Goal: Task Accomplishment & Management: Use online tool/utility

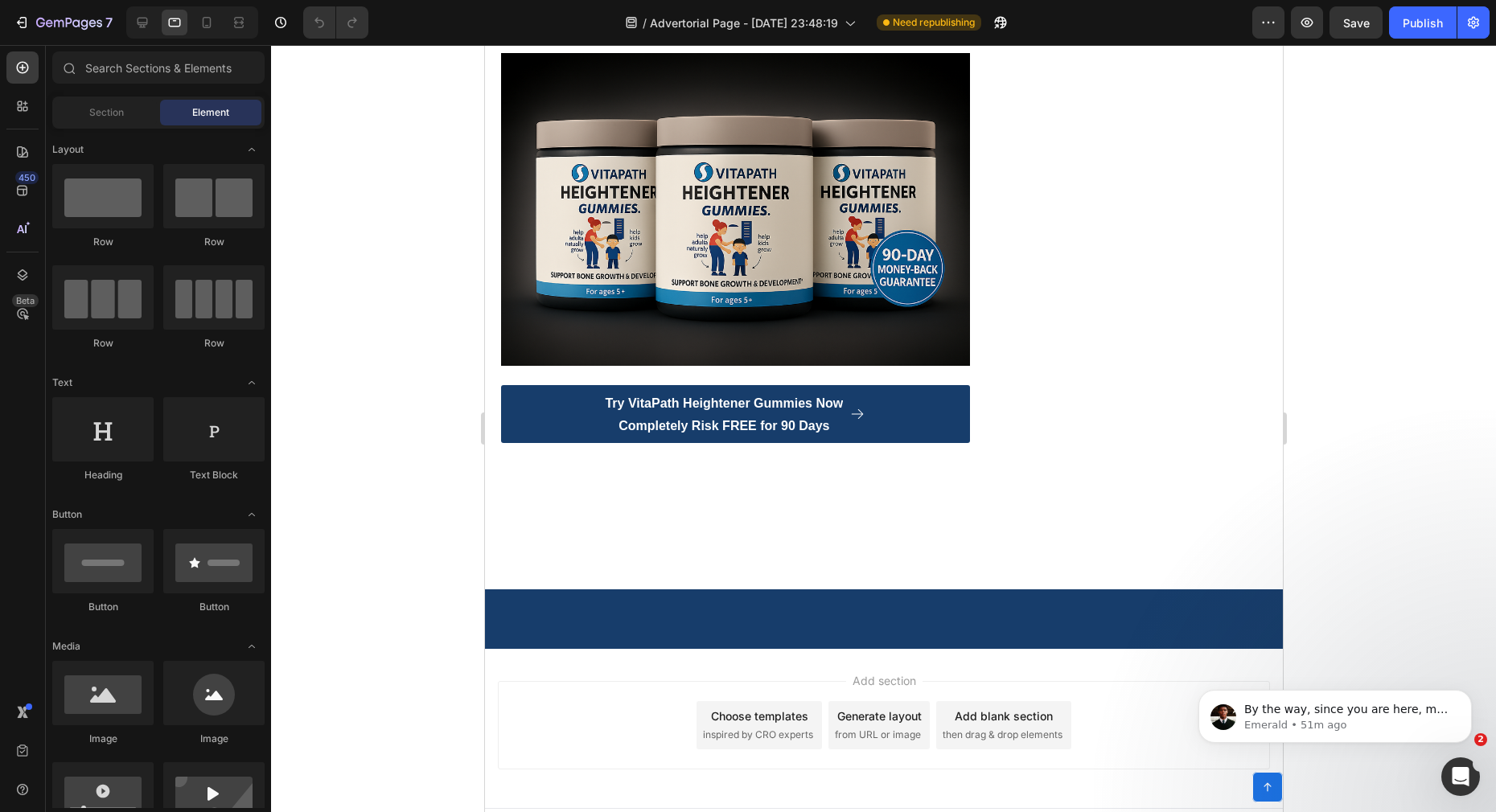
scroll to position [7815, 0]
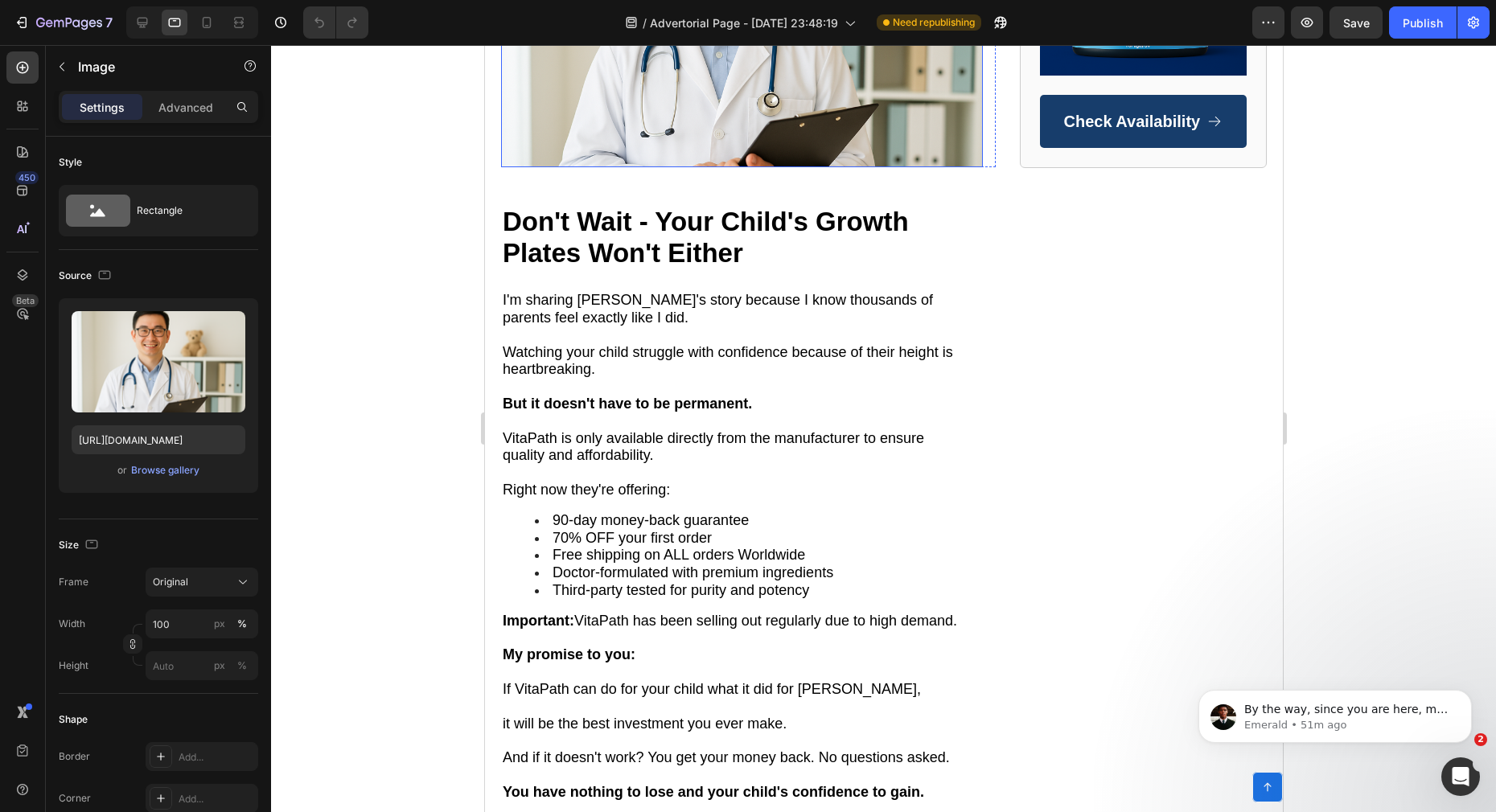
click at [719, 167] on img at bounding box center [742, 6] width 482 height 321
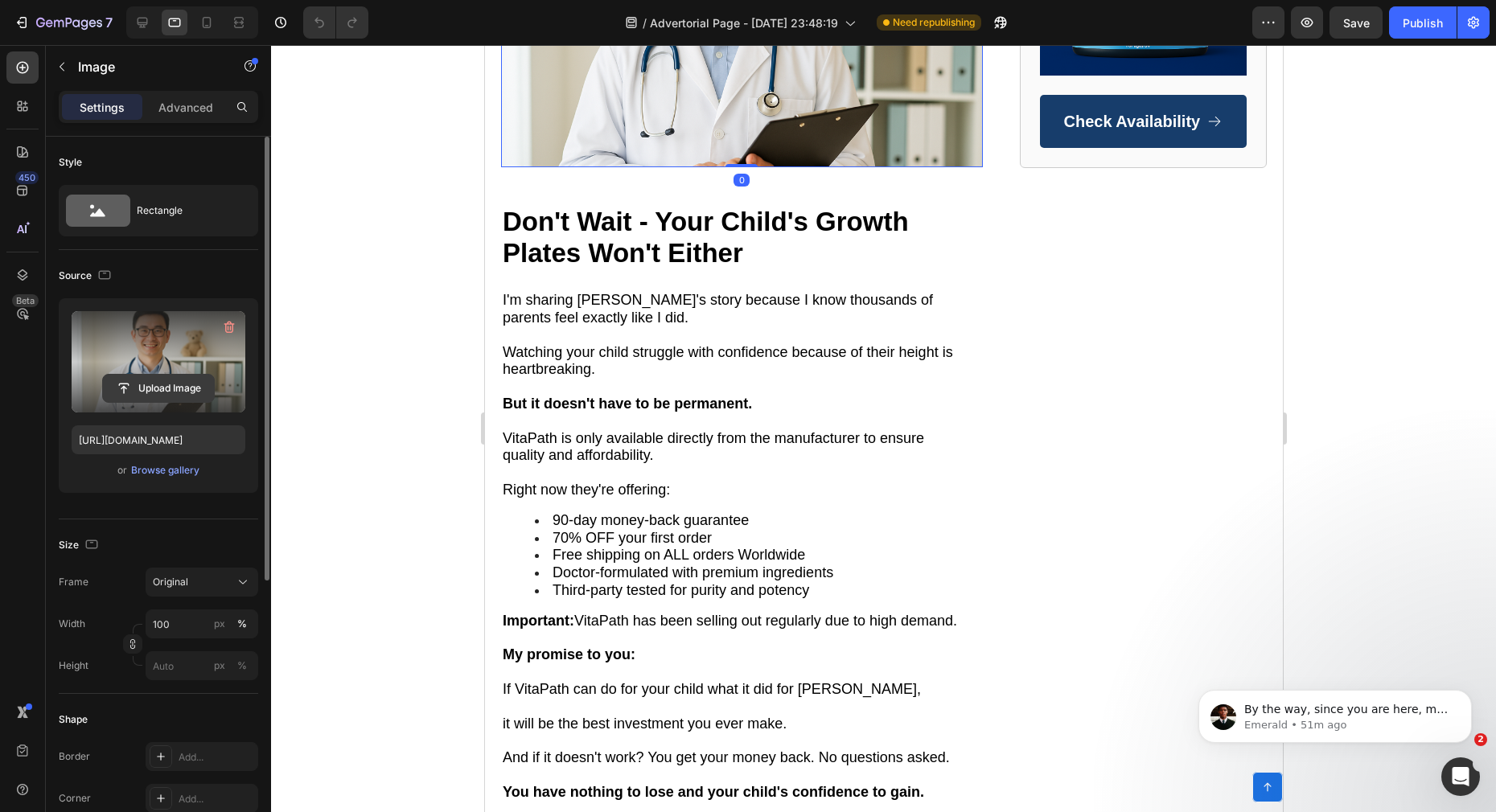
click at [132, 381] on input "file" at bounding box center [158, 389] width 111 height 27
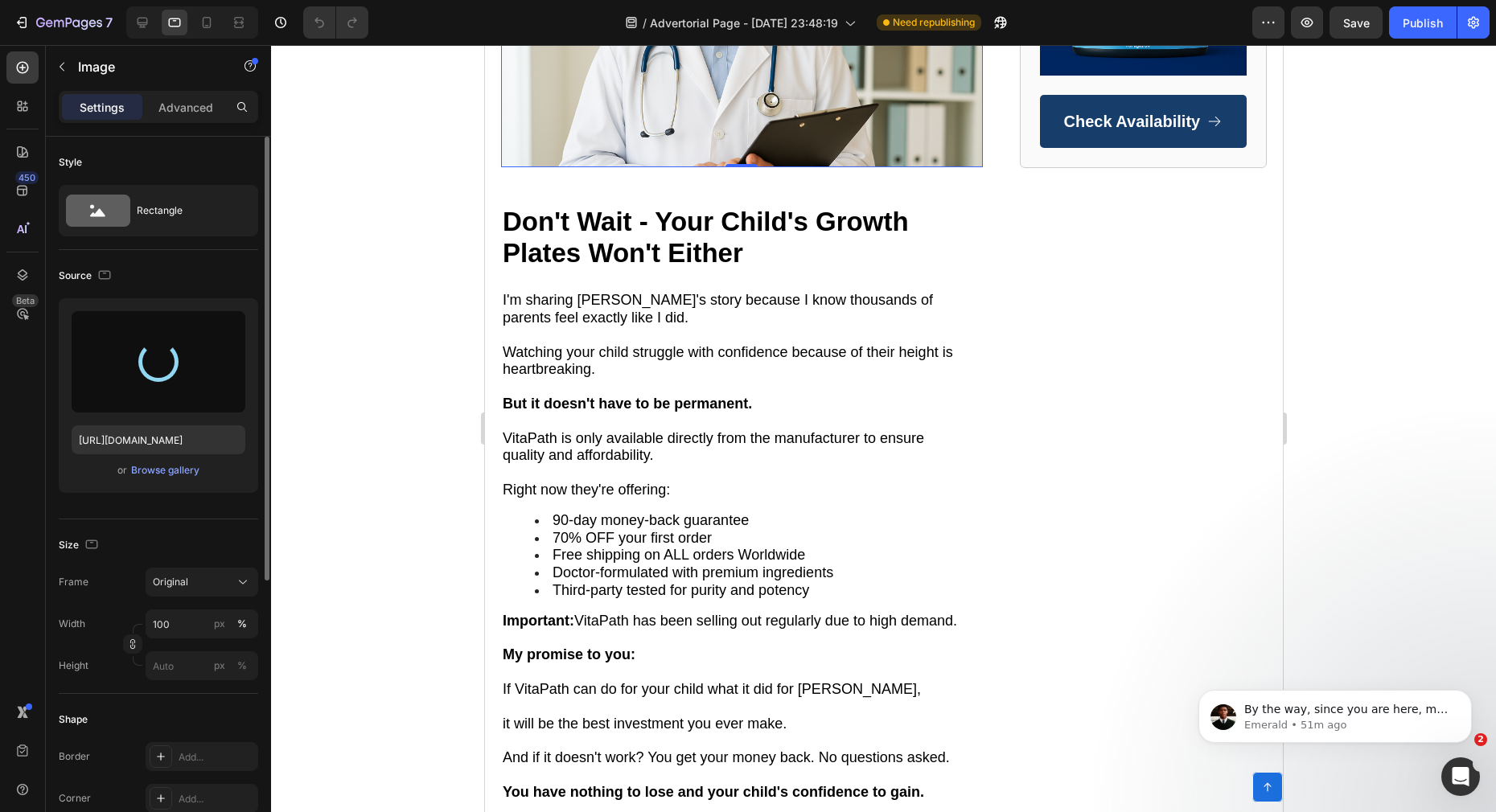
type input "[URL][DOMAIN_NAME]"
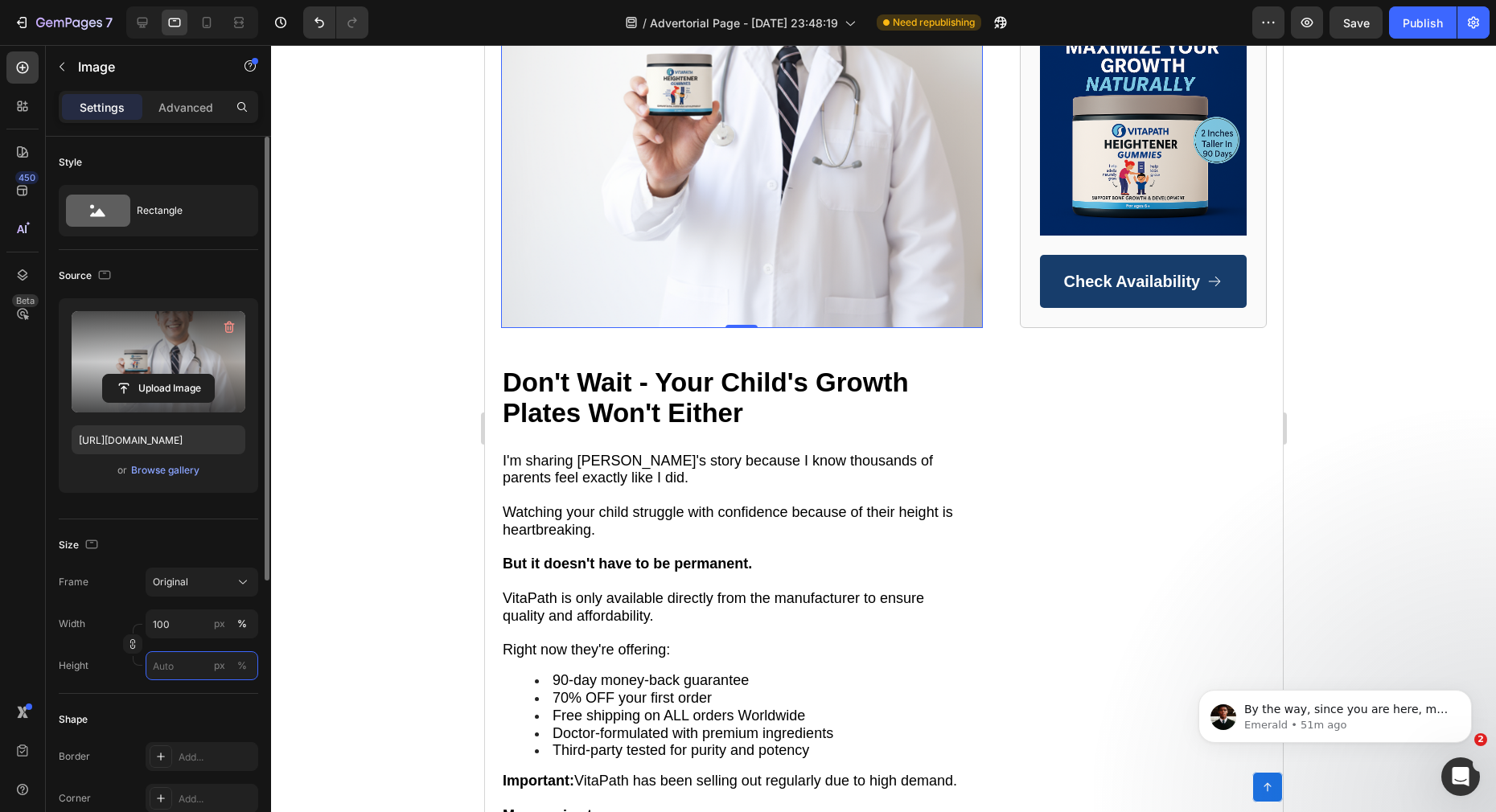
click at [172, 668] on input "px %" at bounding box center [202, 666] width 113 height 29
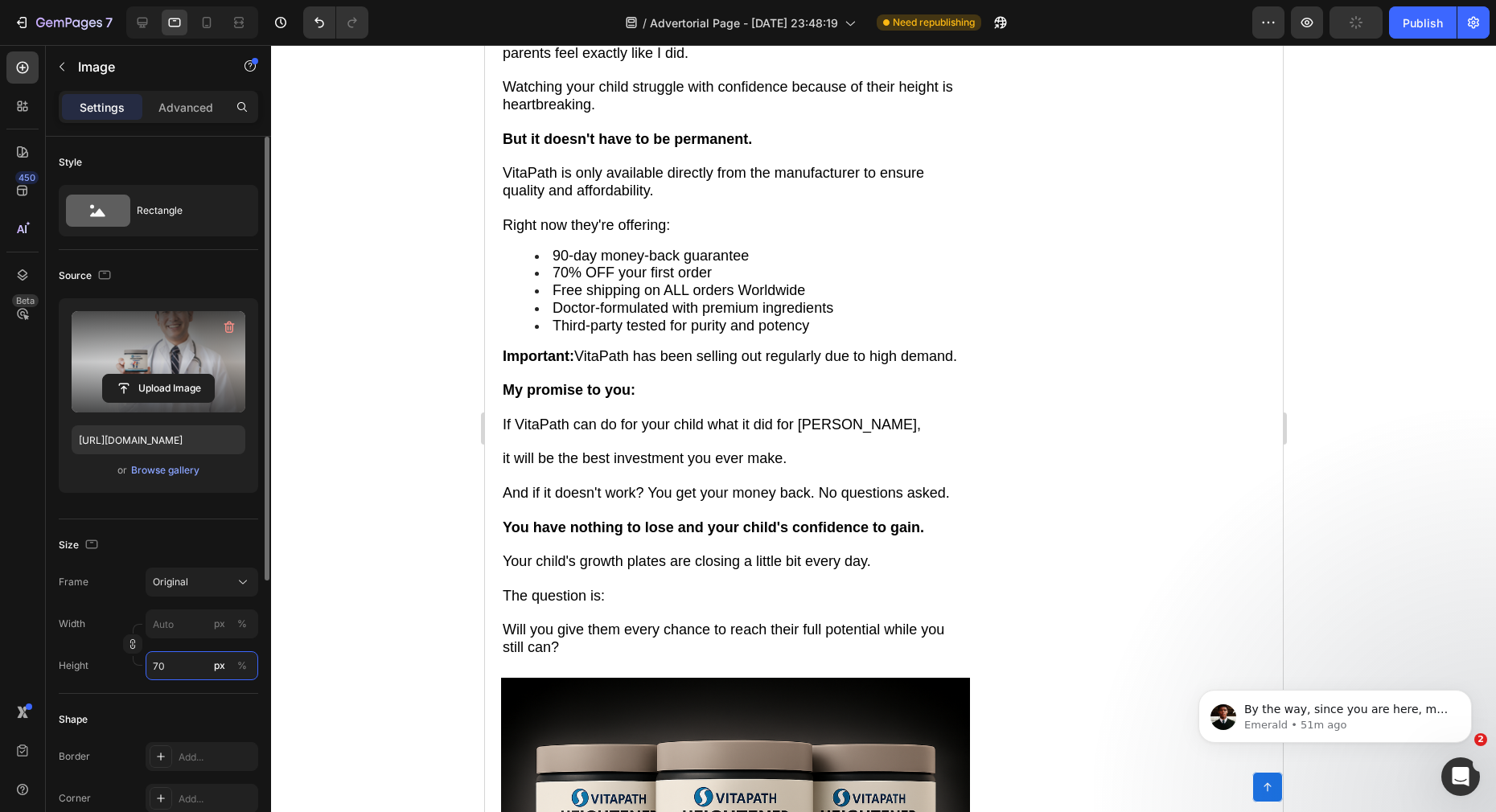
type input "7"
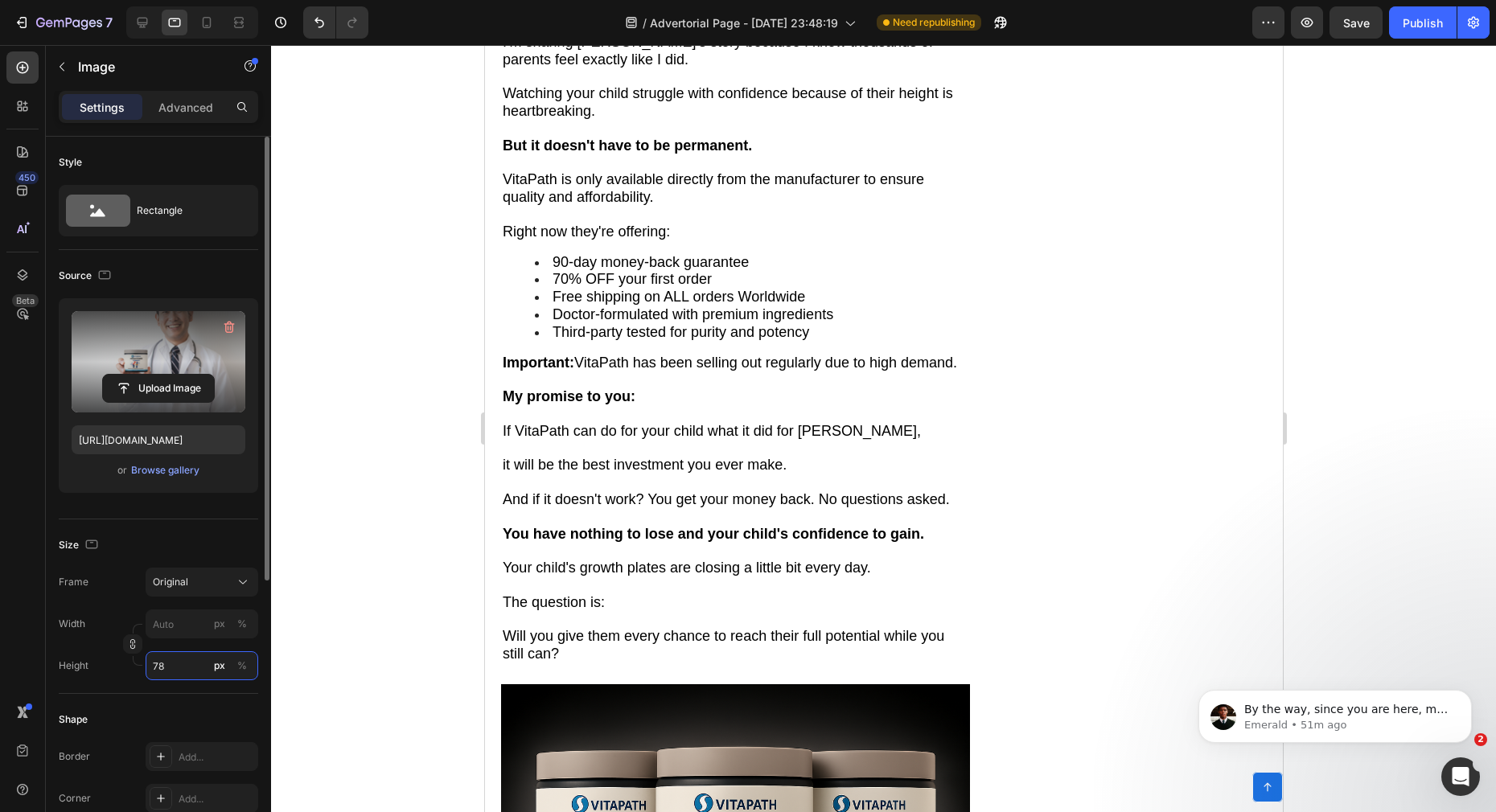
type input "7"
type input "8"
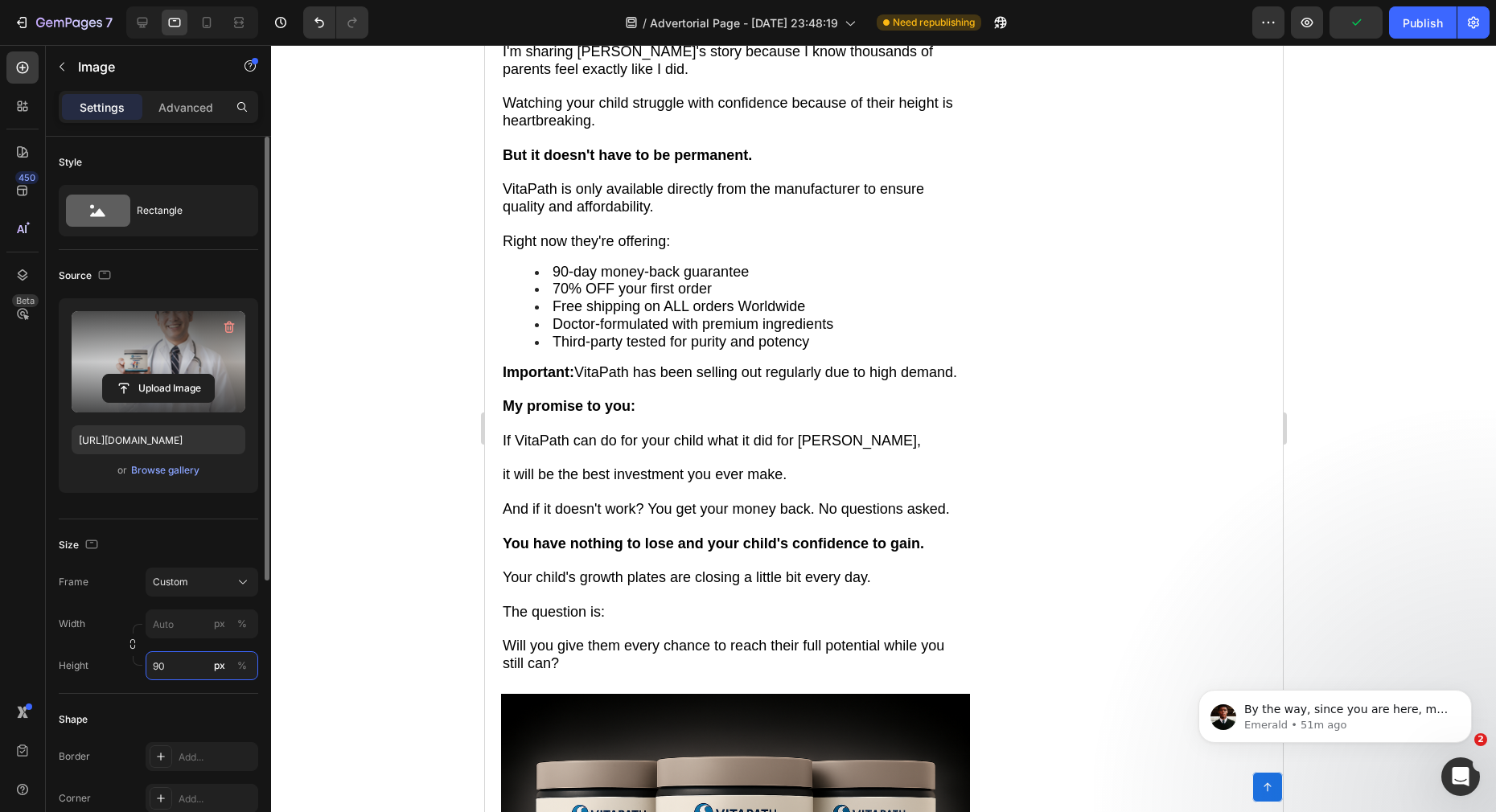
type input "9"
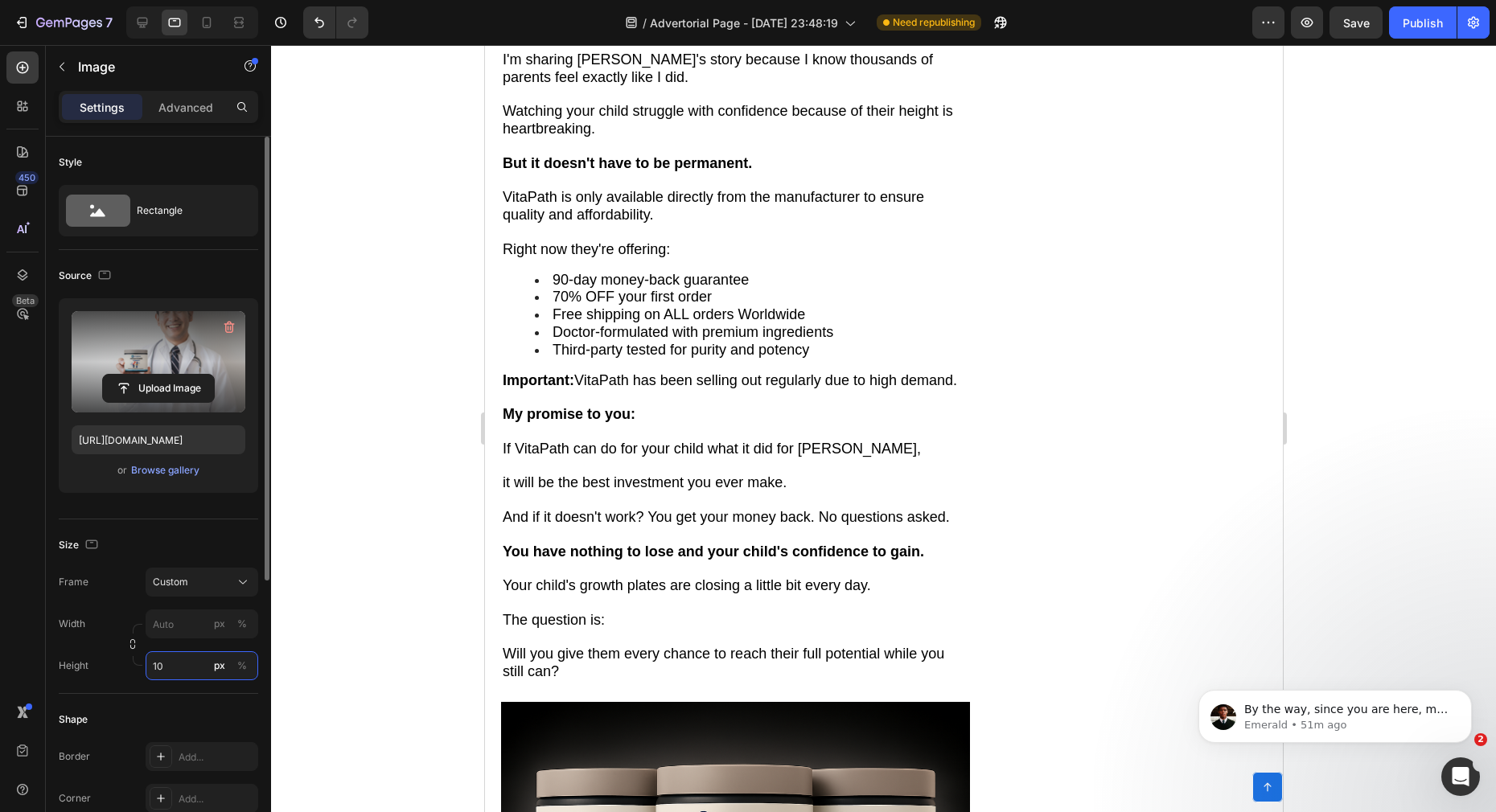
type input "1"
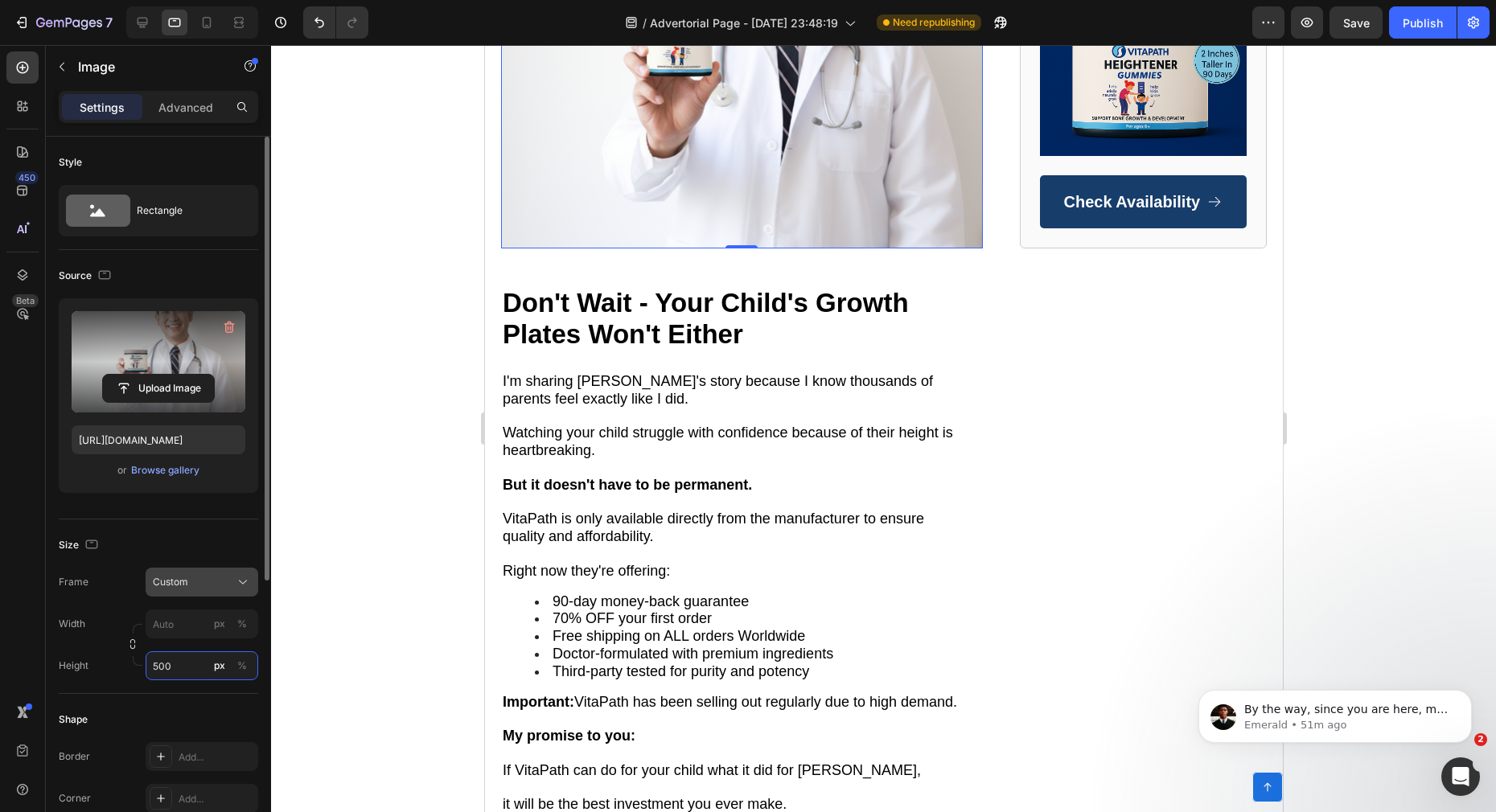
type input "500"
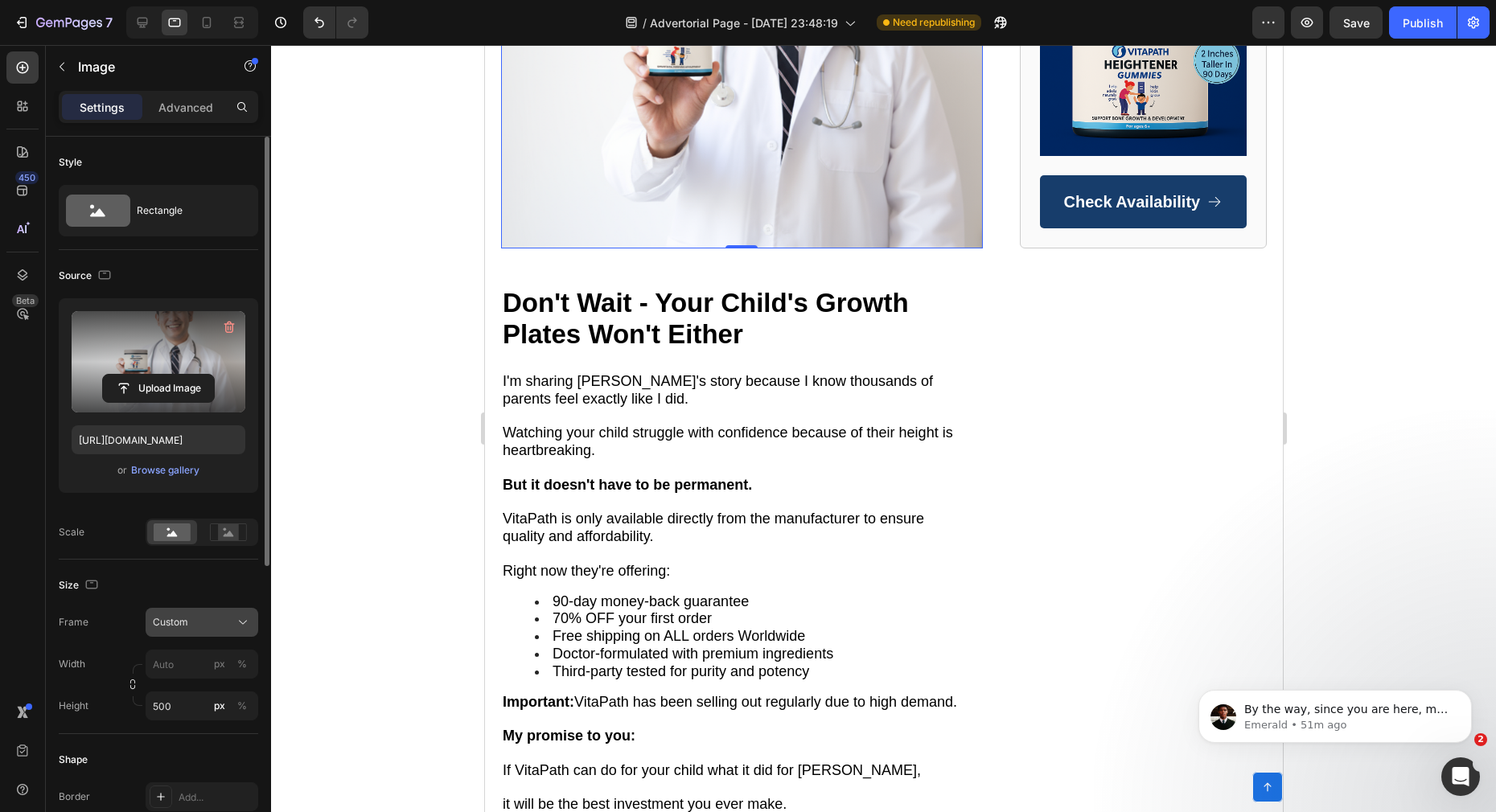
click at [179, 587] on div "Size Frame Custom Width px % Height 500 px %" at bounding box center [159, 647] width 200 height 174
click at [179, 673] on input "px %" at bounding box center [202, 664] width 113 height 29
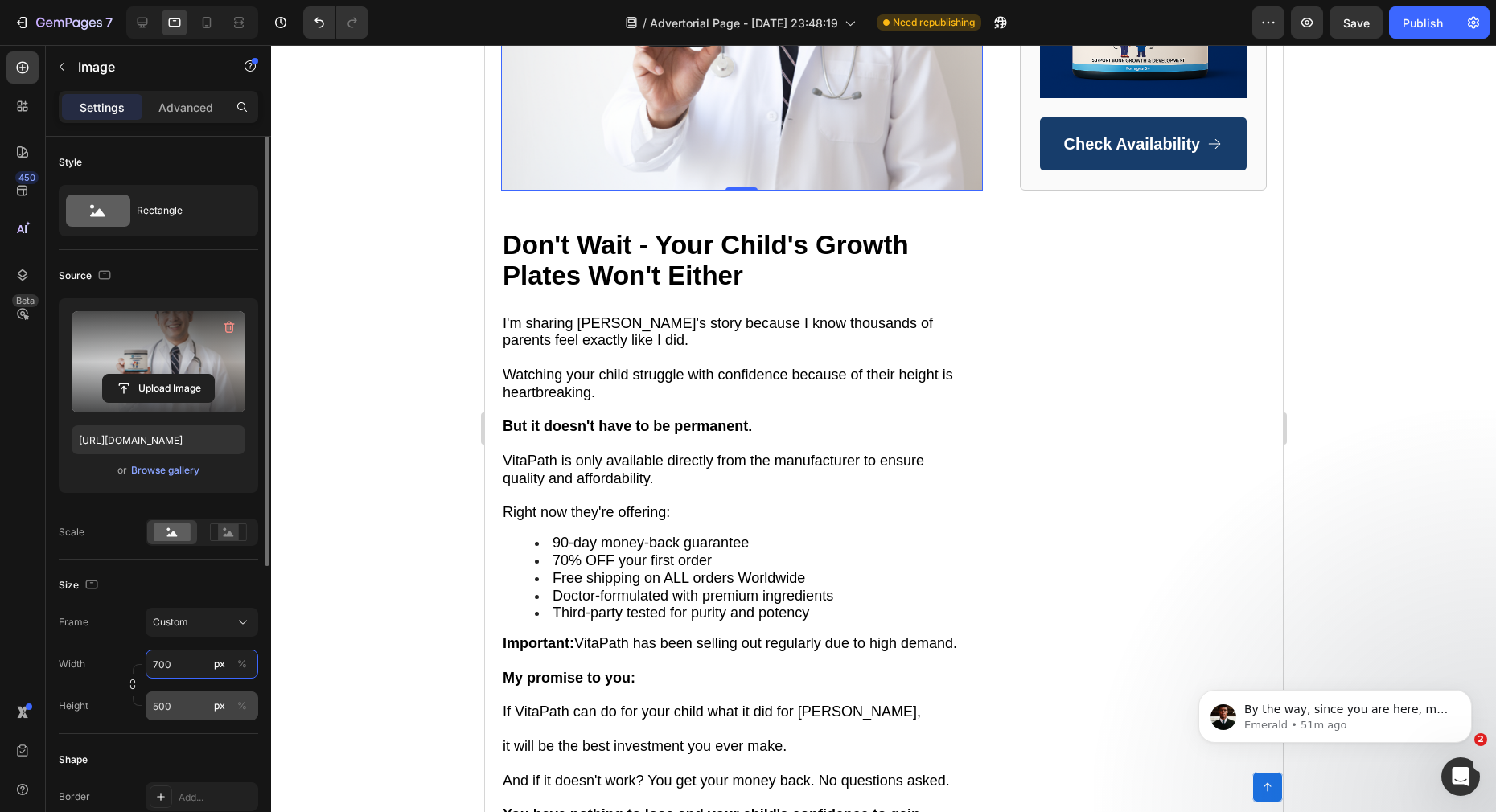
type input "700"
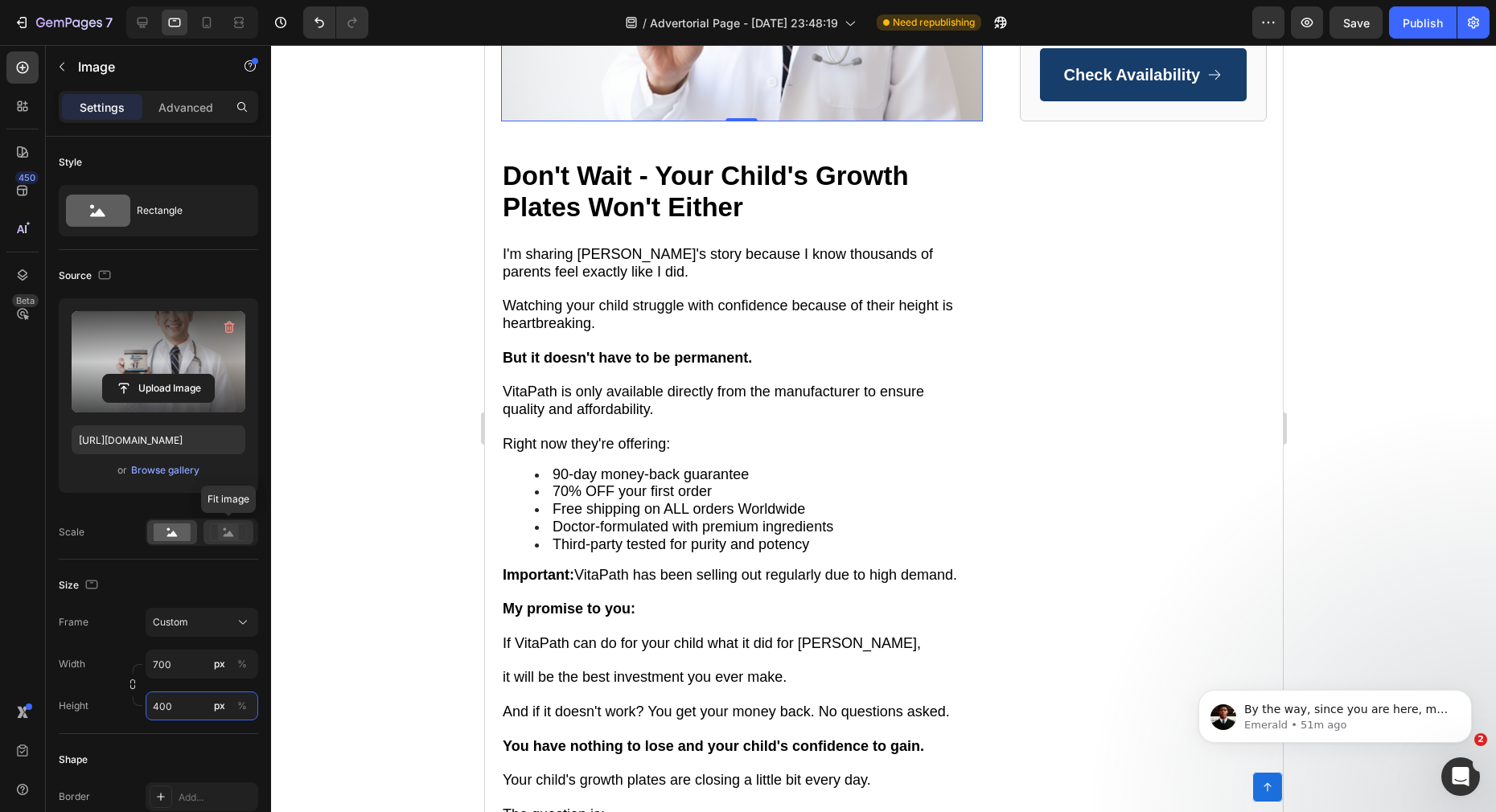
type input "400"
click at [222, 535] on rect at bounding box center [228, 532] width 21 height 16
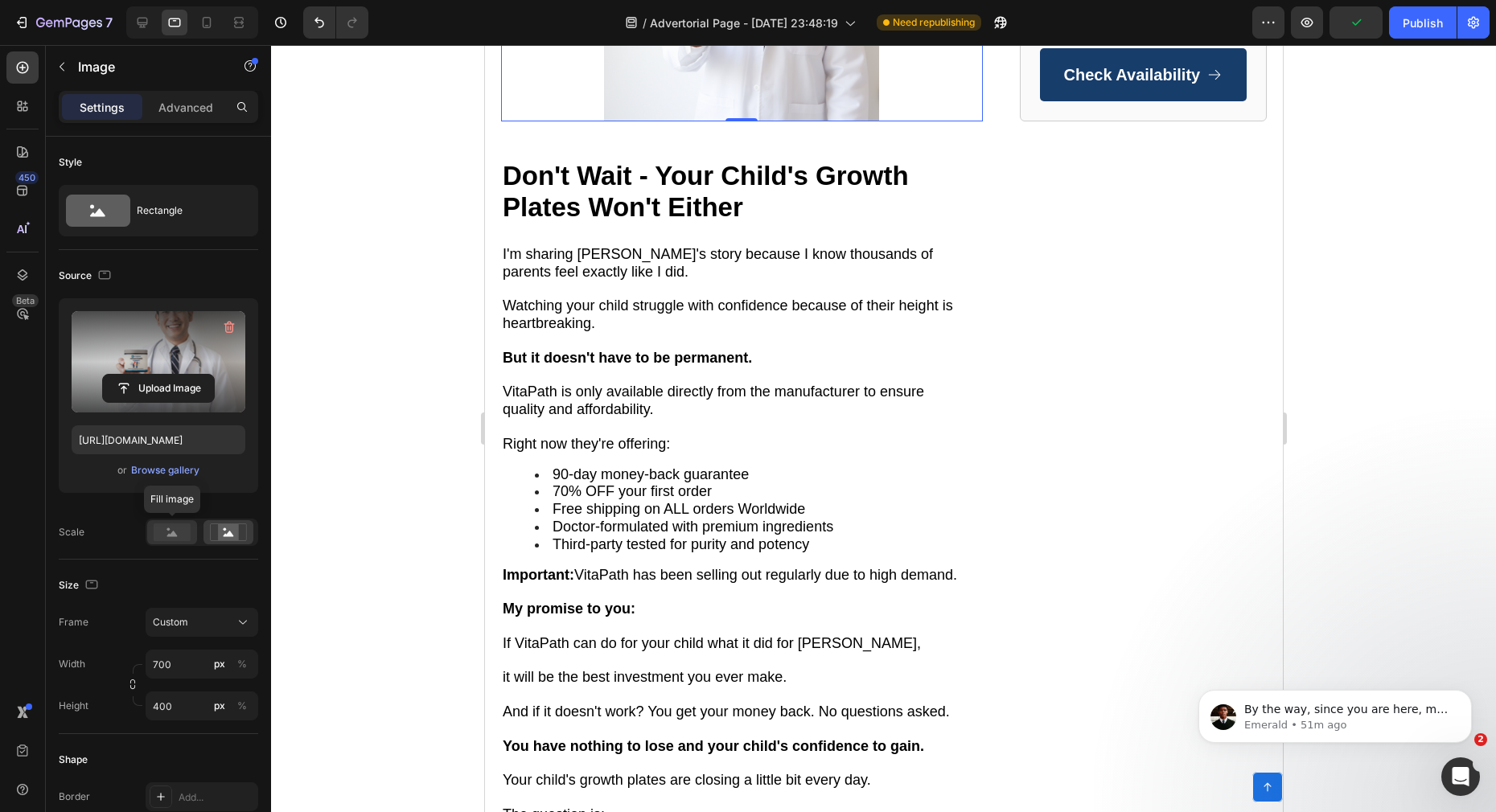
click at [175, 541] on div at bounding box center [172, 532] width 50 height 24
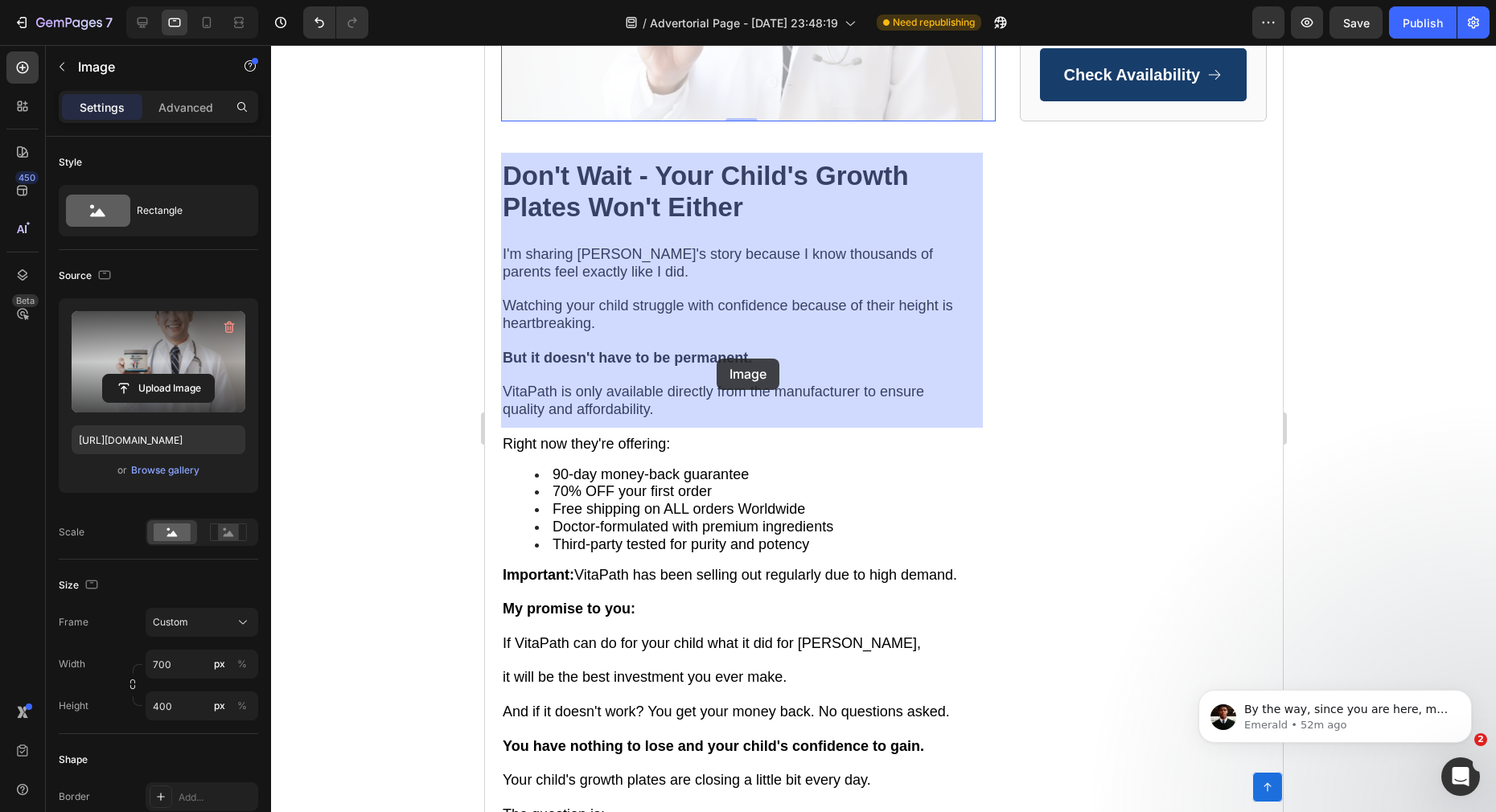
drag, startPoint x: 717, startPoint y: 340, endPoint x: 717, endPoint y: 357, distance: 17.0
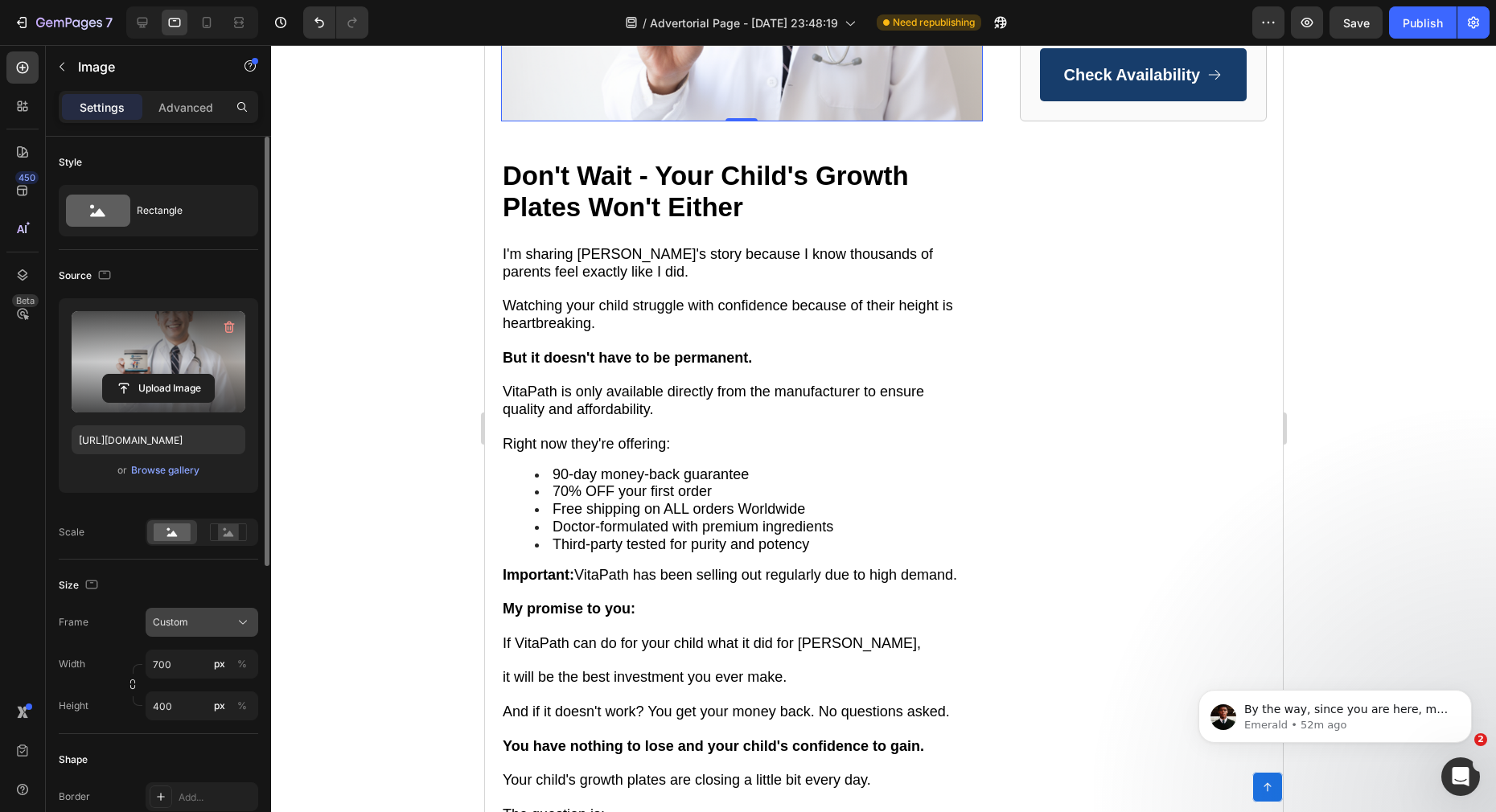
click at [200, 620] on div "Custom" at bounding box center [192, 622] width 79 height 15
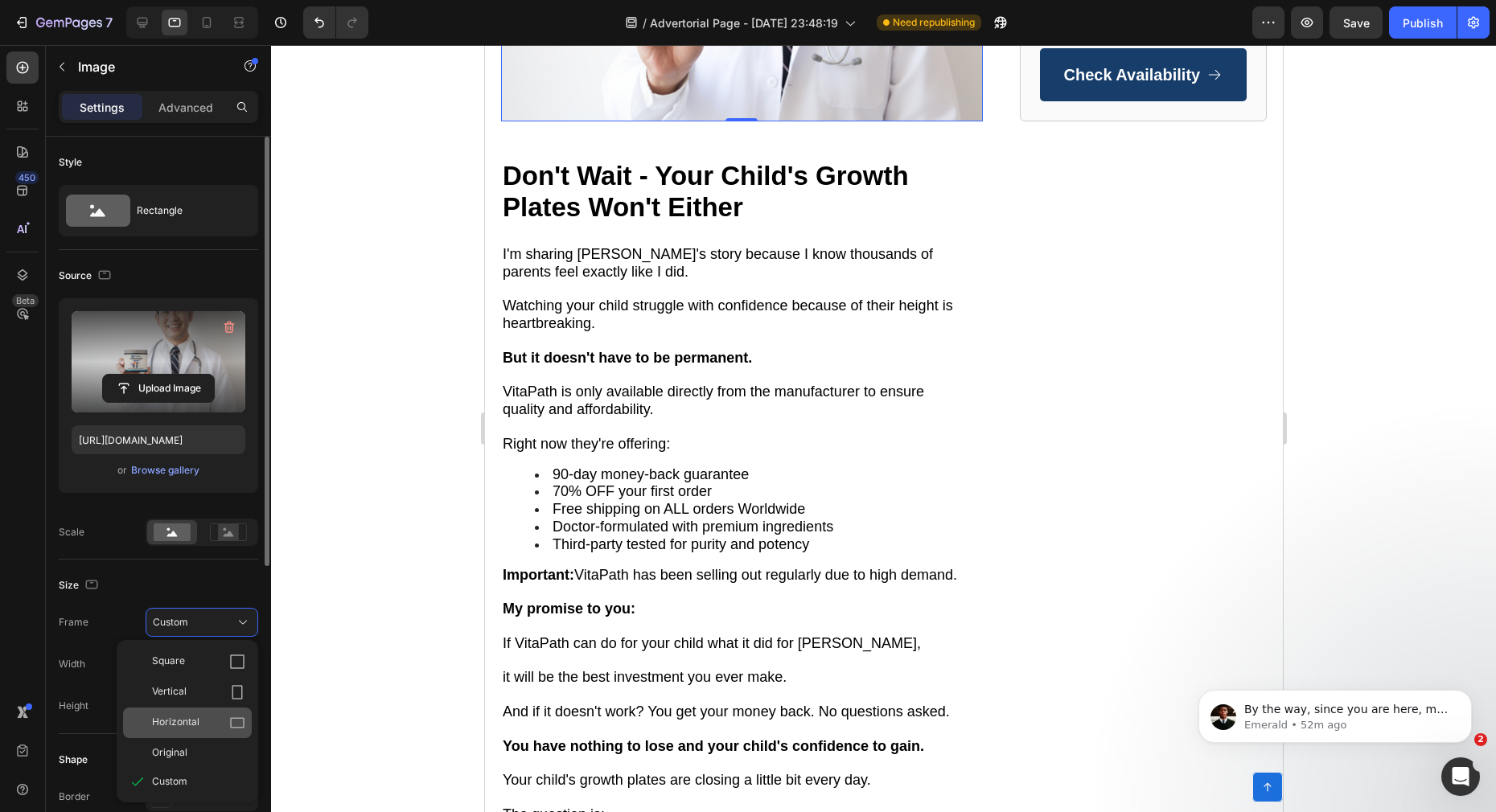
click at [185, 731] on div "Horizontal" at bounding box center [187, 722] width 128 height 30
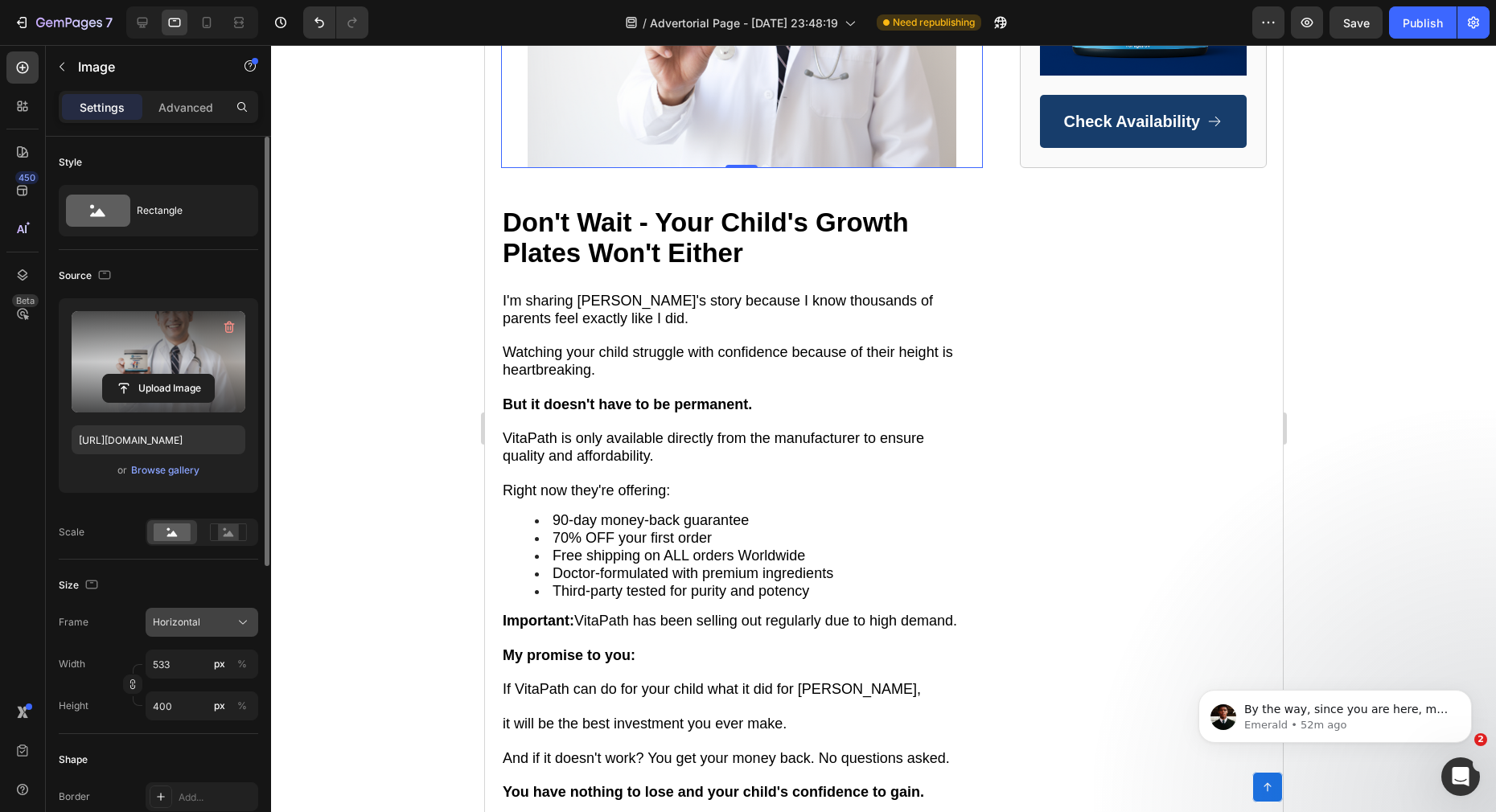
click at [182, 614] on div "Horizontal" at bounding box center [202, 622] width 98 height 16
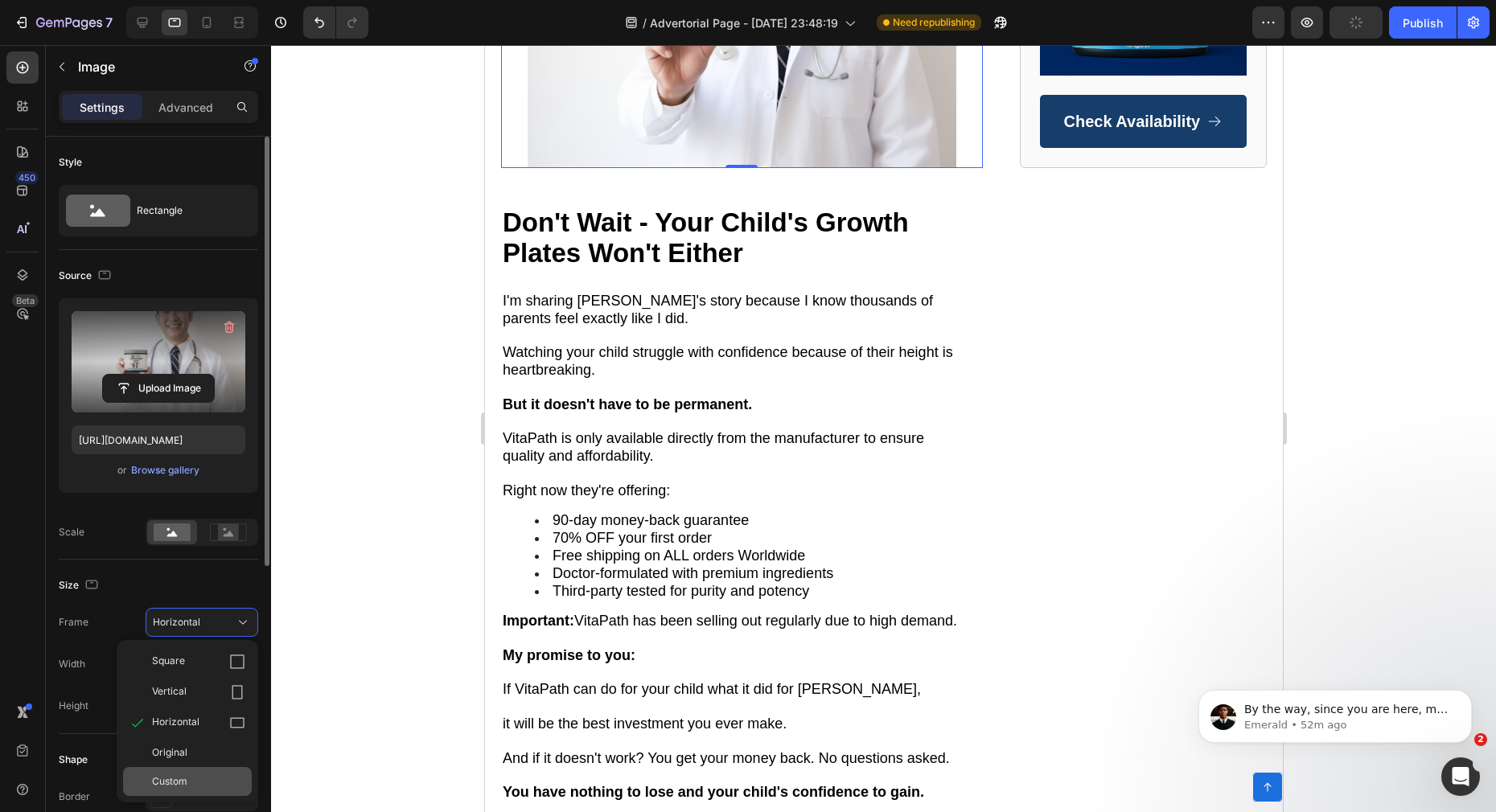
click at [181, 775] on span "Custom" at bounding box center [170, 782] width 36 height 15
click at [185, 672] on input "533" at bounding box center [202, 664] width 113 height 29
drag, startPoint x: 183, startPoint y: 671, endPoint x: 141, endPoint y: 664, distance: 42.6
click at [141, 664] on div "Width 533 px % Height 400 px %" at bounding box center [159, 685] width 200 height 71
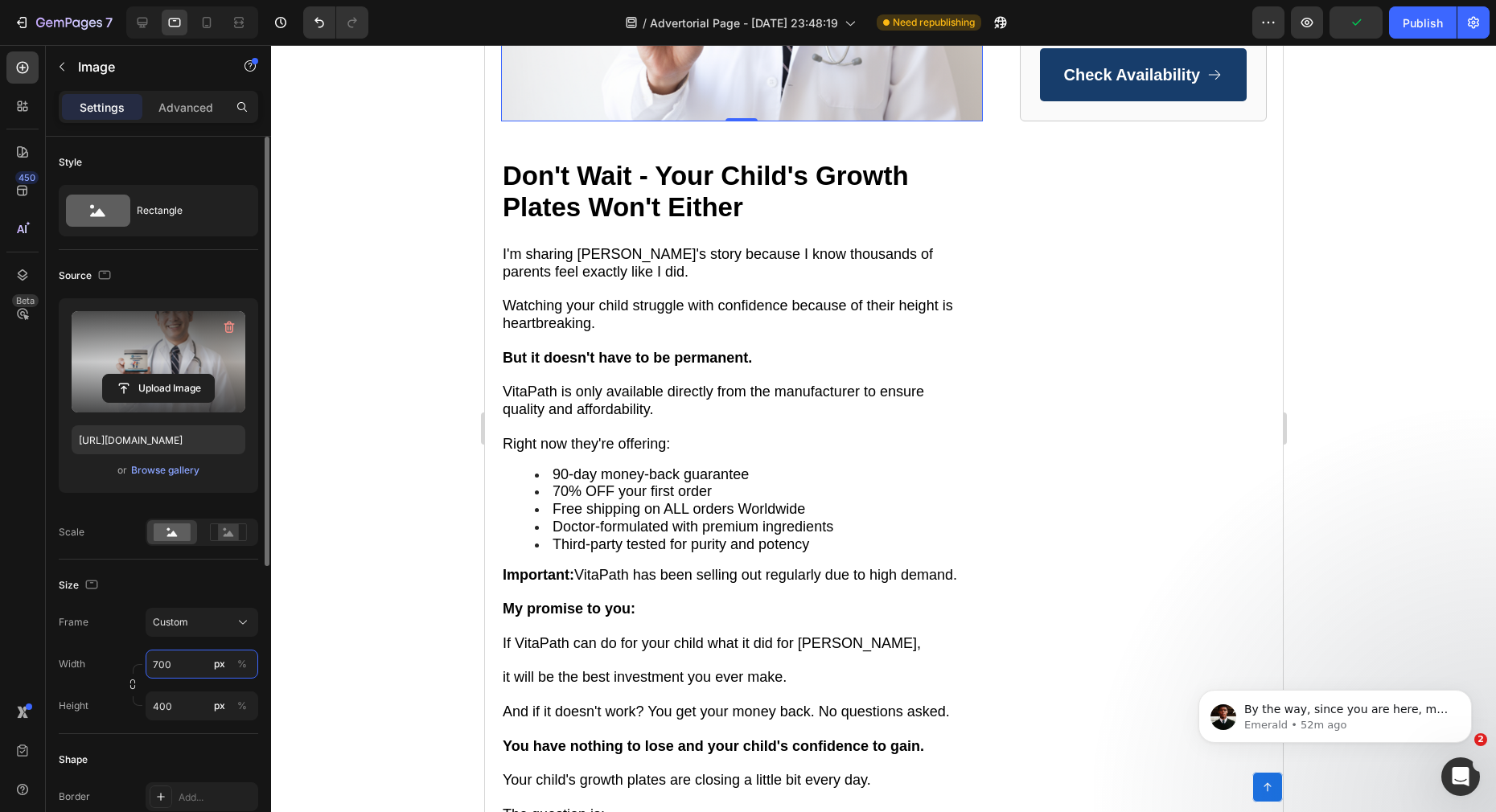
type input "700"
click at [162, 357] on label at bounding box center [159, 362] width 174 height 102
click at [162, 375] on input "file" at bounding box center [158, 389] width 111 height 27
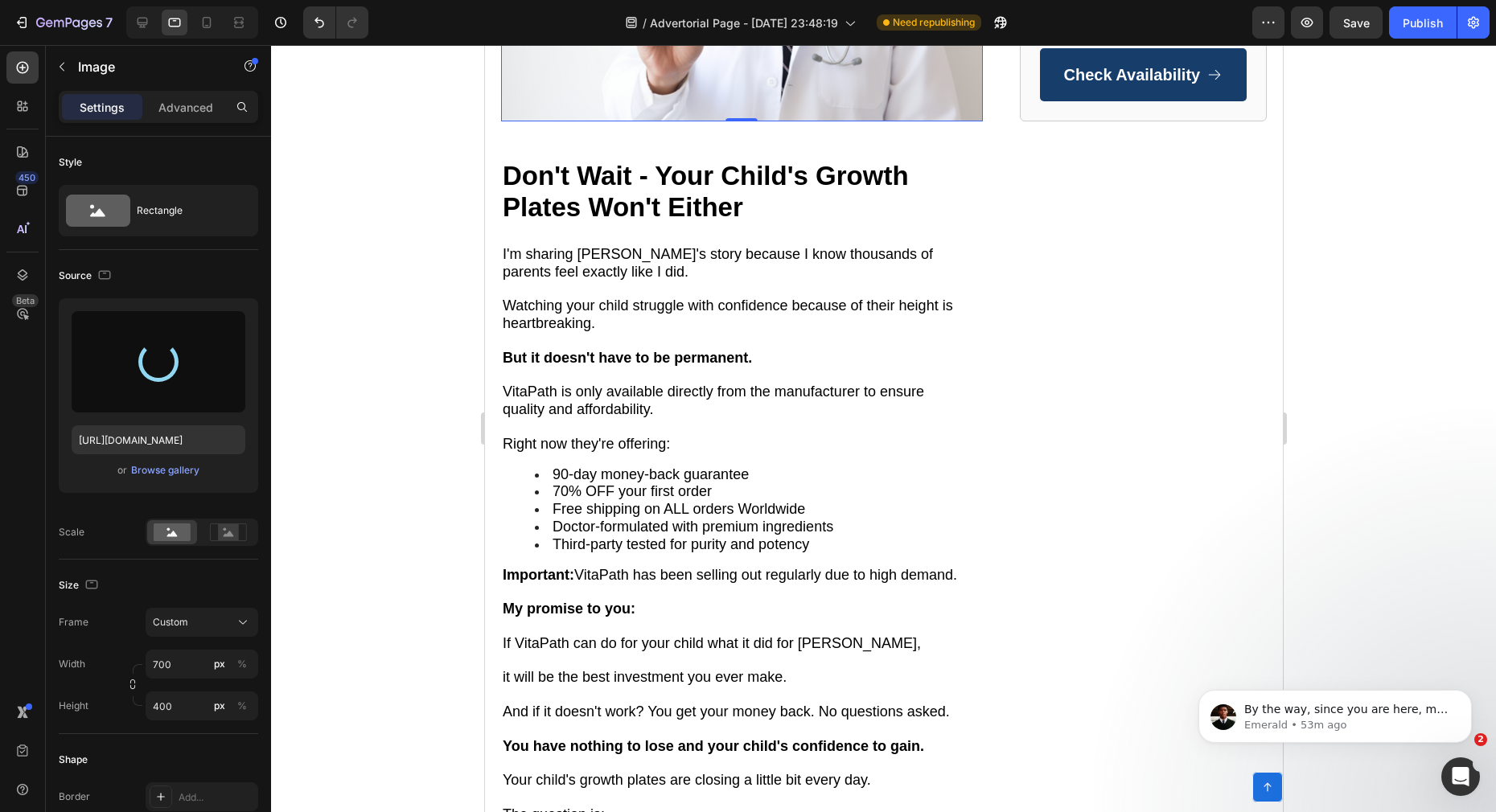
type input "[URL][DOMAIN_NAME]"
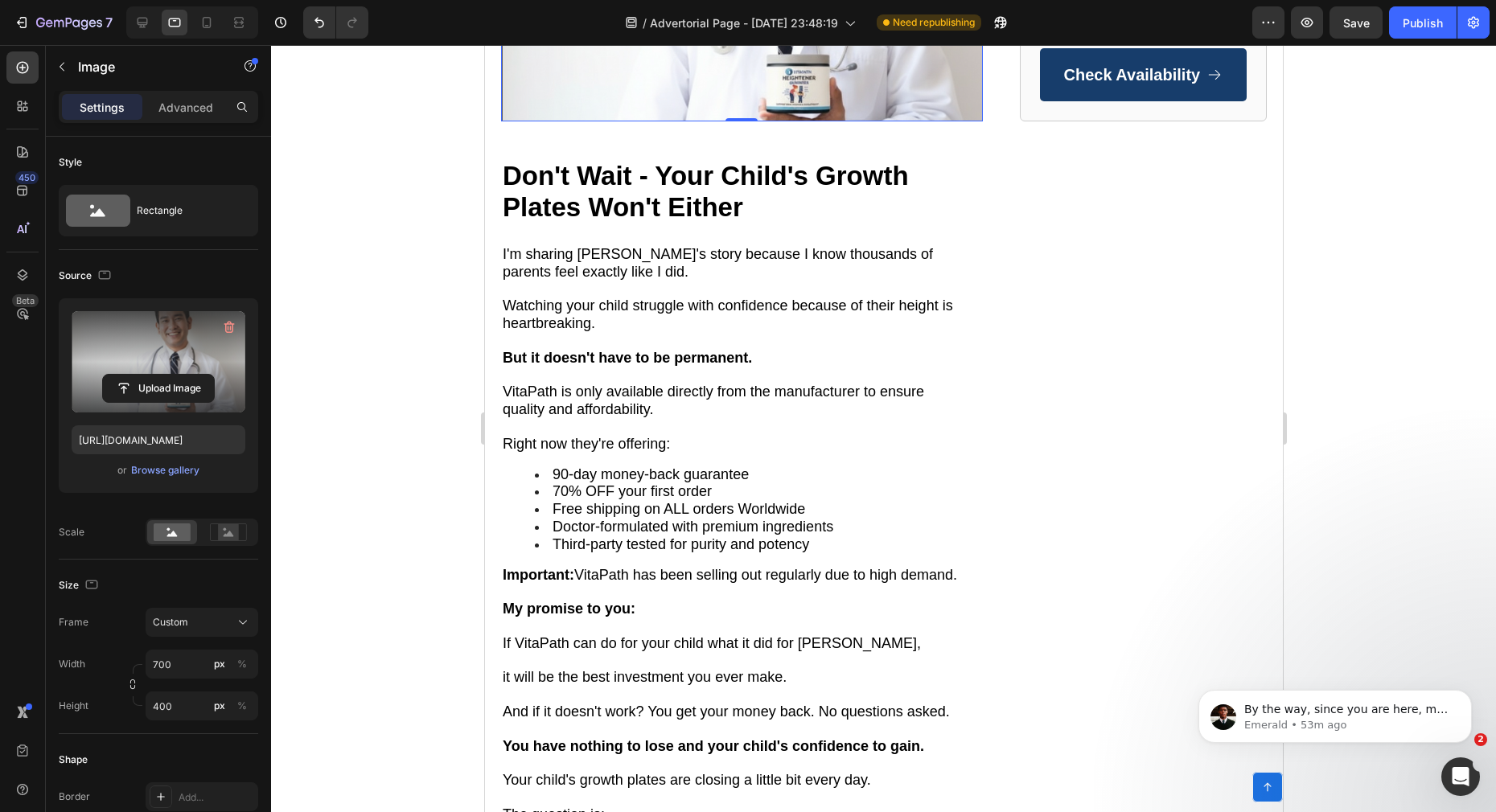
scroll to position [7807, 0]
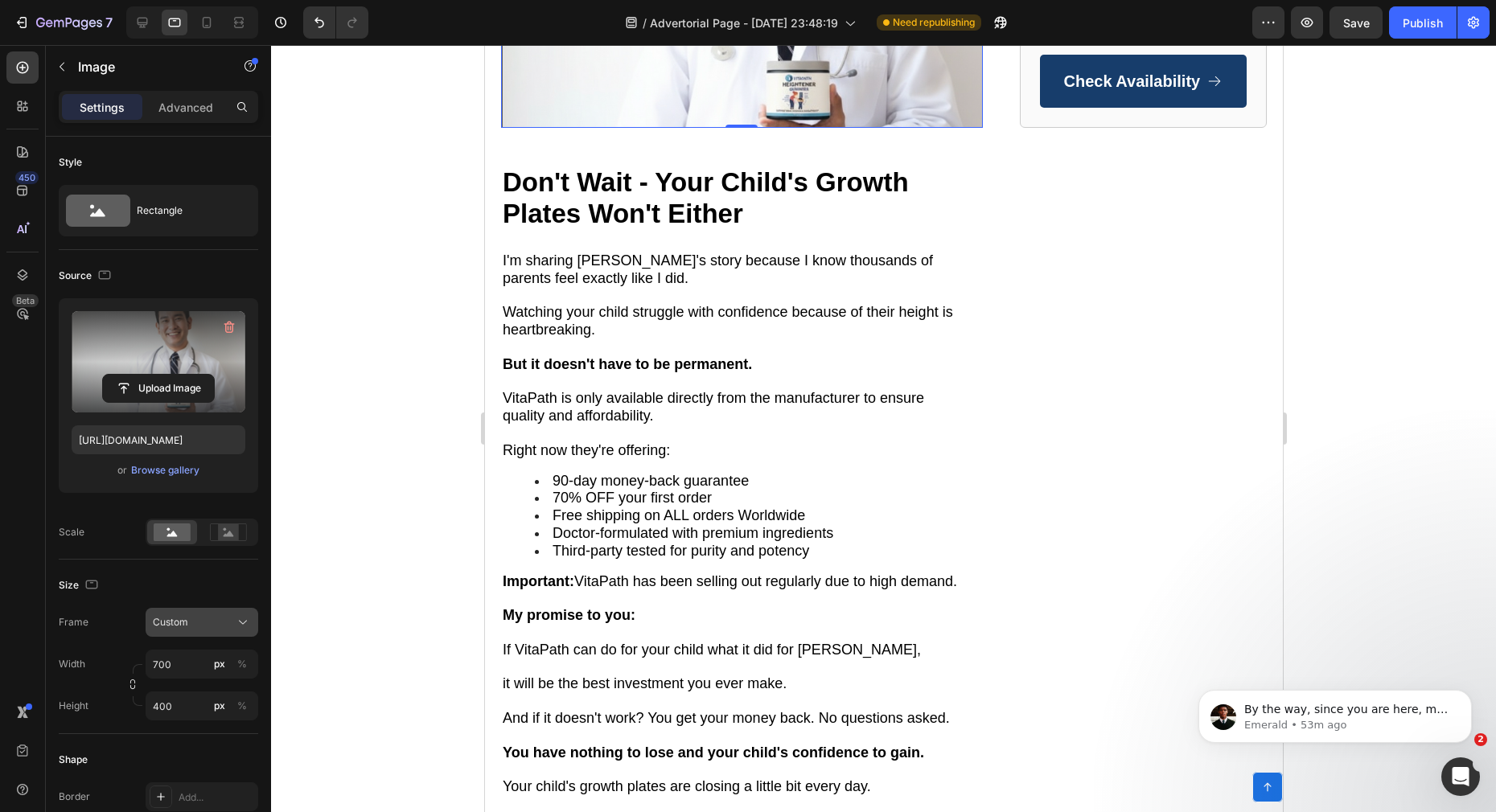
click at [180, 625] on span "Custom" at bounding box center [170, 622] width 36 height 15
click at [170, 762] on div "Original" at bounding box center [187, 752] width 128 height 29
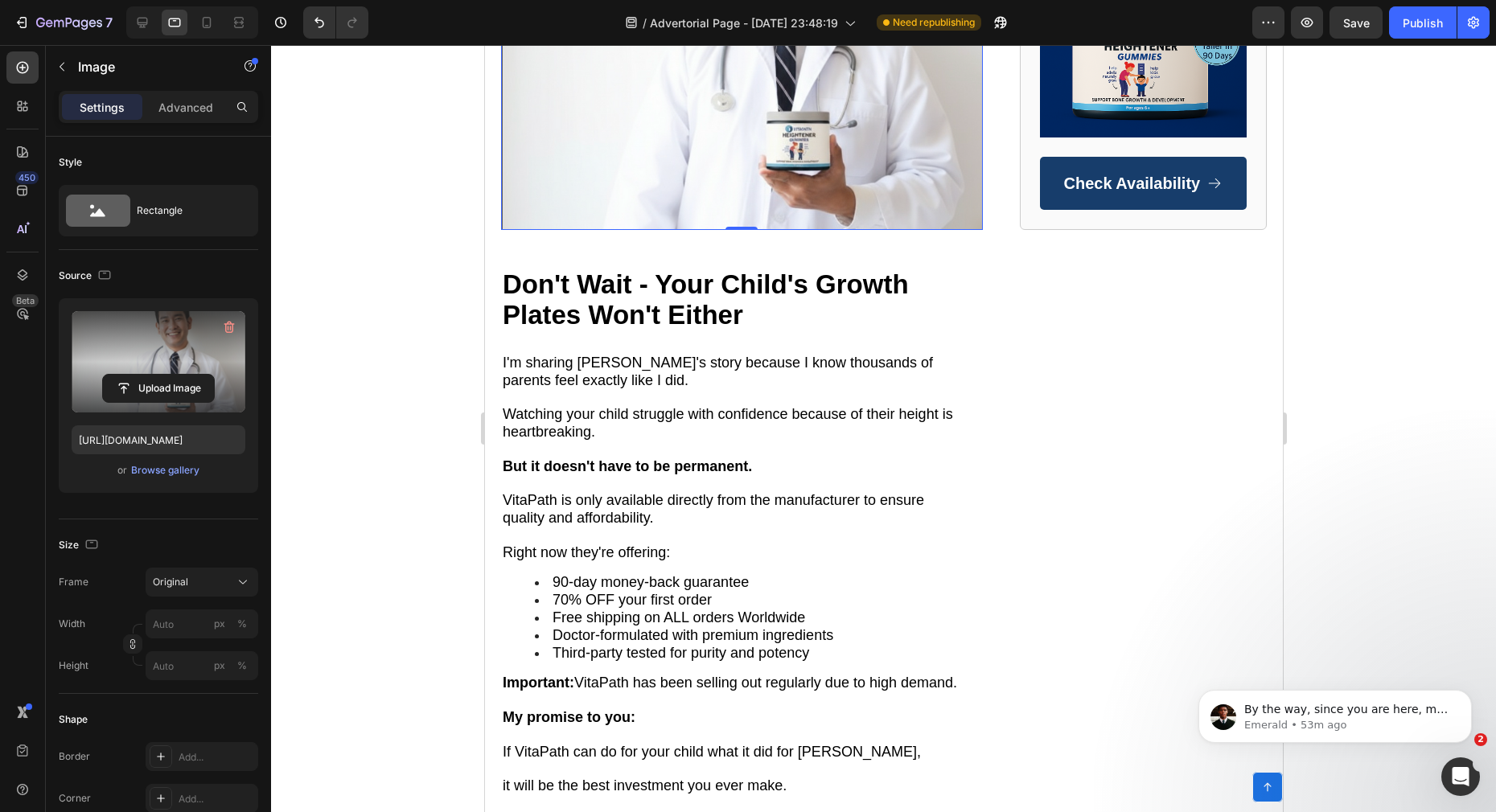
click at [397, 686] on div at bounding box center [884, 428] width 1225 height 767
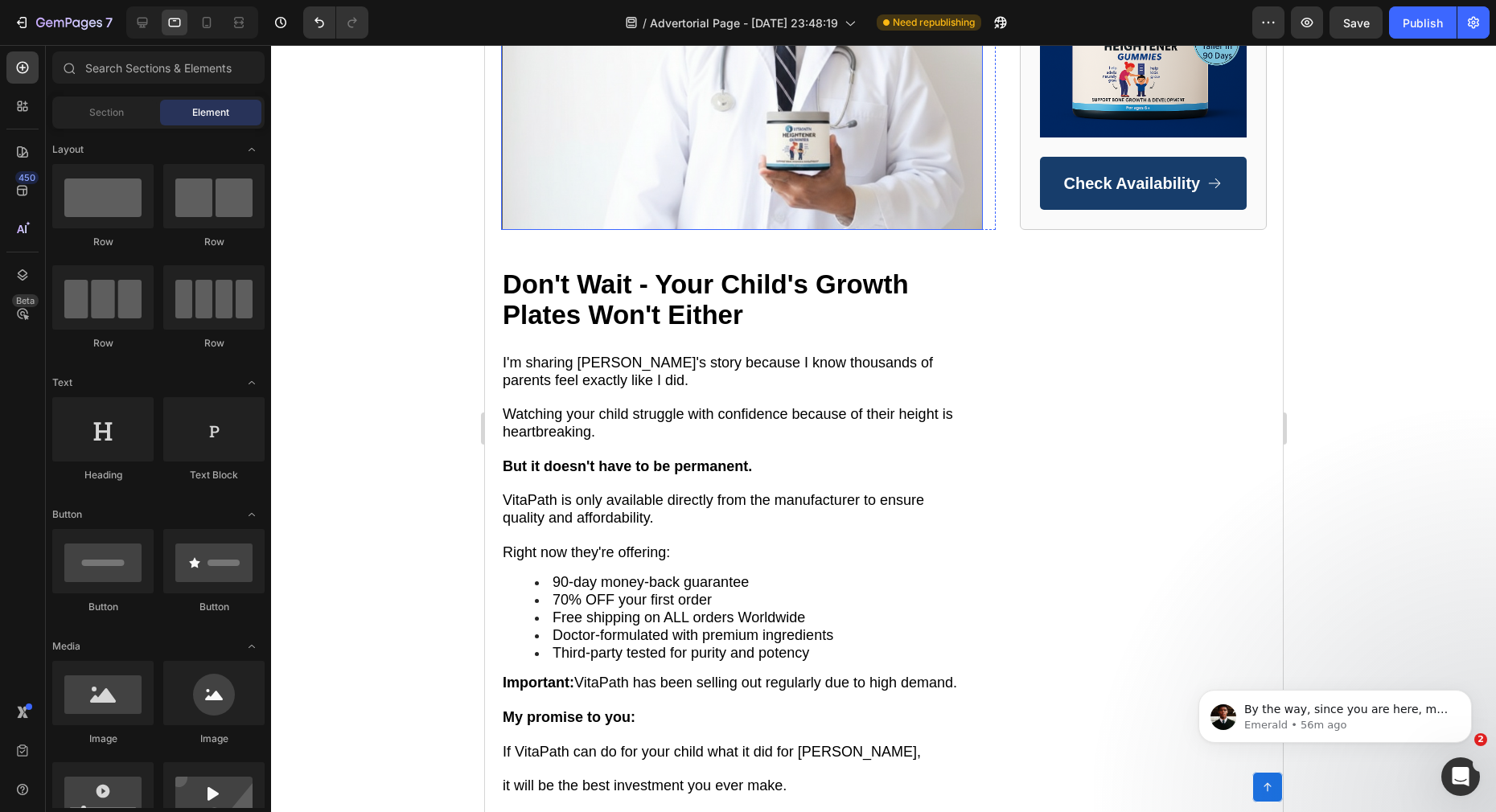
click at [625, 230] on img at bounding box center [742, 40] width 482 height 377
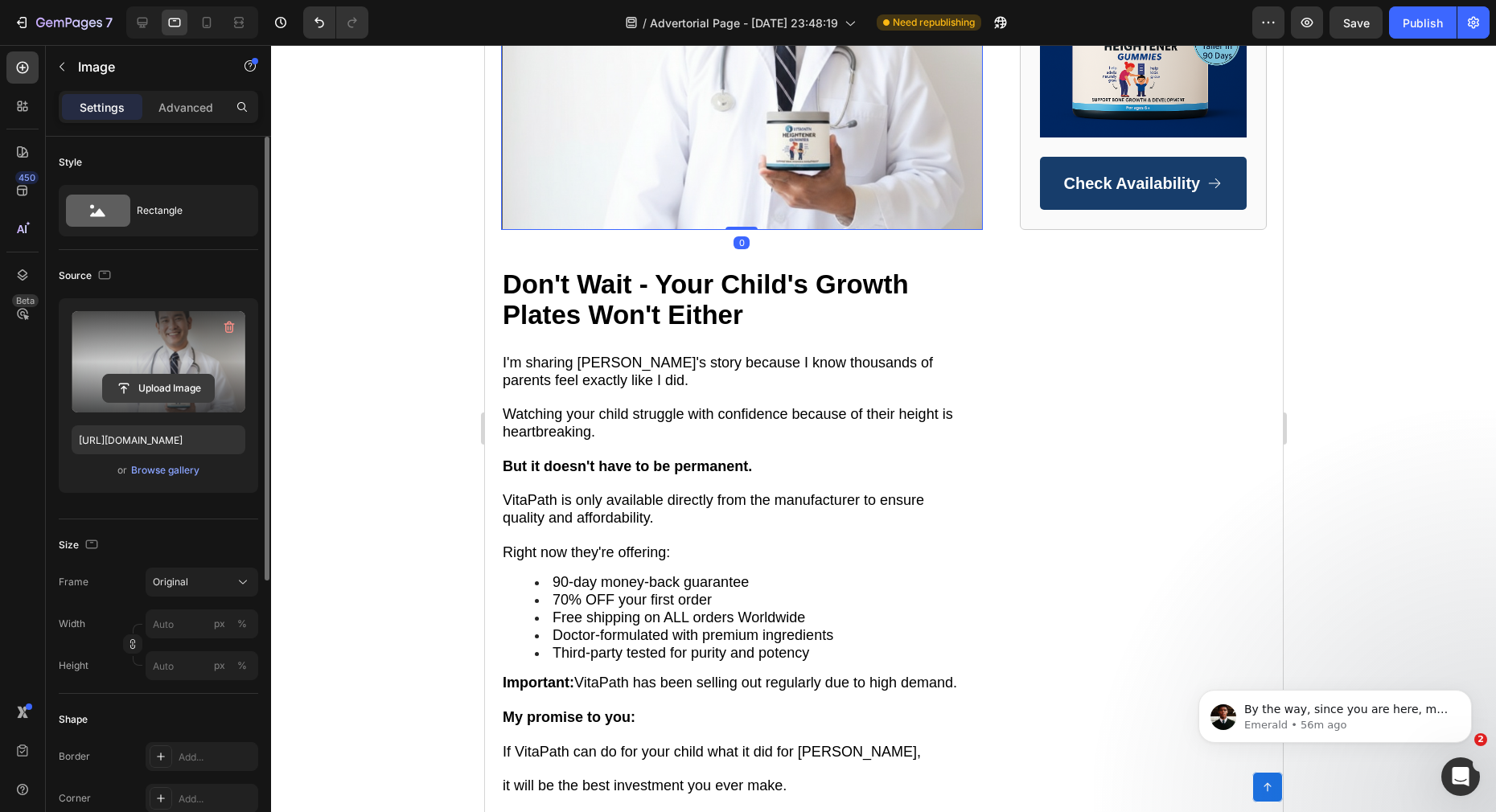
click at [126, 385] on input "file" at bounding box center [158, 389] width 111 height 27
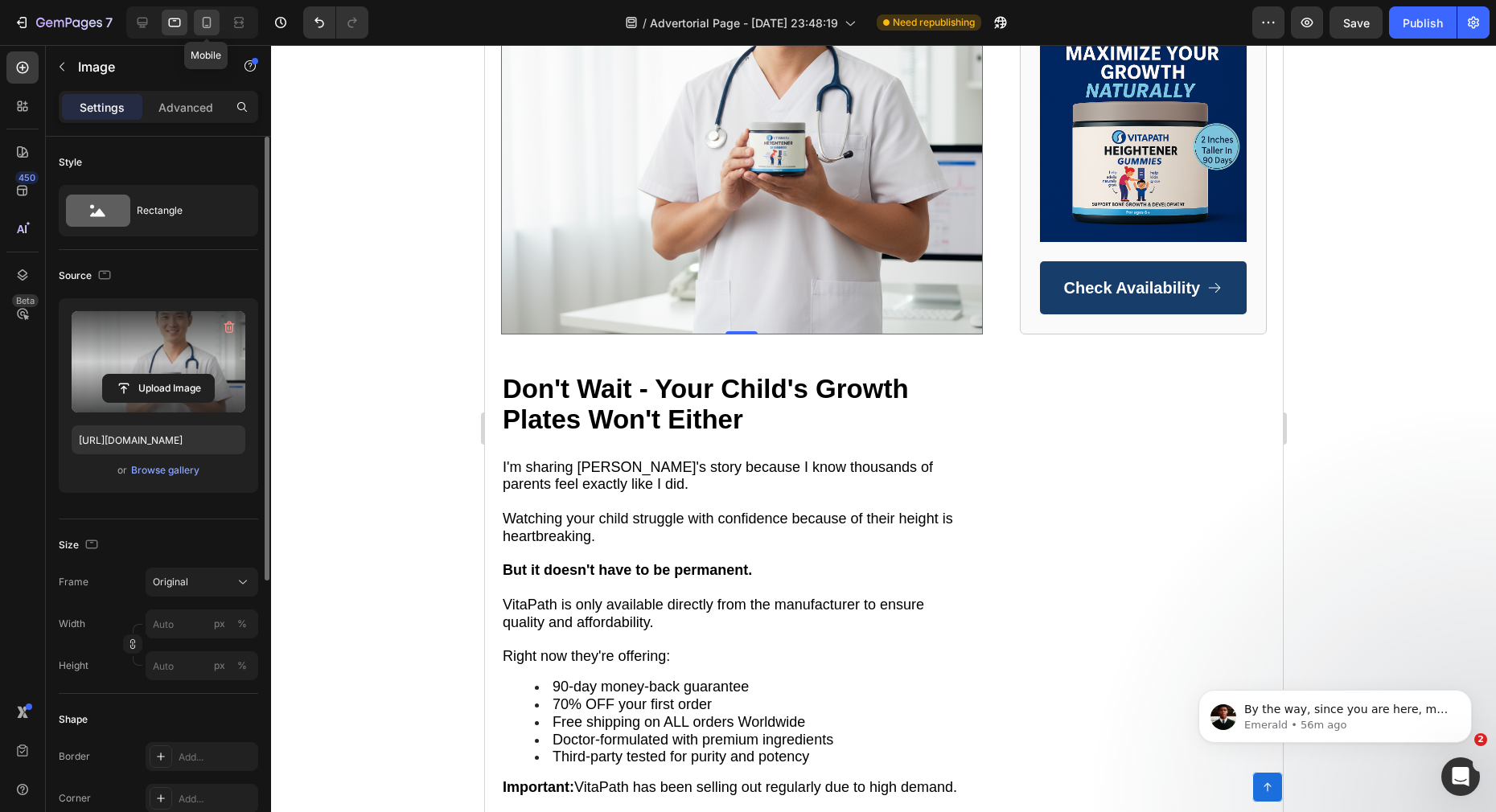
click at [203, 20] on icon at bounding box center [207, 22] width 9 height 11
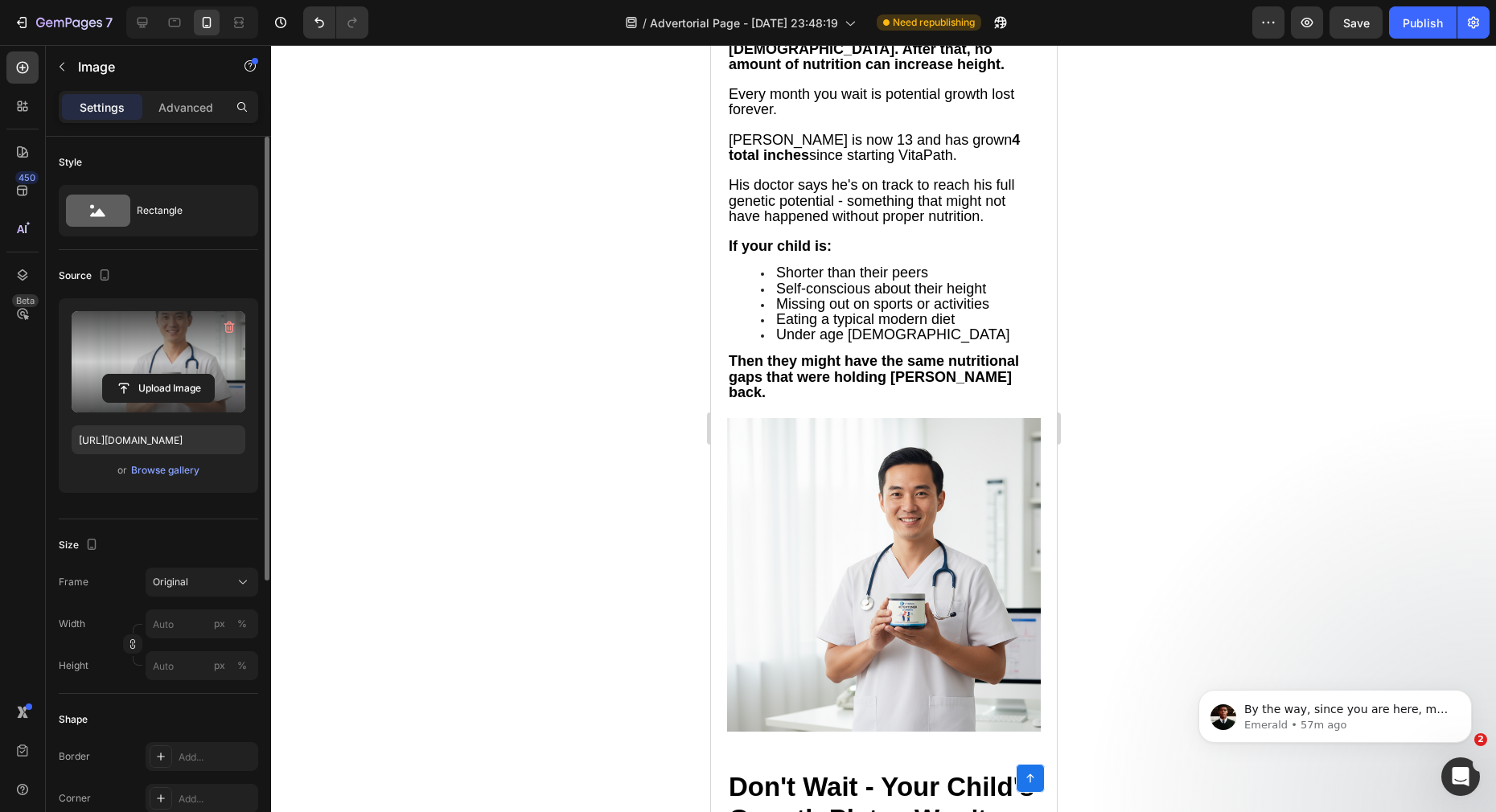
scroll to position [7452, 0]
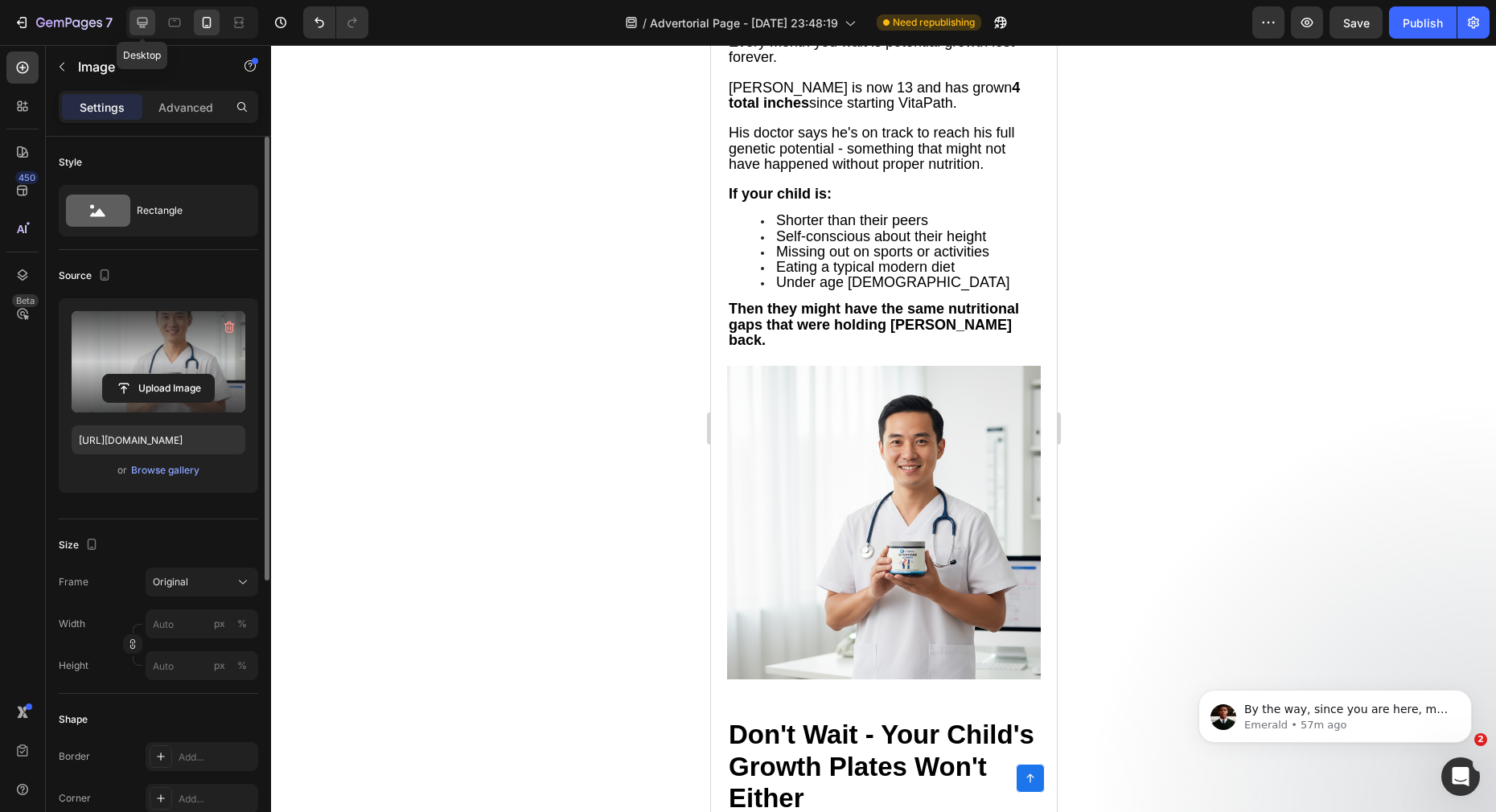
click at [141, 24] on icon at bounding box center [142, 22] width 10 height 10
type input "[URL][DOMAIN_NAME]"
type input "100"
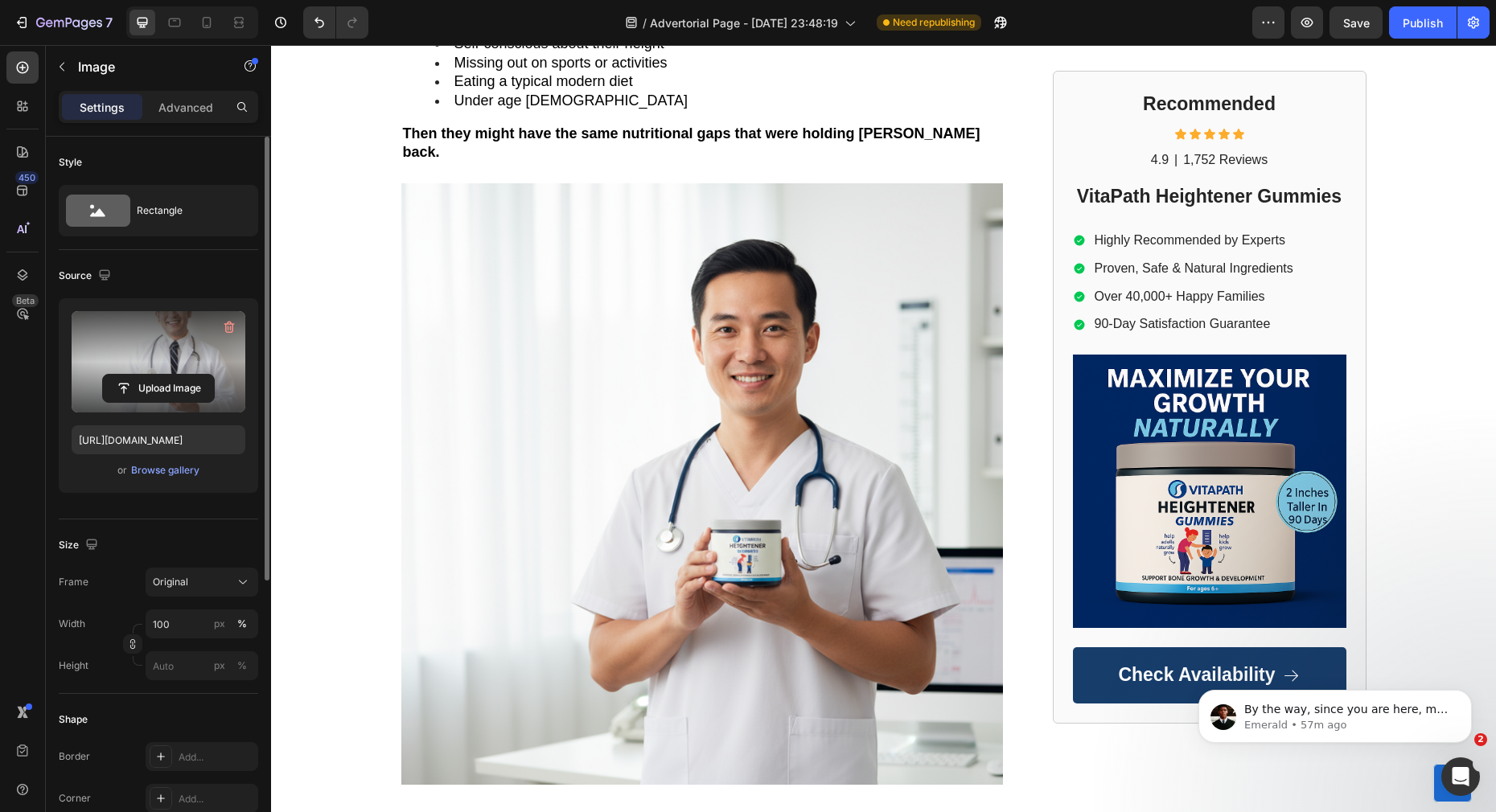
scroll to position [8473, 0]
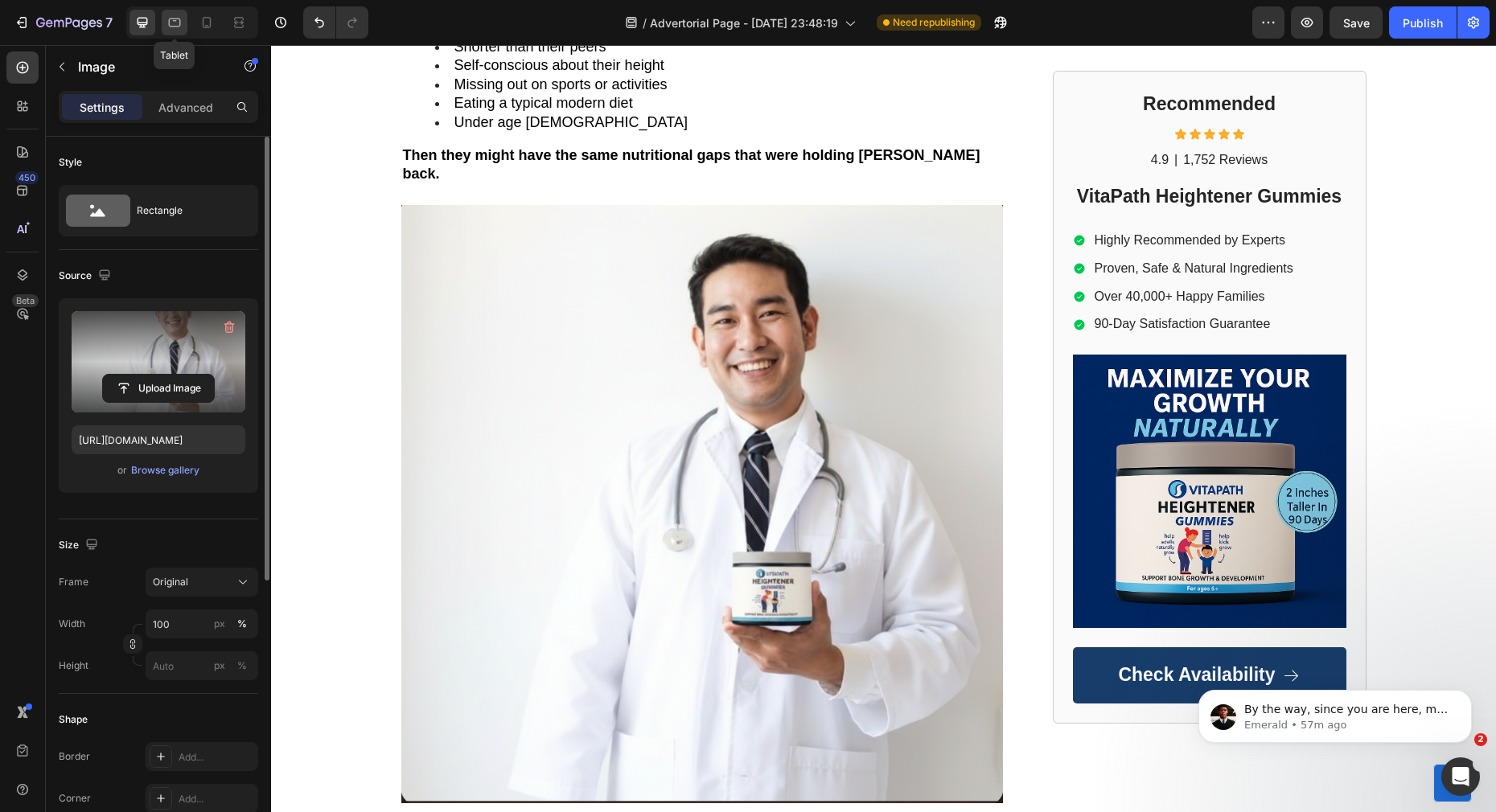
click at [174, 26] on icon at bounding box center [175, 23] width 16 height 16
type input "[URL][DOMAIN_NAME]"
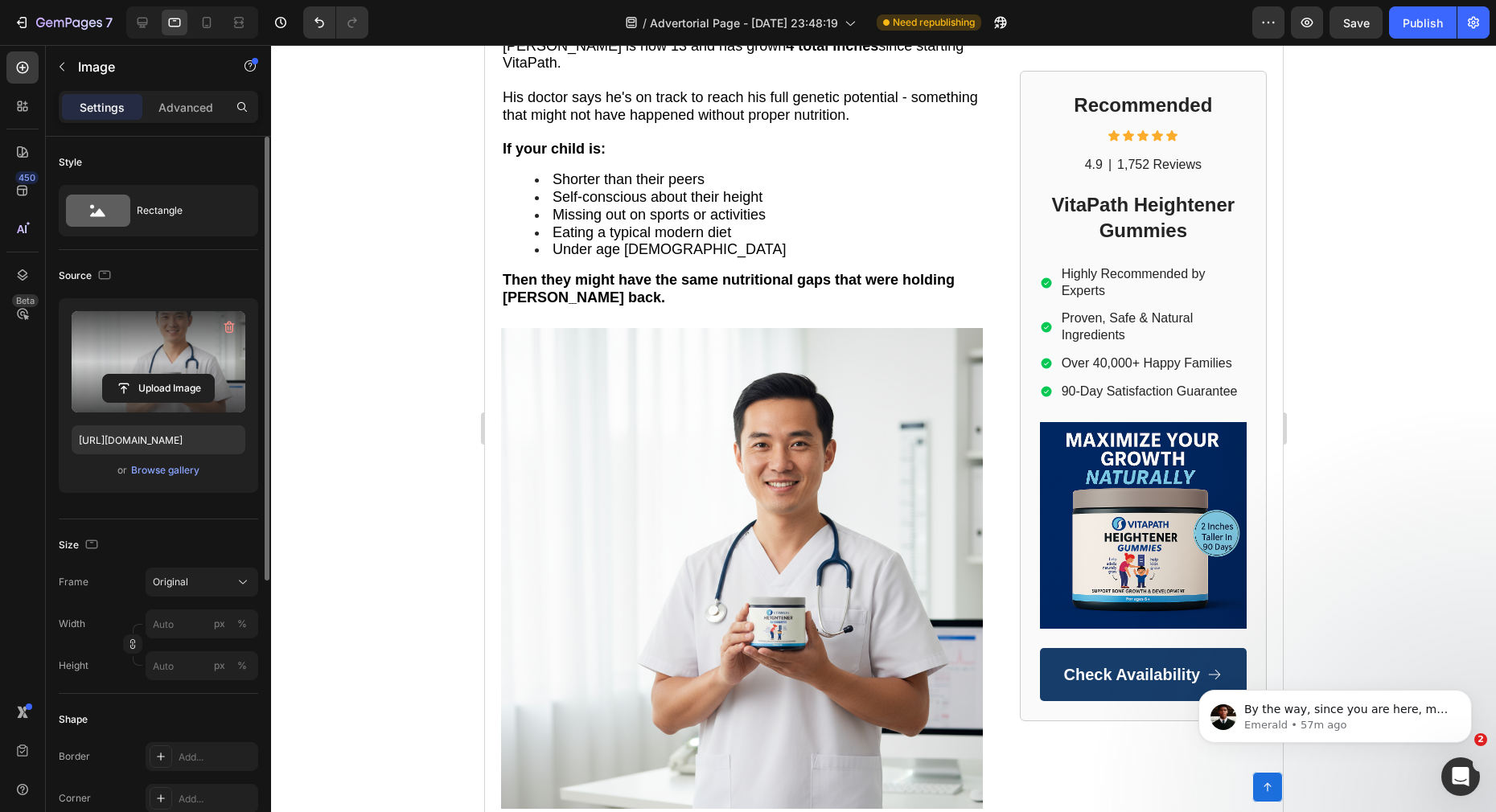
scroll to position [7813, 0]
click at [145, 25] on icon at bounding box center [143, 23] width 16 height 16
type input "[URL][DOMAIN_NAME]"
type input "100"
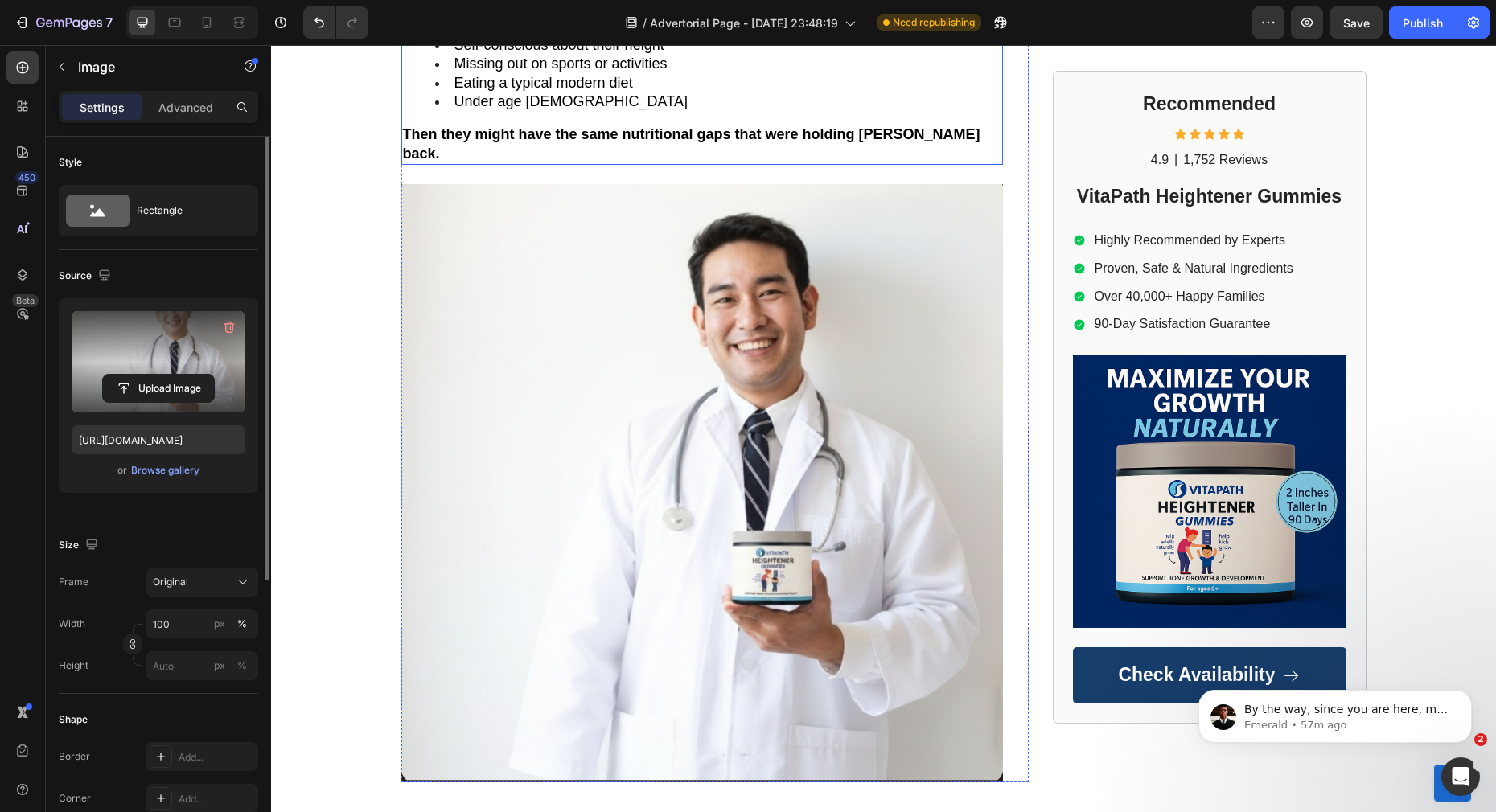
scroll to position [8497, 0]
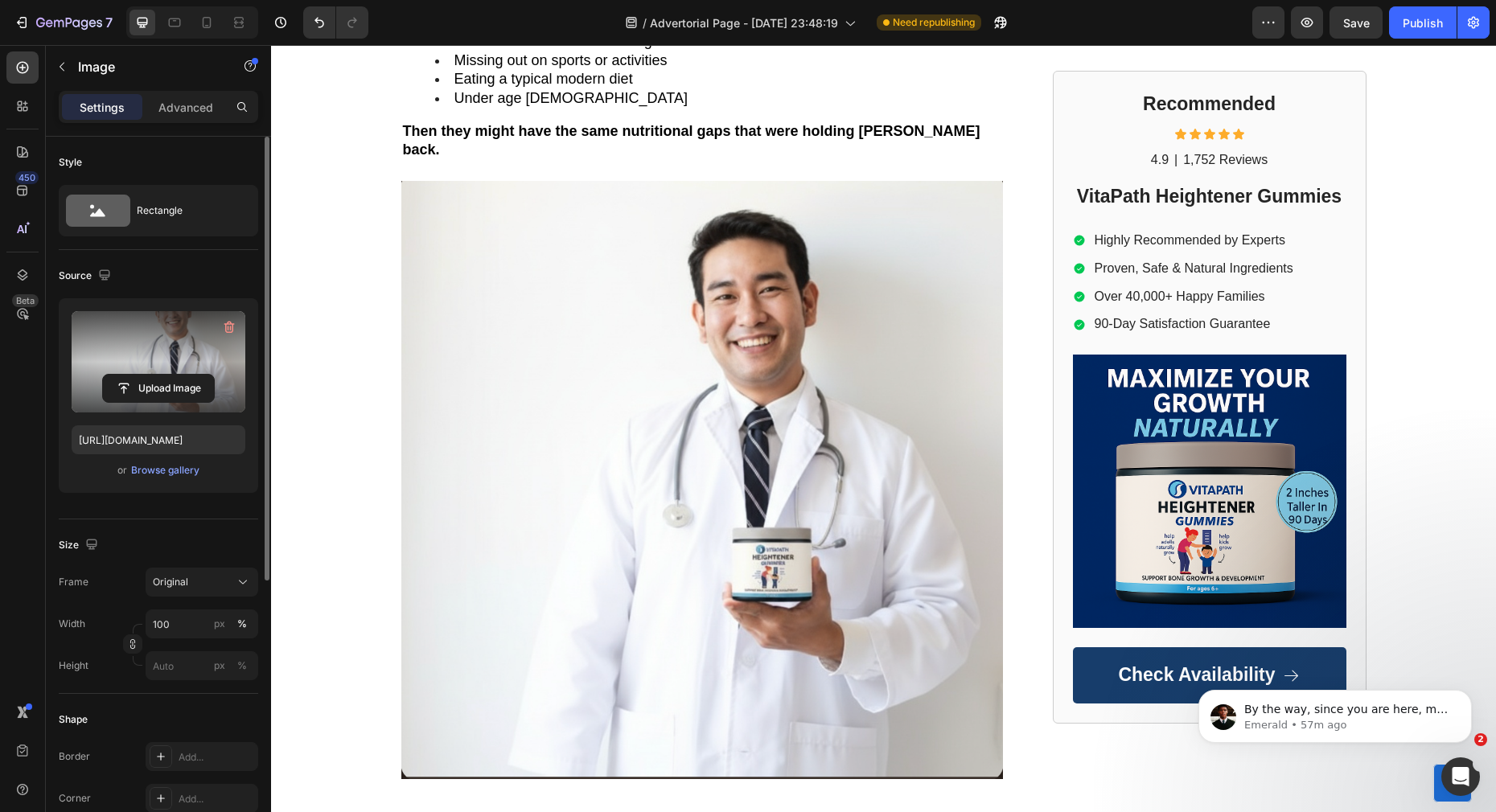
click at [587, 375] on img at bounding box center [702, 479] width 601 height 598
click at [181, 382] on input "file" at bounding box center [158, 389] width 111 height 27
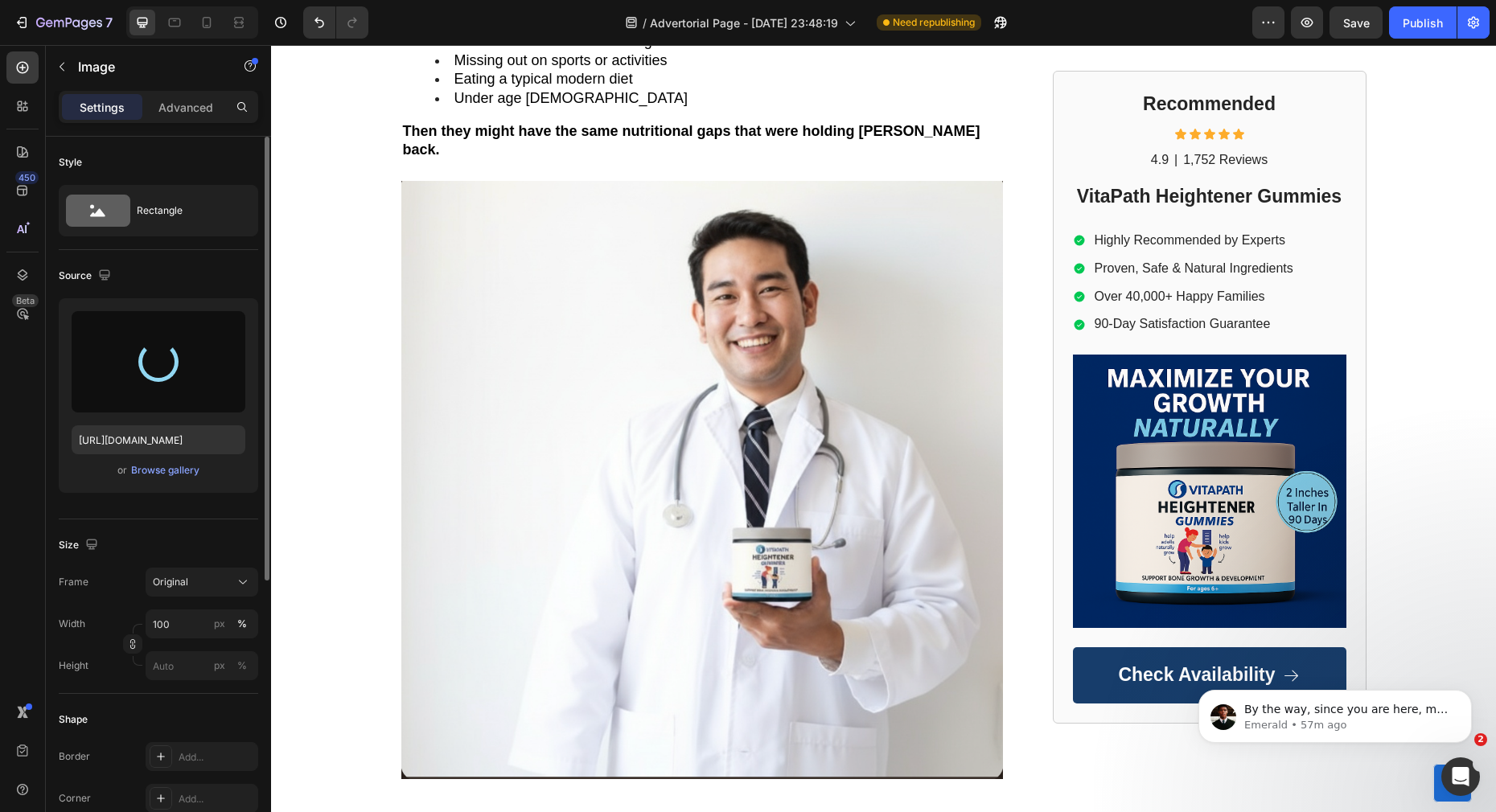
type input "[URL][DOMAIN_NAME]"
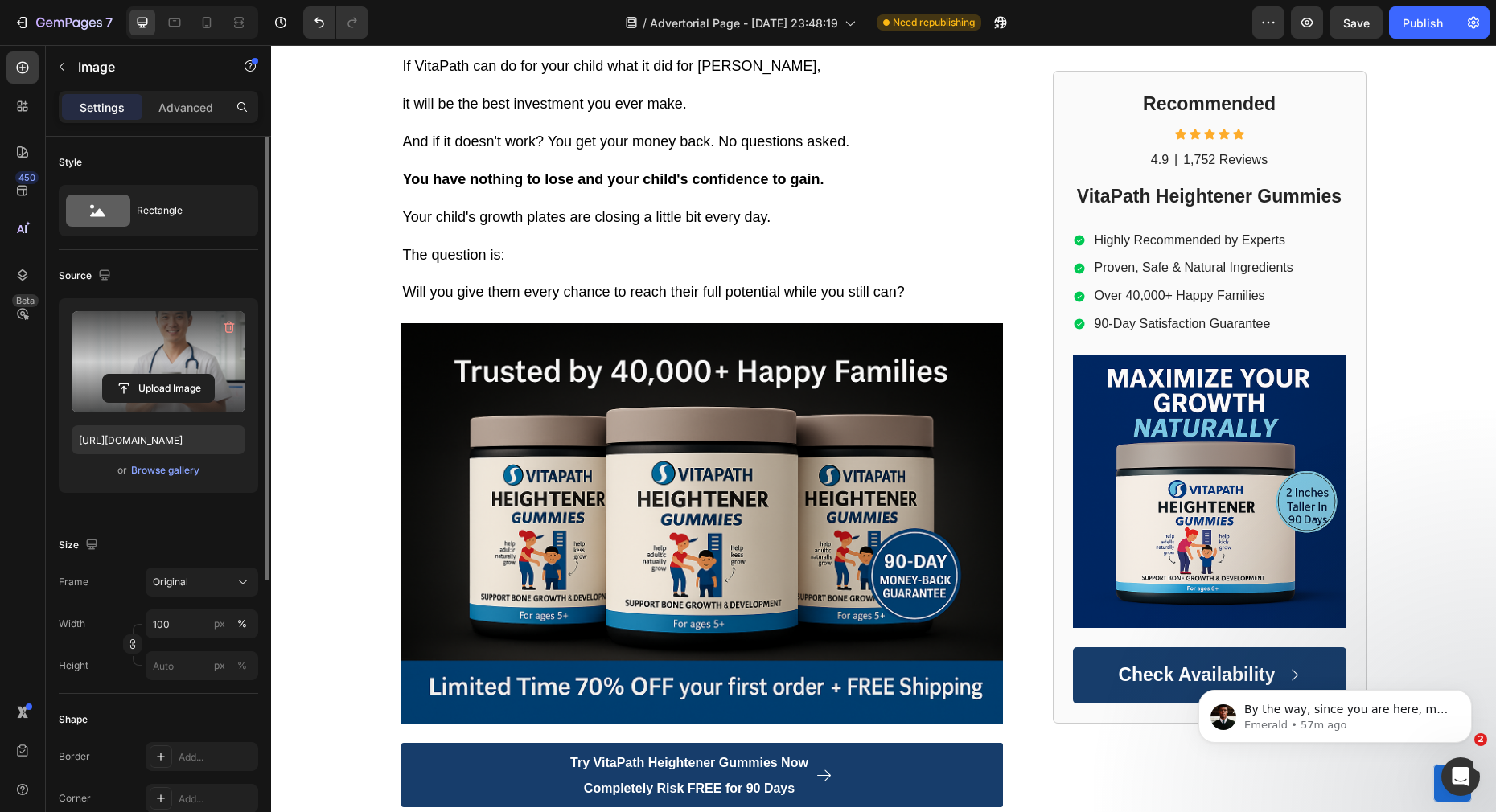
scroll to position [9671, 0]
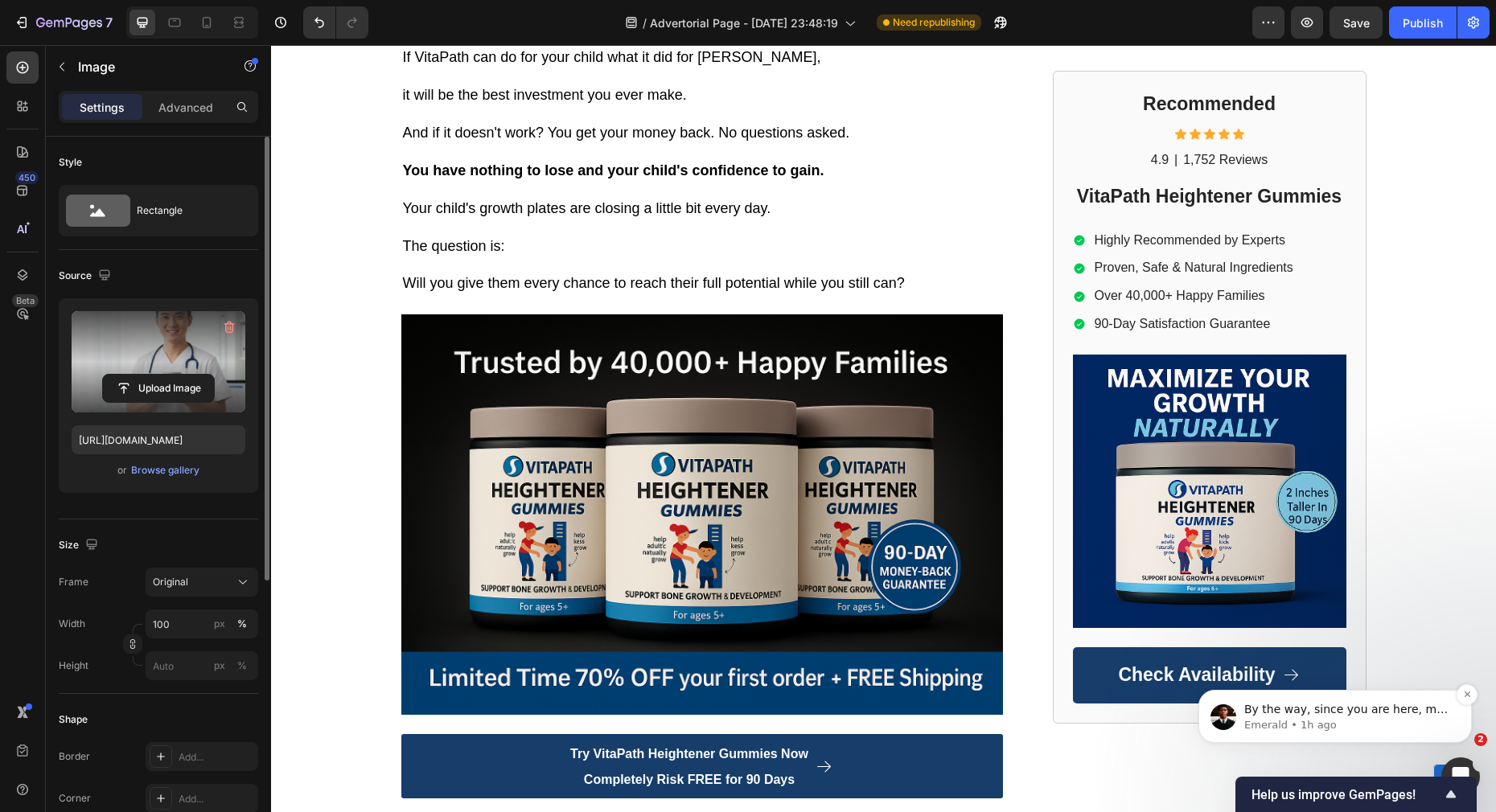
click at [1281, 731] on p "Emerald • 1h ago" at bounding box center [1348, 726] width 207 height 15
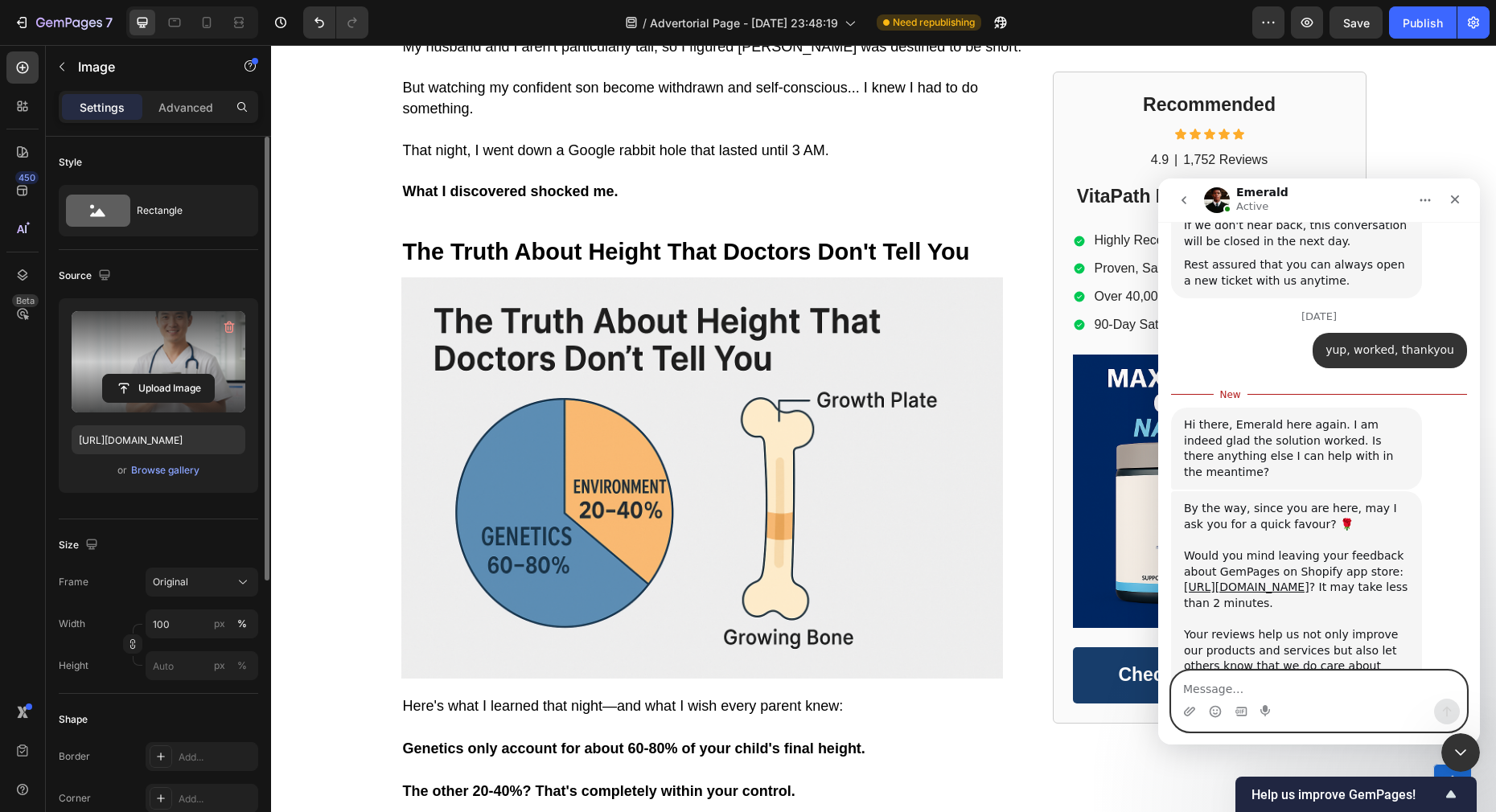
scroll to position [2109, 0]
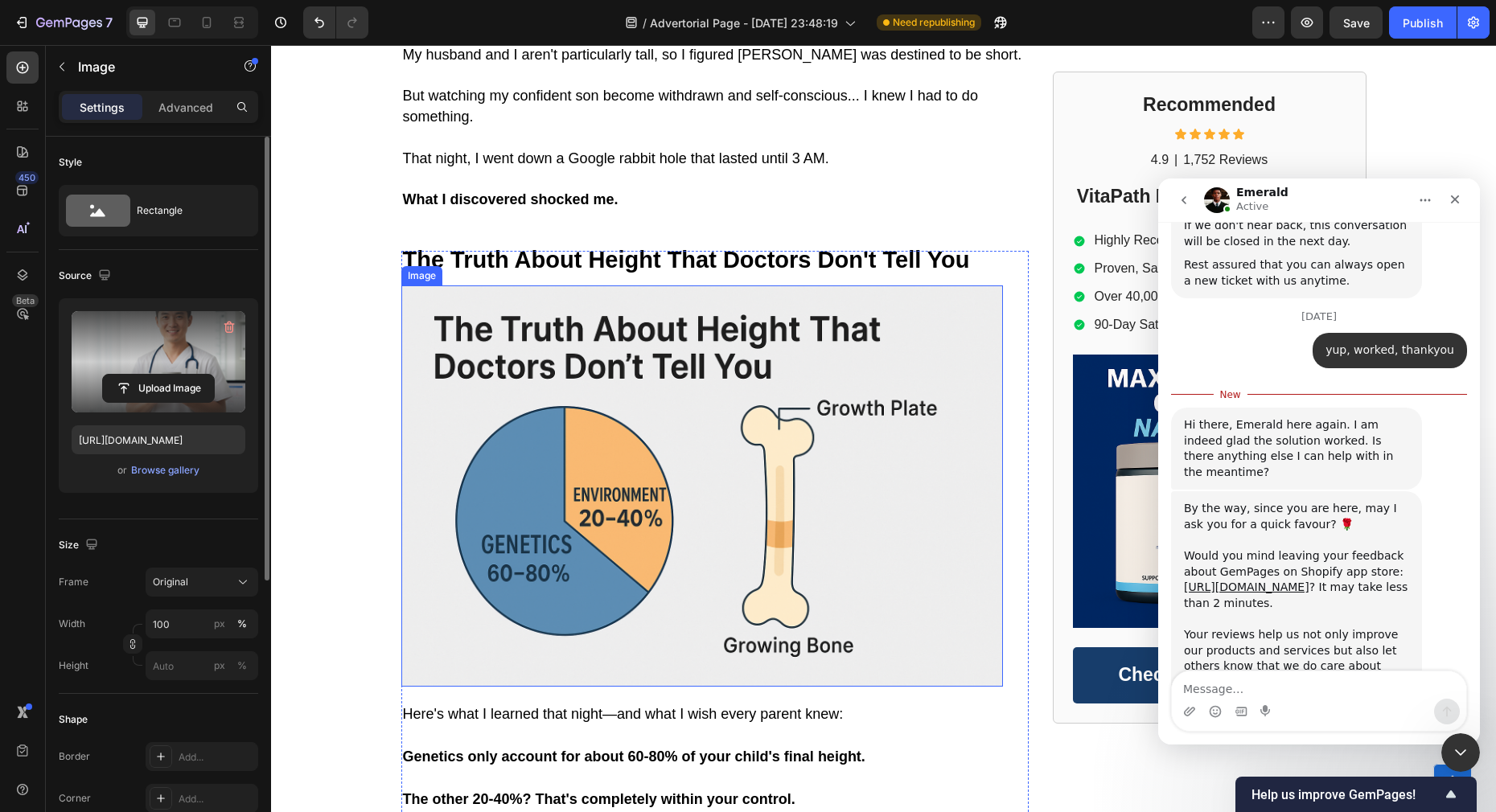
click at [501, 441] on img at bounding box center [702, 486] width 601 height 401
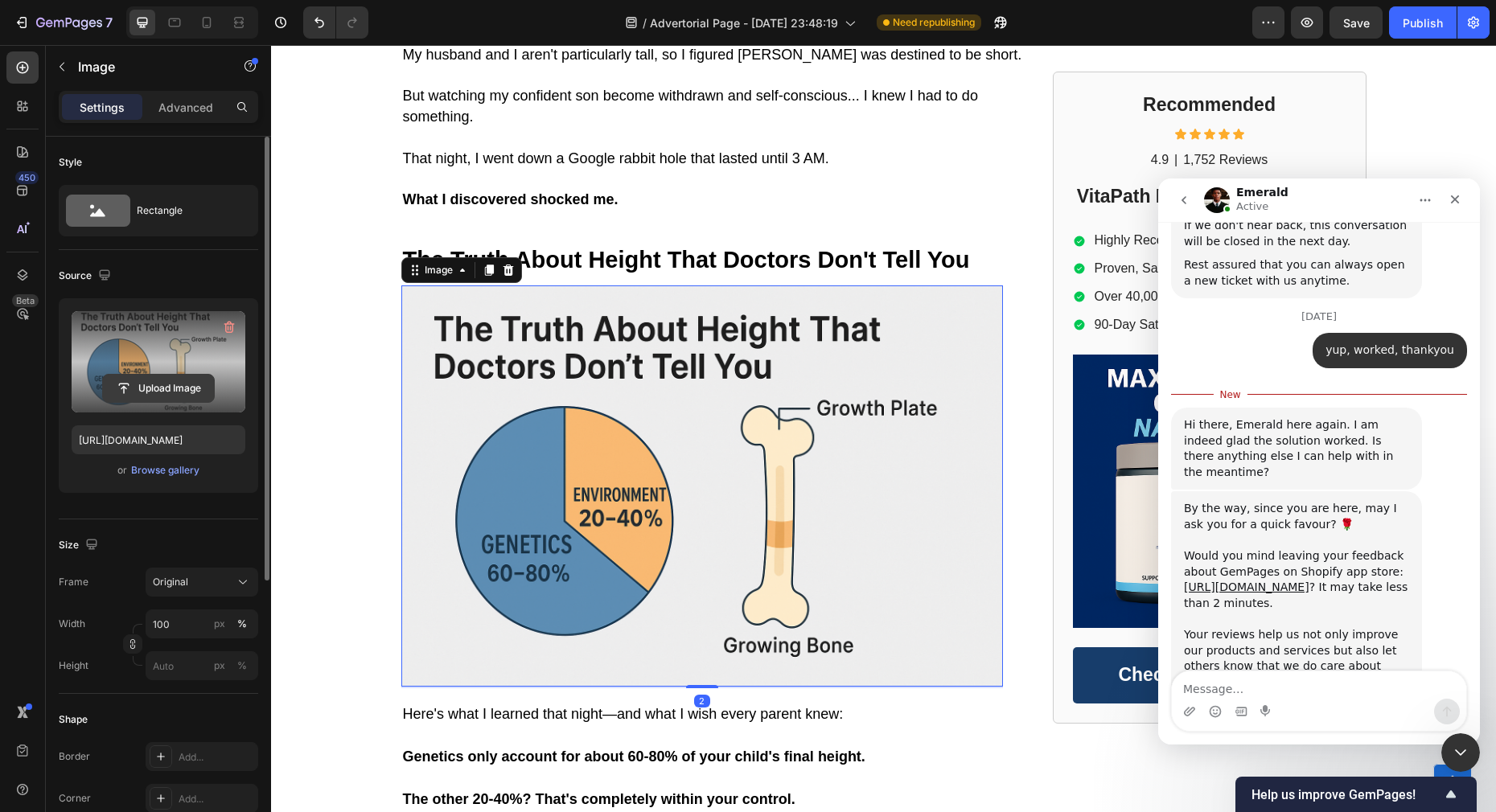
click at [141, 399] on input "file" at bounding box center [158, 389] width 111 height 27
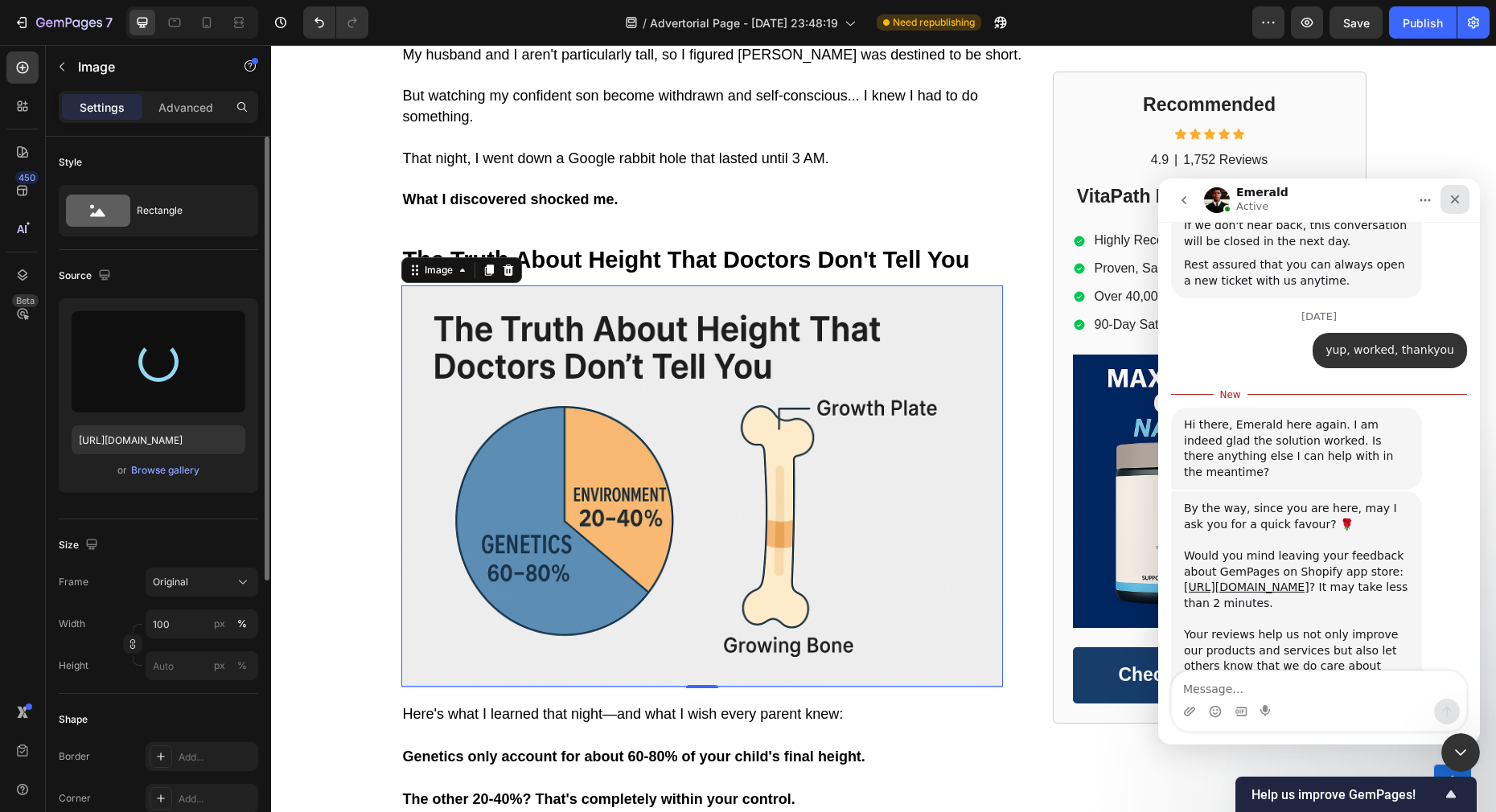
click at [1459, 203] on icon "Close" at bounding box center [1455, 200] width 13 height 13
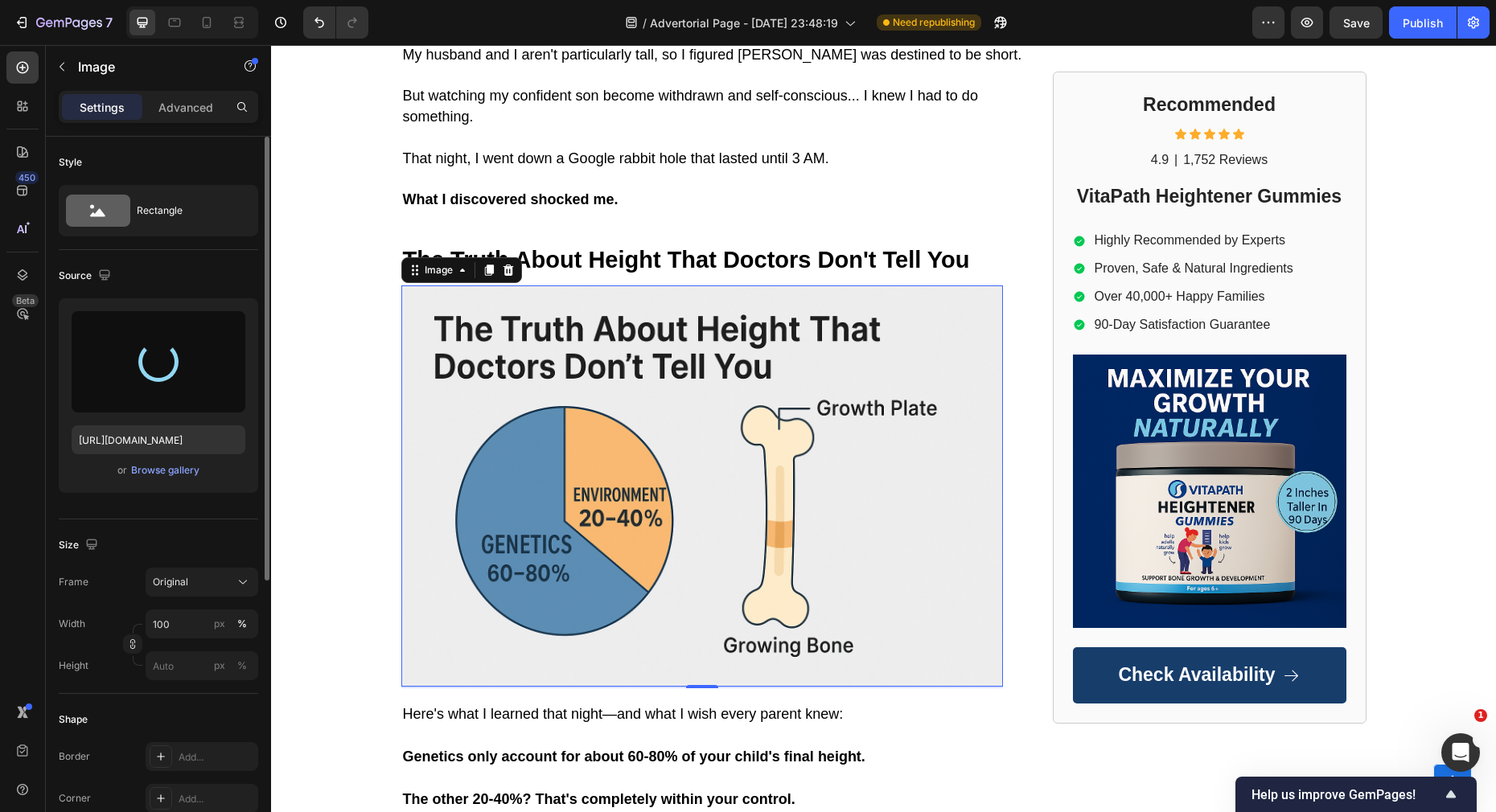
scroll to position [0, 0]
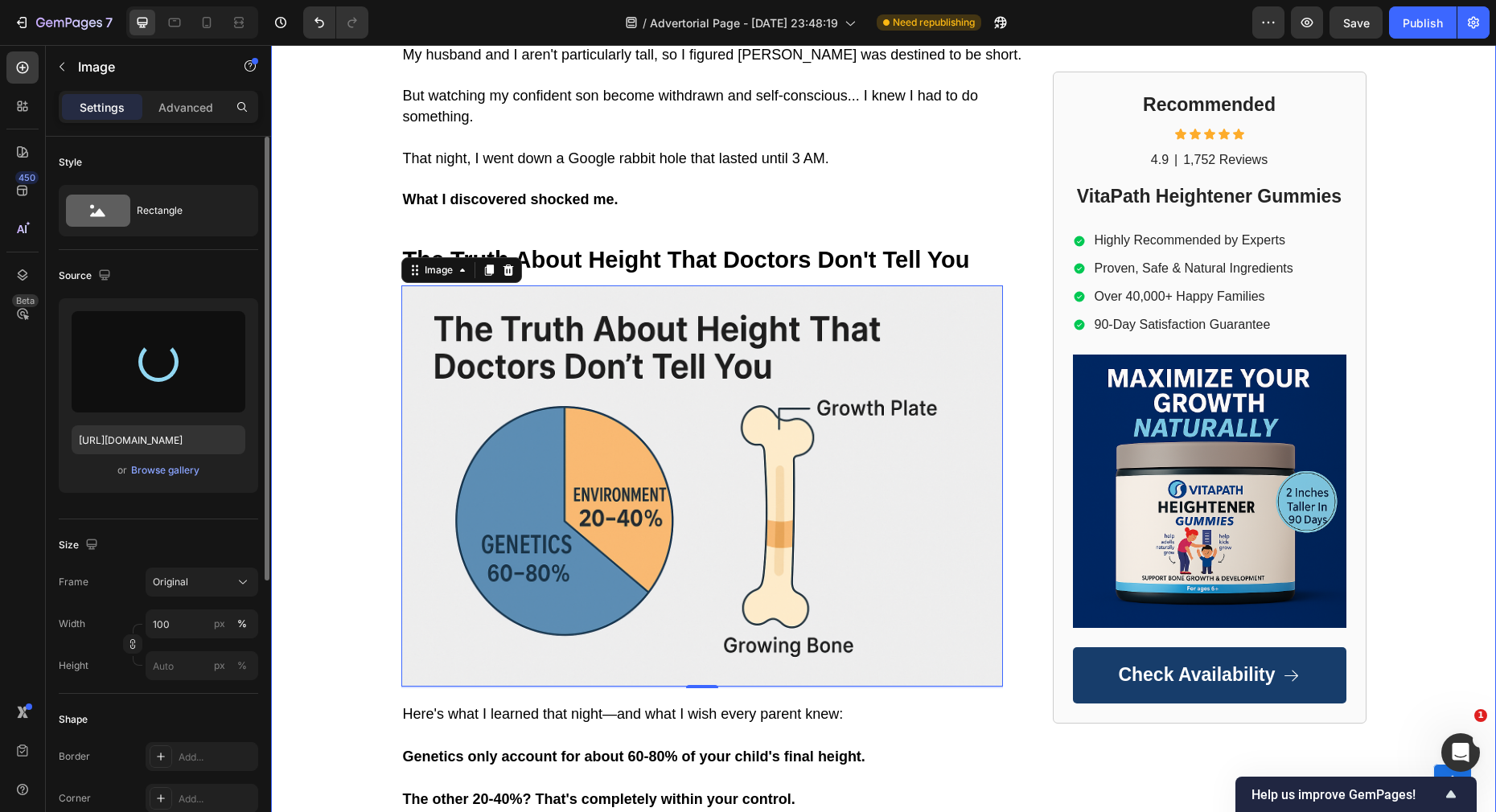
type input "[URL][DOMAIN_NAME]"
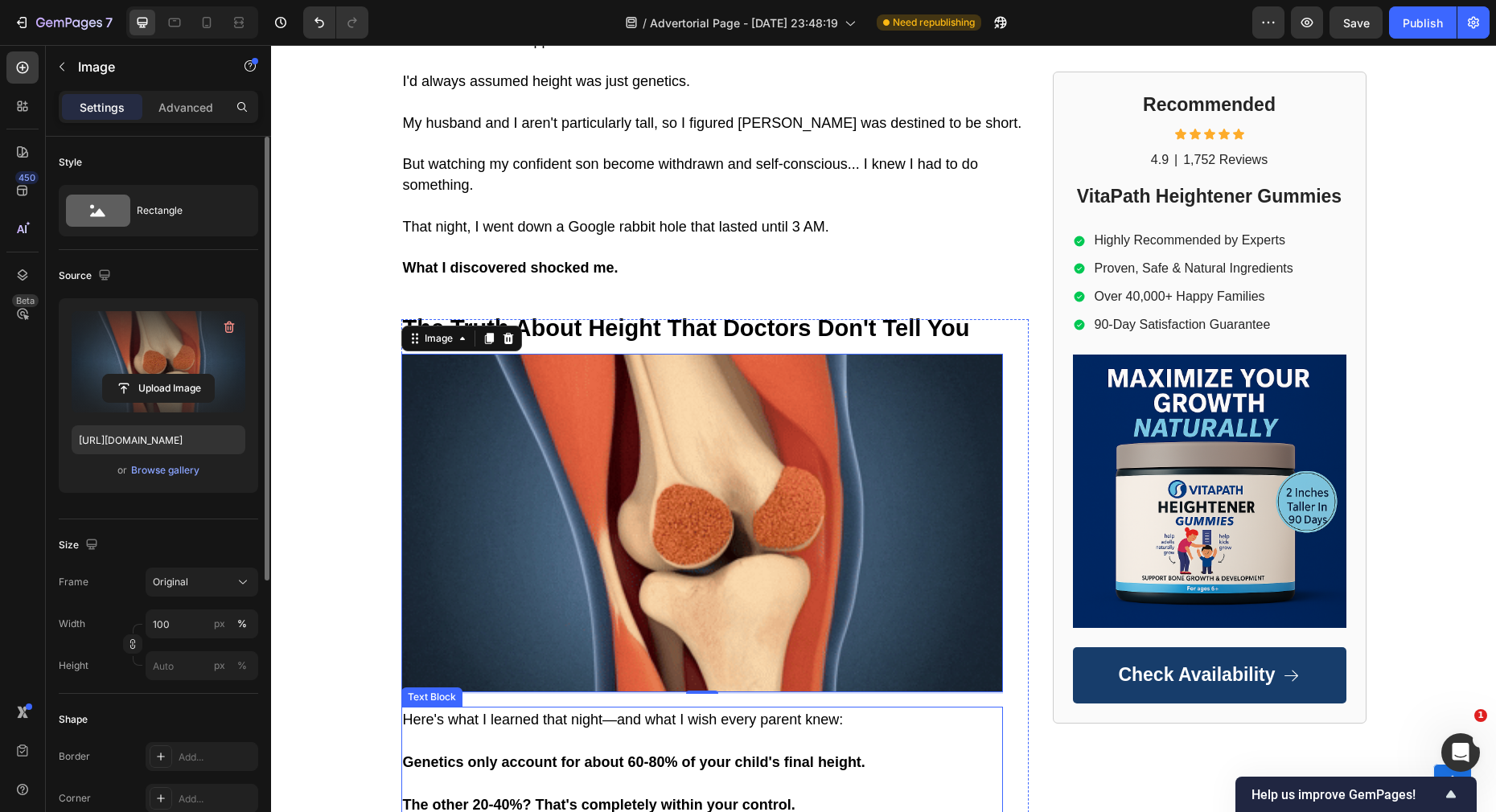
scroll to position [2036, 0]
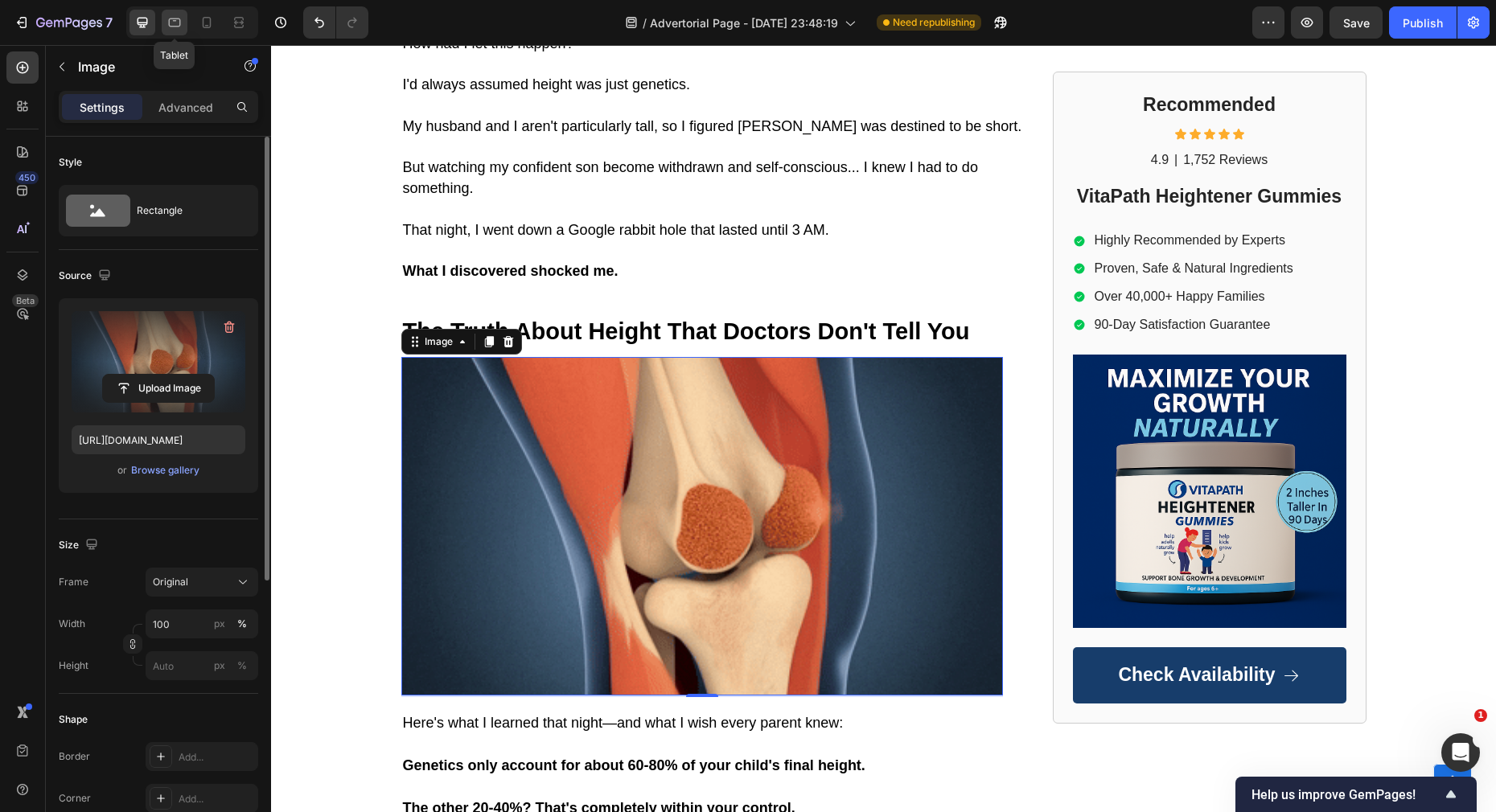
click at [163, 25] on div at bounding box center [174, 23] width 26 height 26
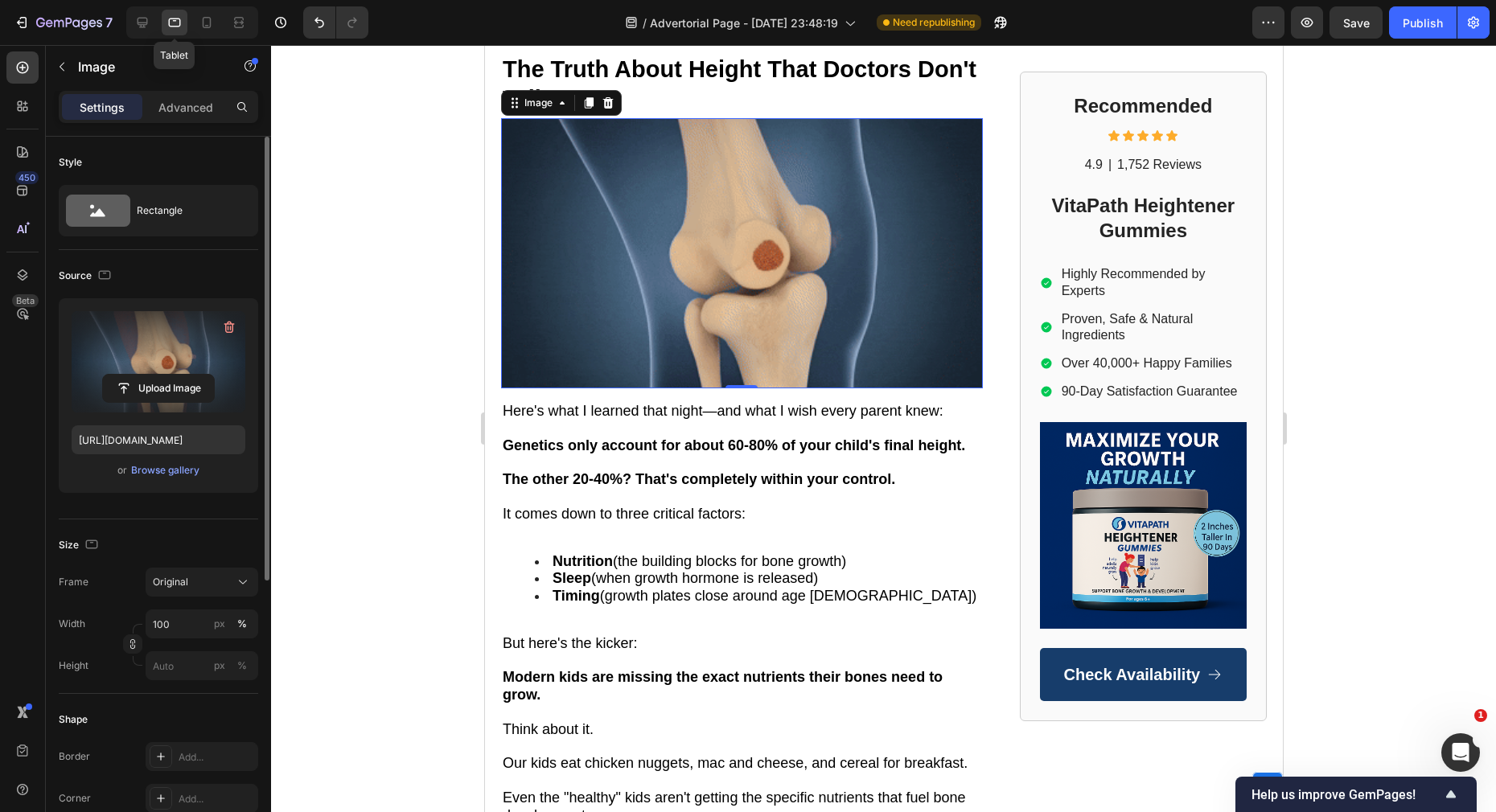
scroll to position [2319, 0]
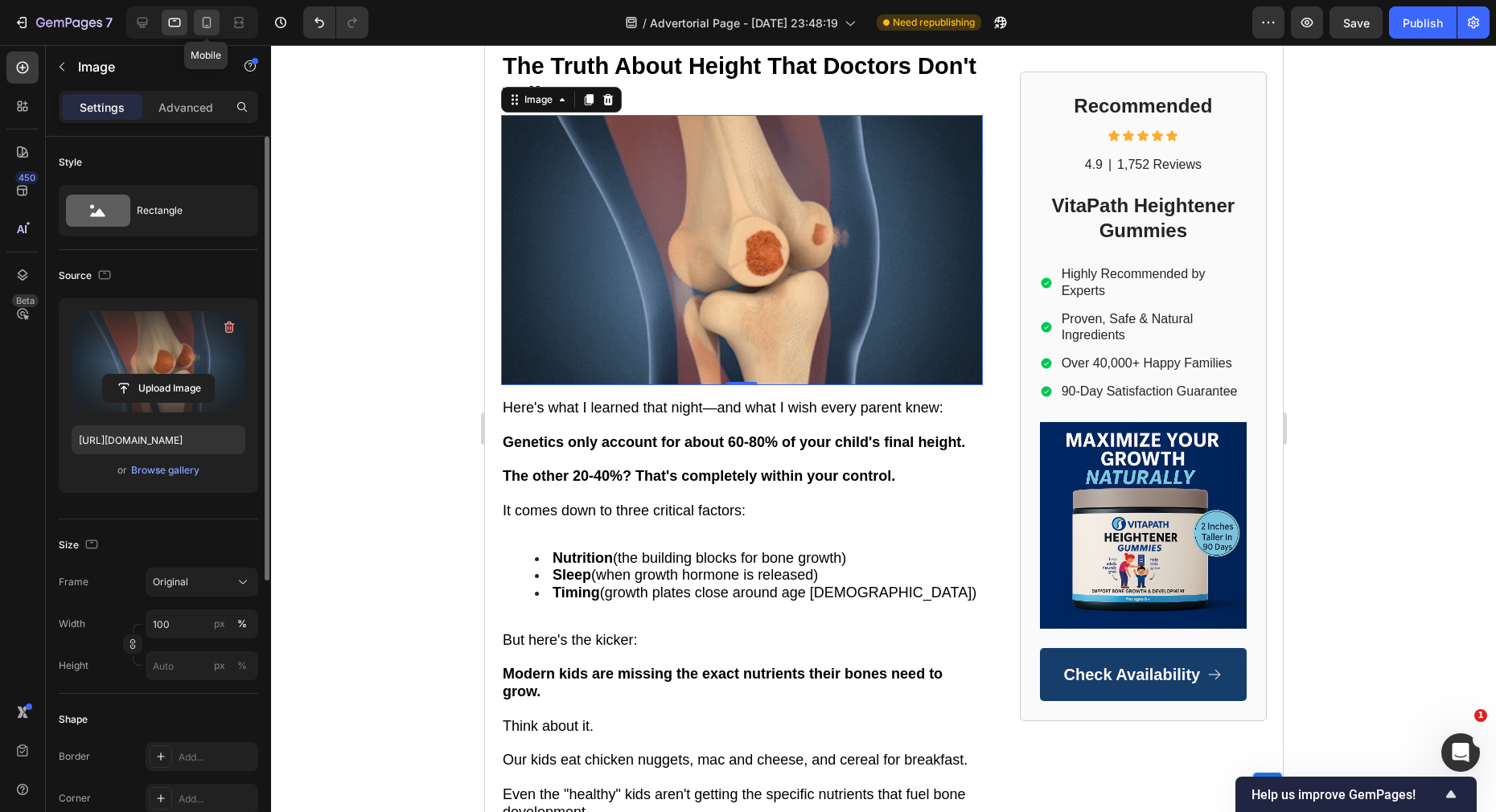
click at [205, 21] on icon at bounding box center [207, 23] width 16 height 16
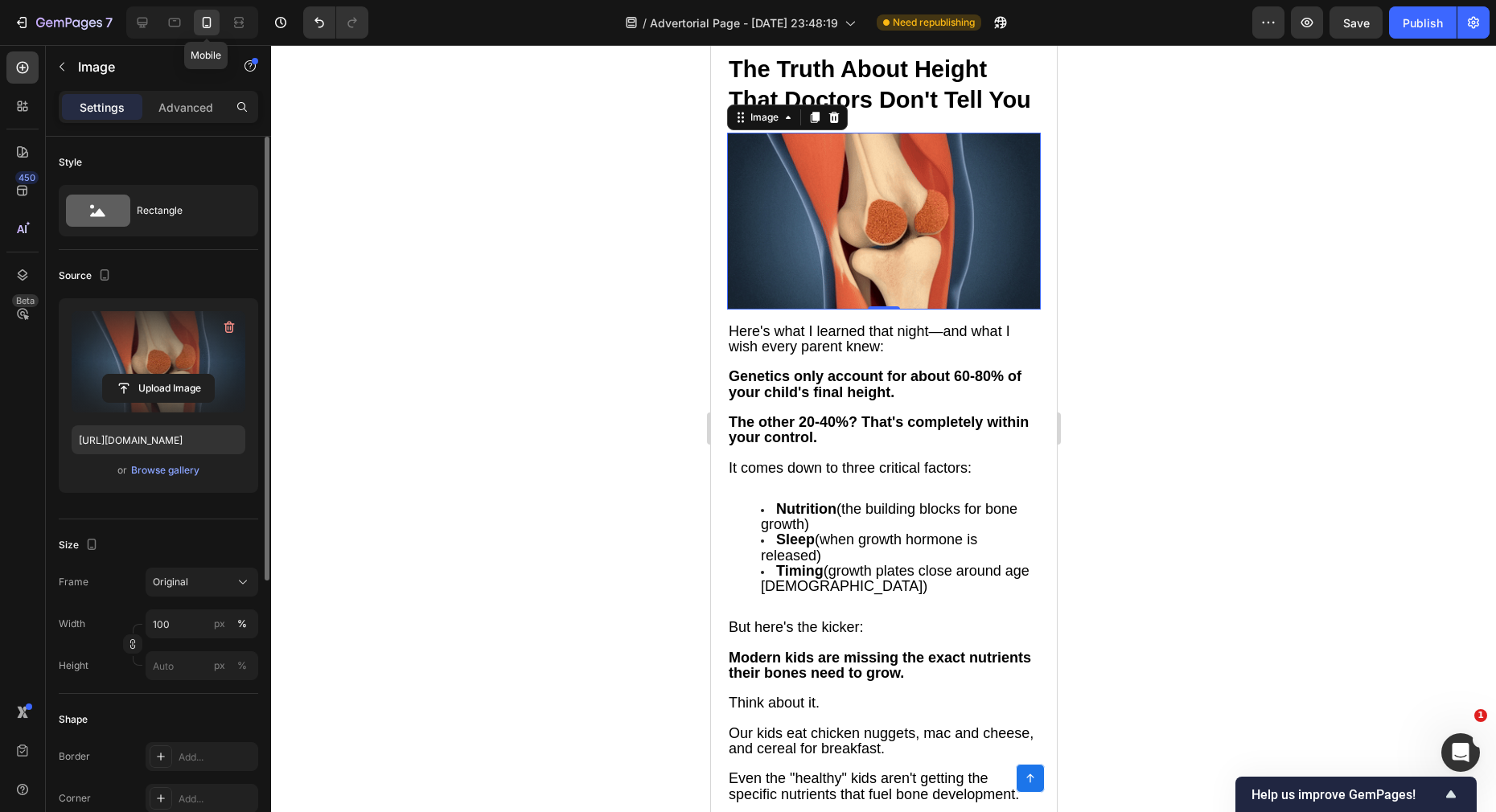
scroll to position [2268, 0]
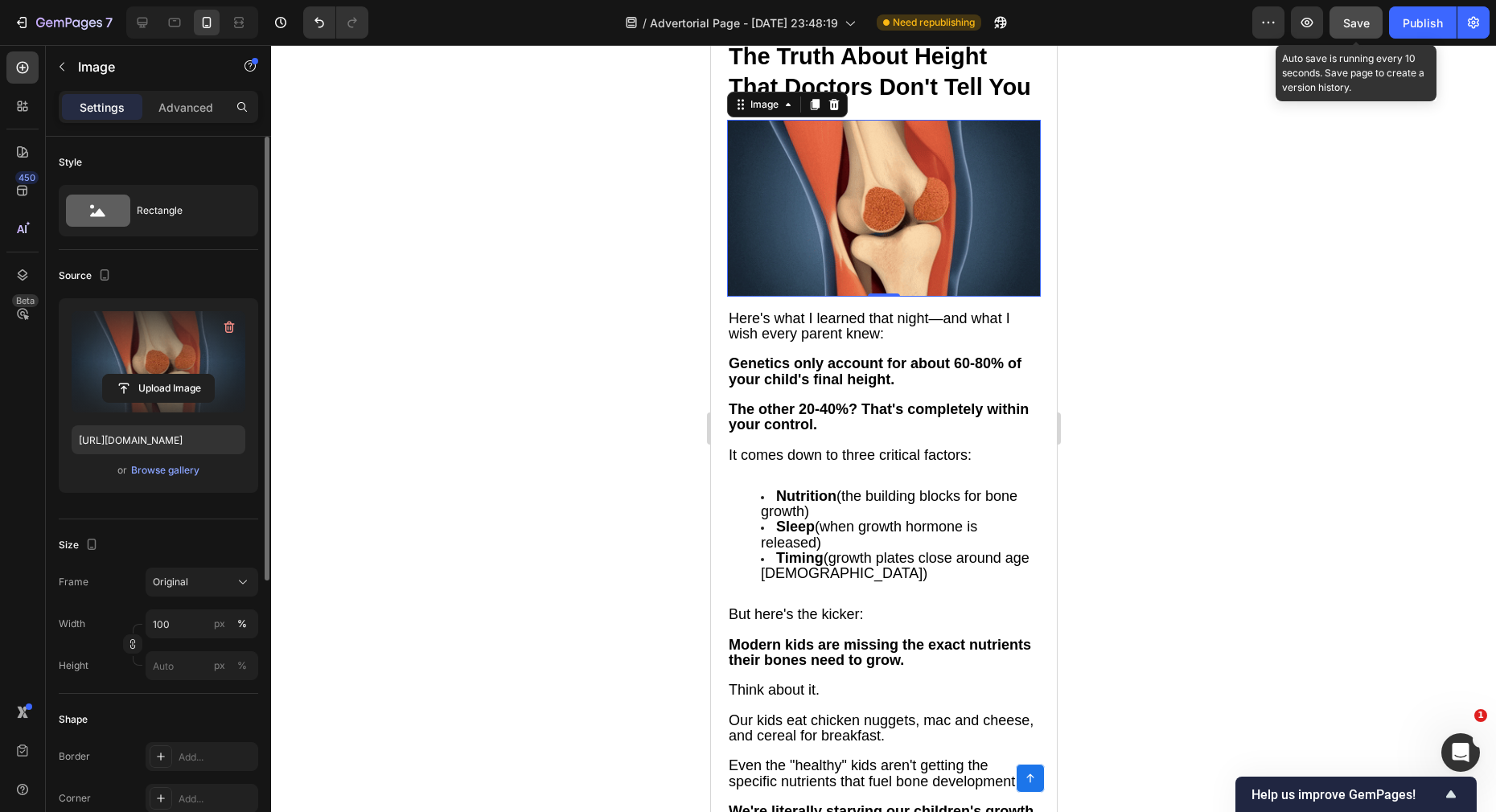
click at [1354, 30] on div "Save" at bounding box center [1356, 23] width 27 height 16
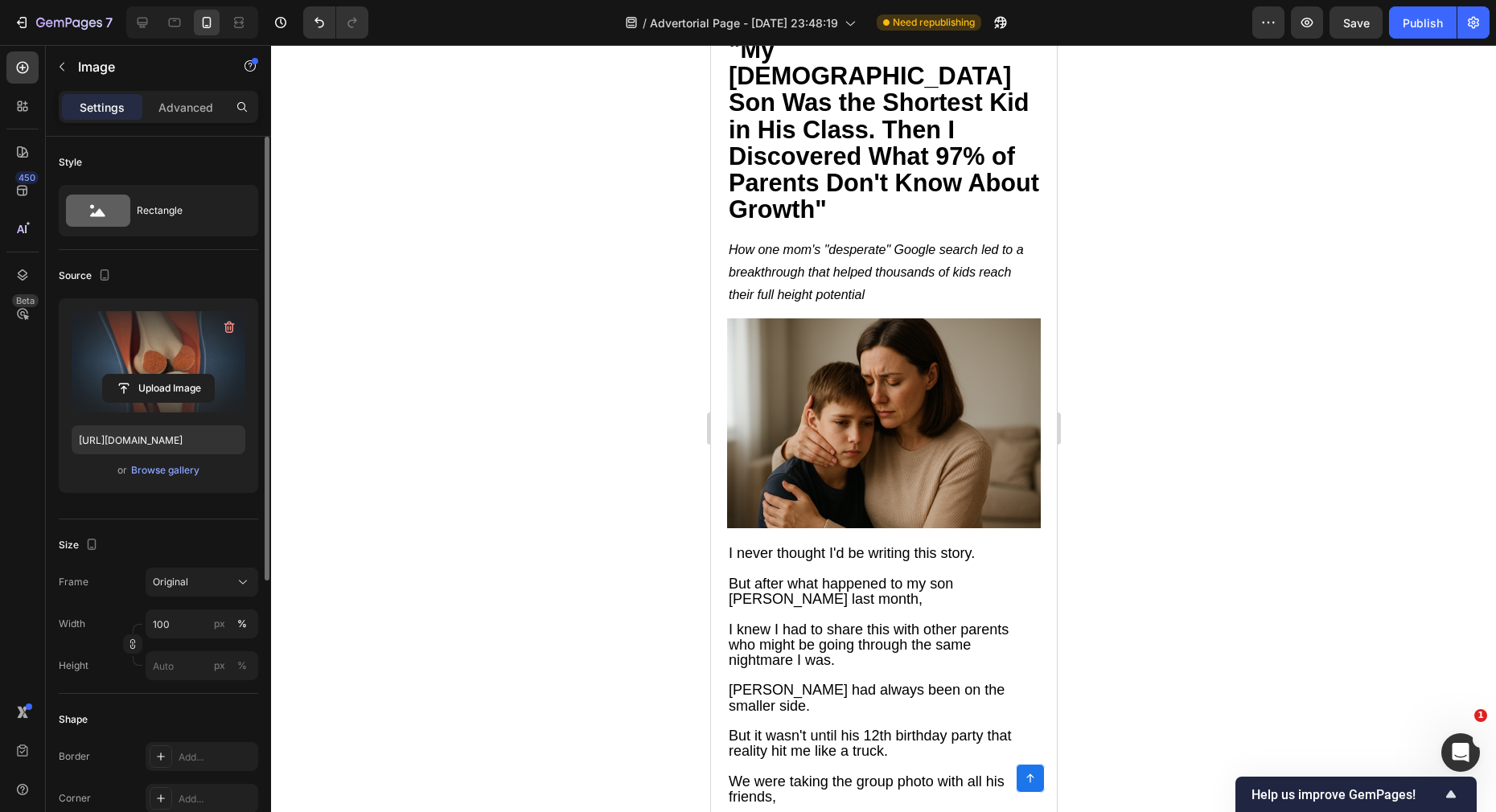
scroll to position [0, 0]
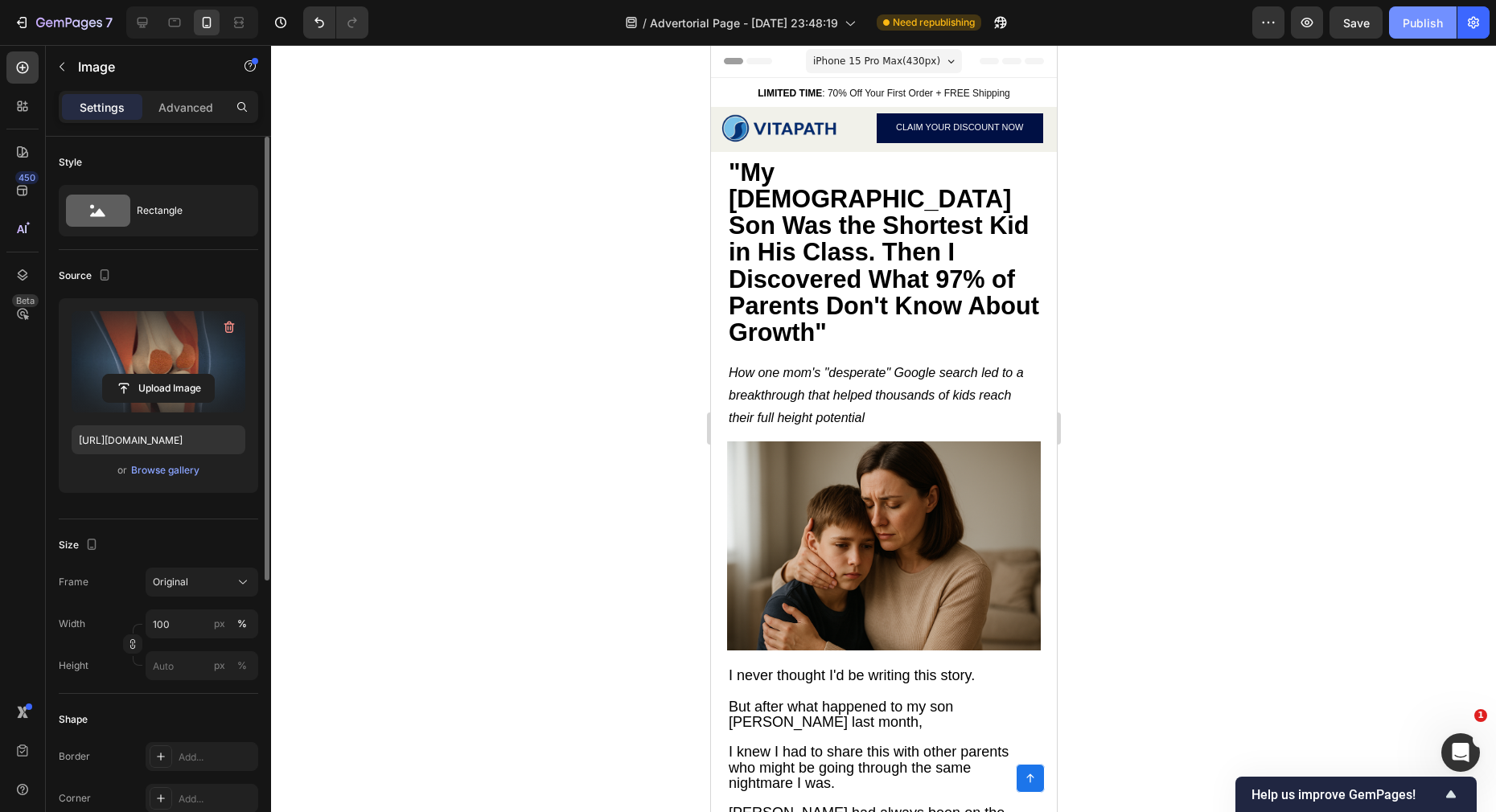
click at [1431, 23] on div "Publish" at bounding box center [1423, 23] width 40 height 16
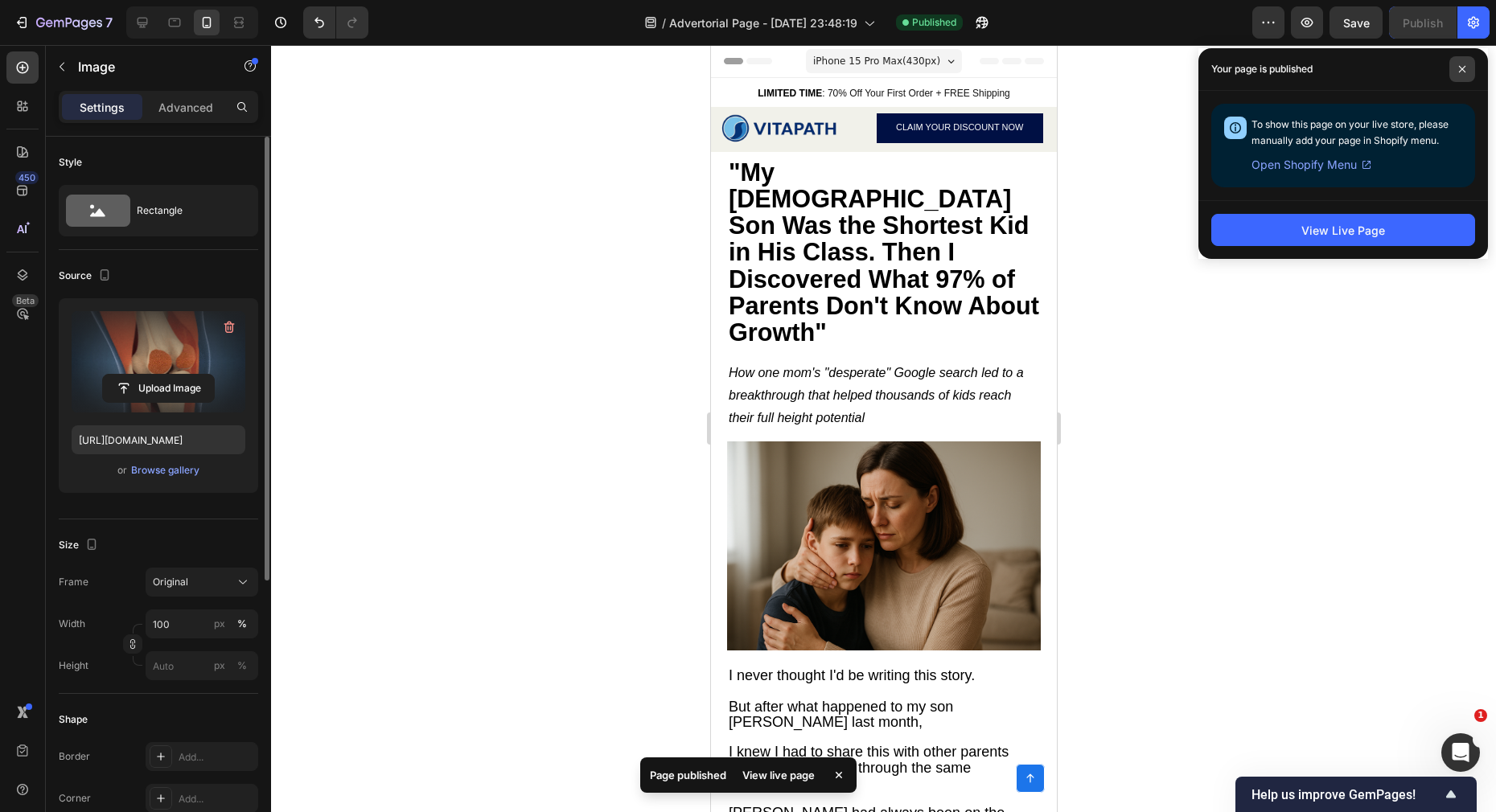
click at [1460, 67] on icon at bounding box center [1462, 69] width 8 height 8
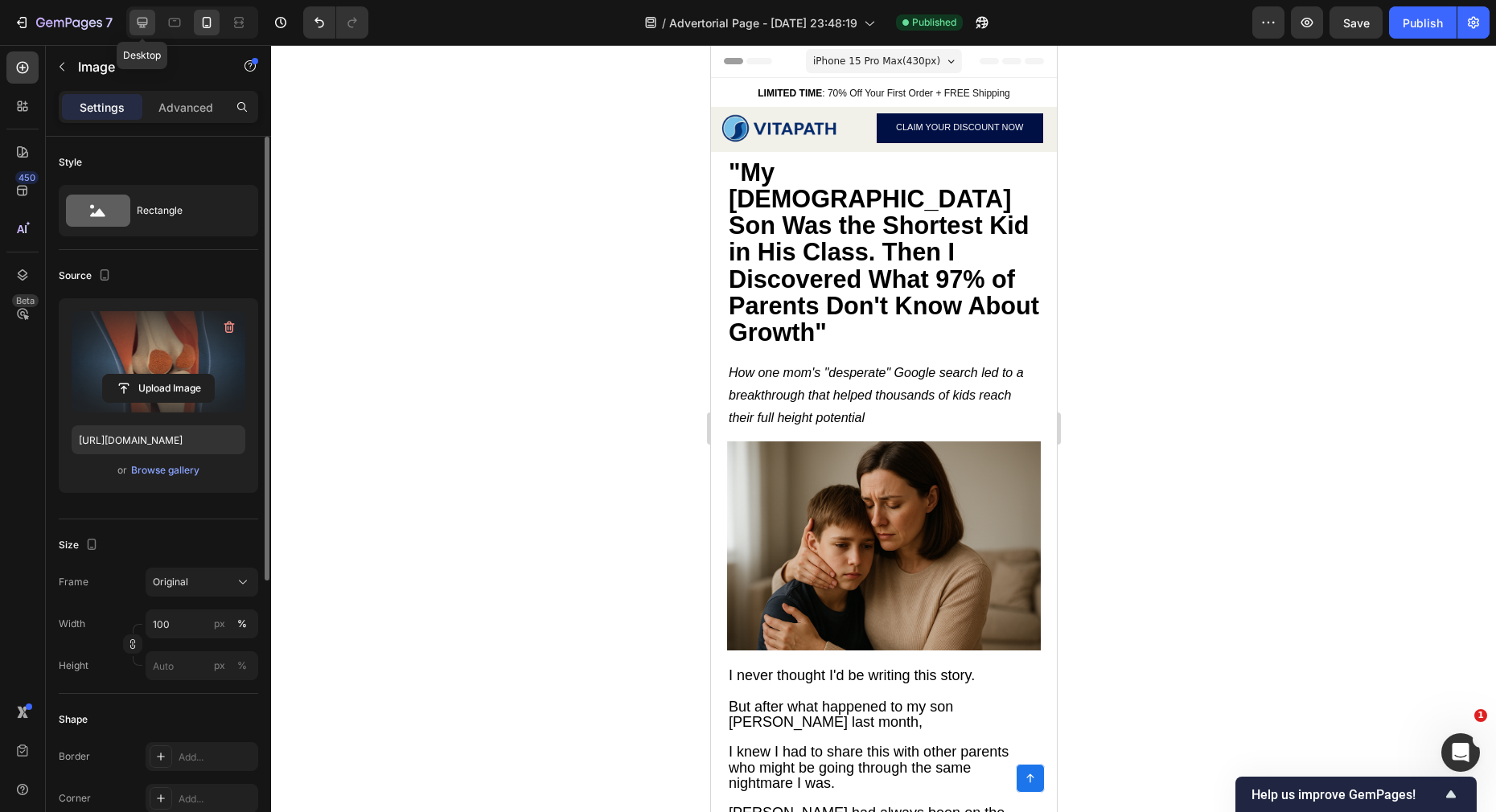
click at [135, 23] on icon at bounding box center [143, 23] width 16 height 16
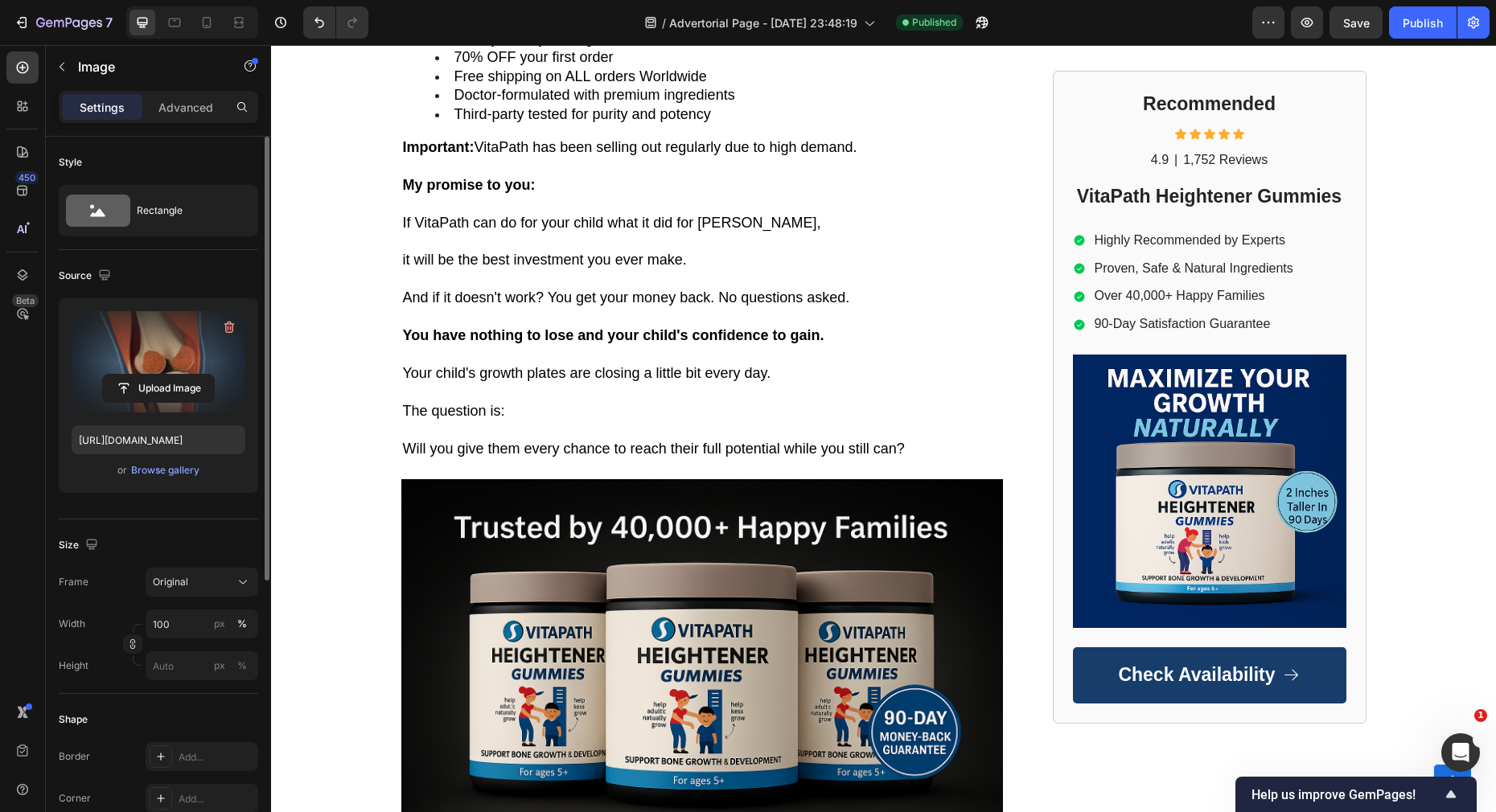
scroll to position [8312, 0]
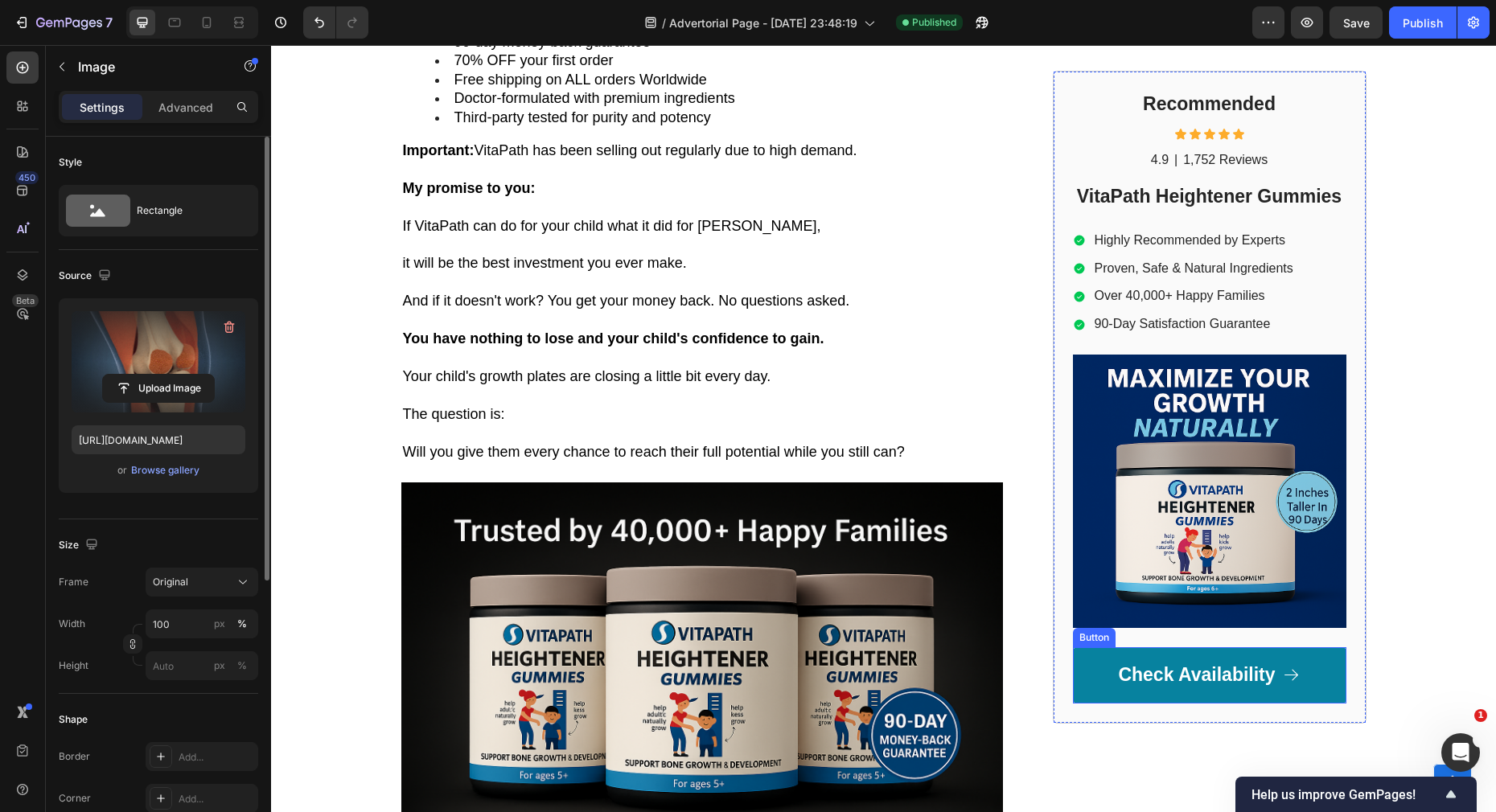
click at [1097, 673] on link "Check Availability" at bounding box center [1209, 675] width 273 height 56
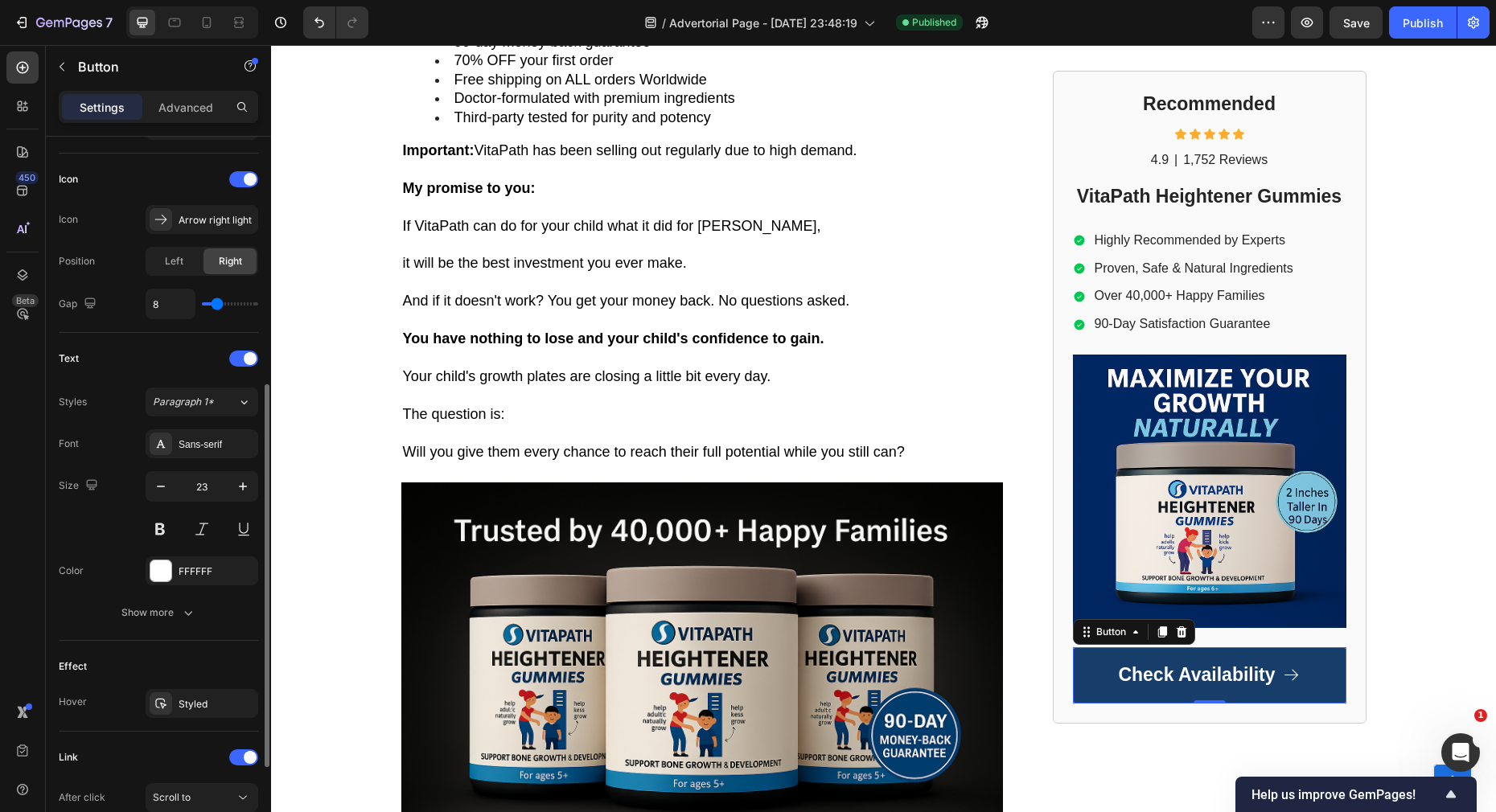
scroll to position [637, 0]
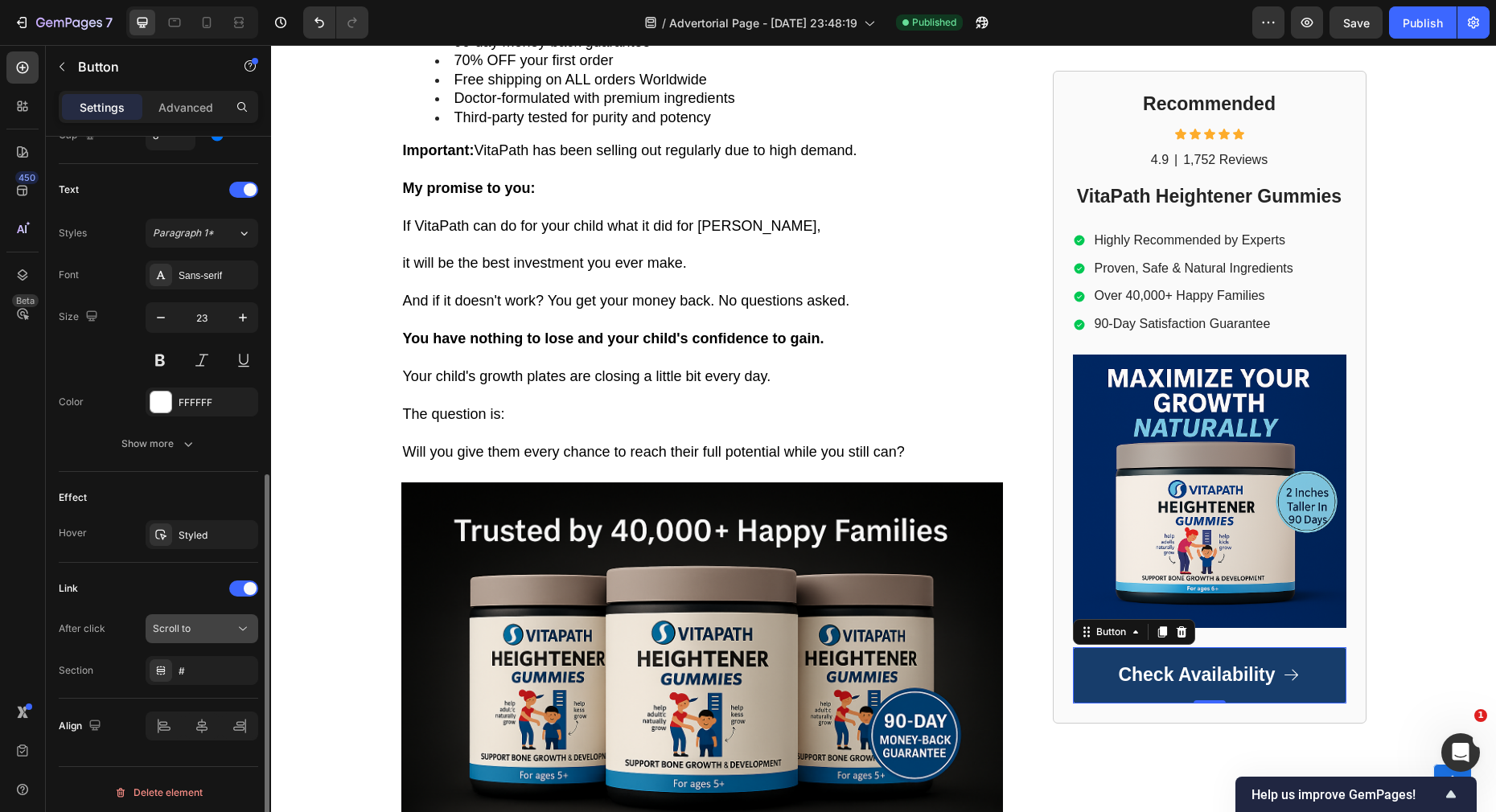
click at [192, 630] on div "Scroll to" at bounding box center [193, 629] width 82 height 15
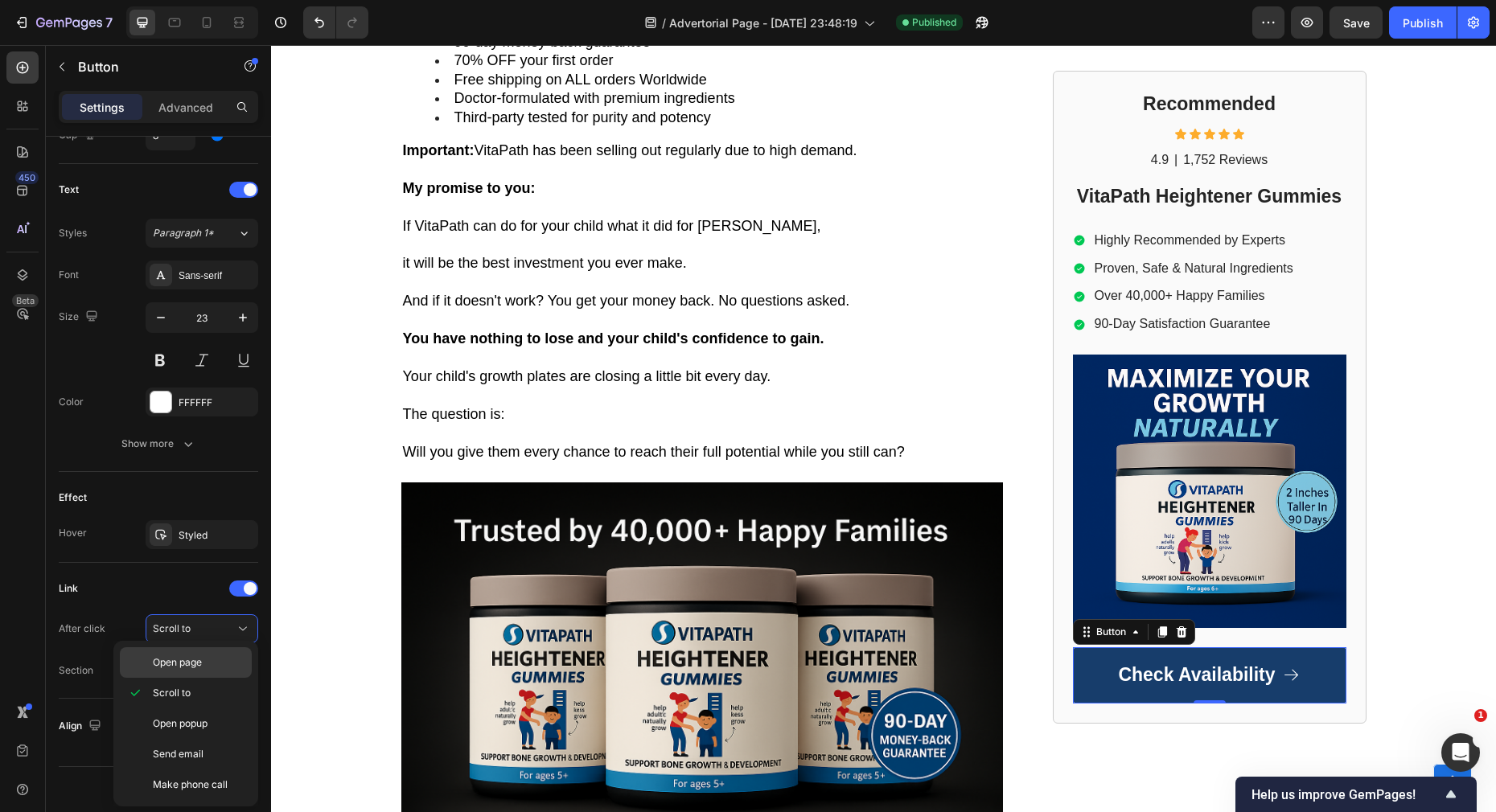
click at [191, 664] on span "Open page" at bounding box center [178, 663] width 50 height 15
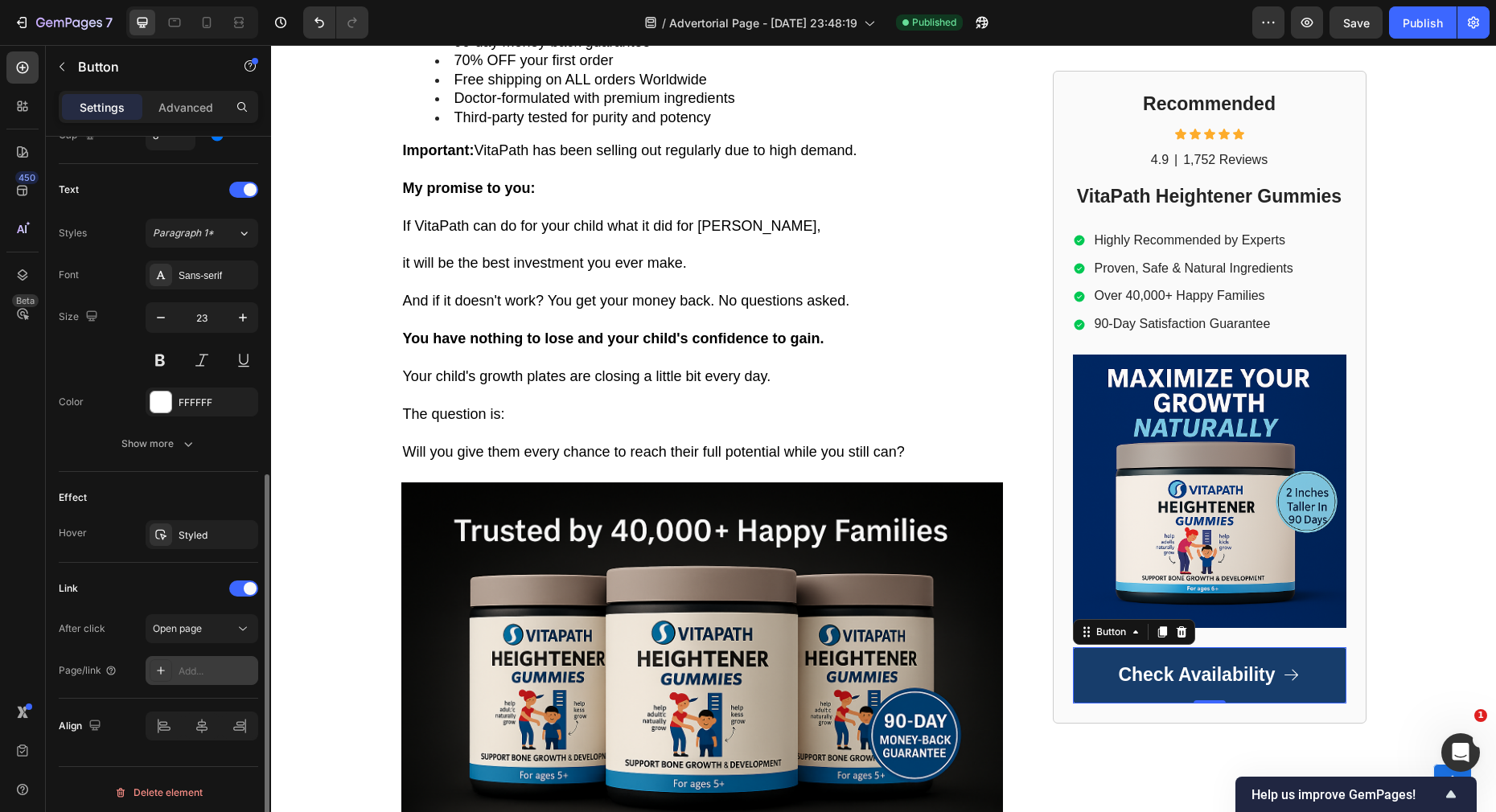
click at [188, 671] on div "Add..." at bounding box center [216, 672] width 75 height 15
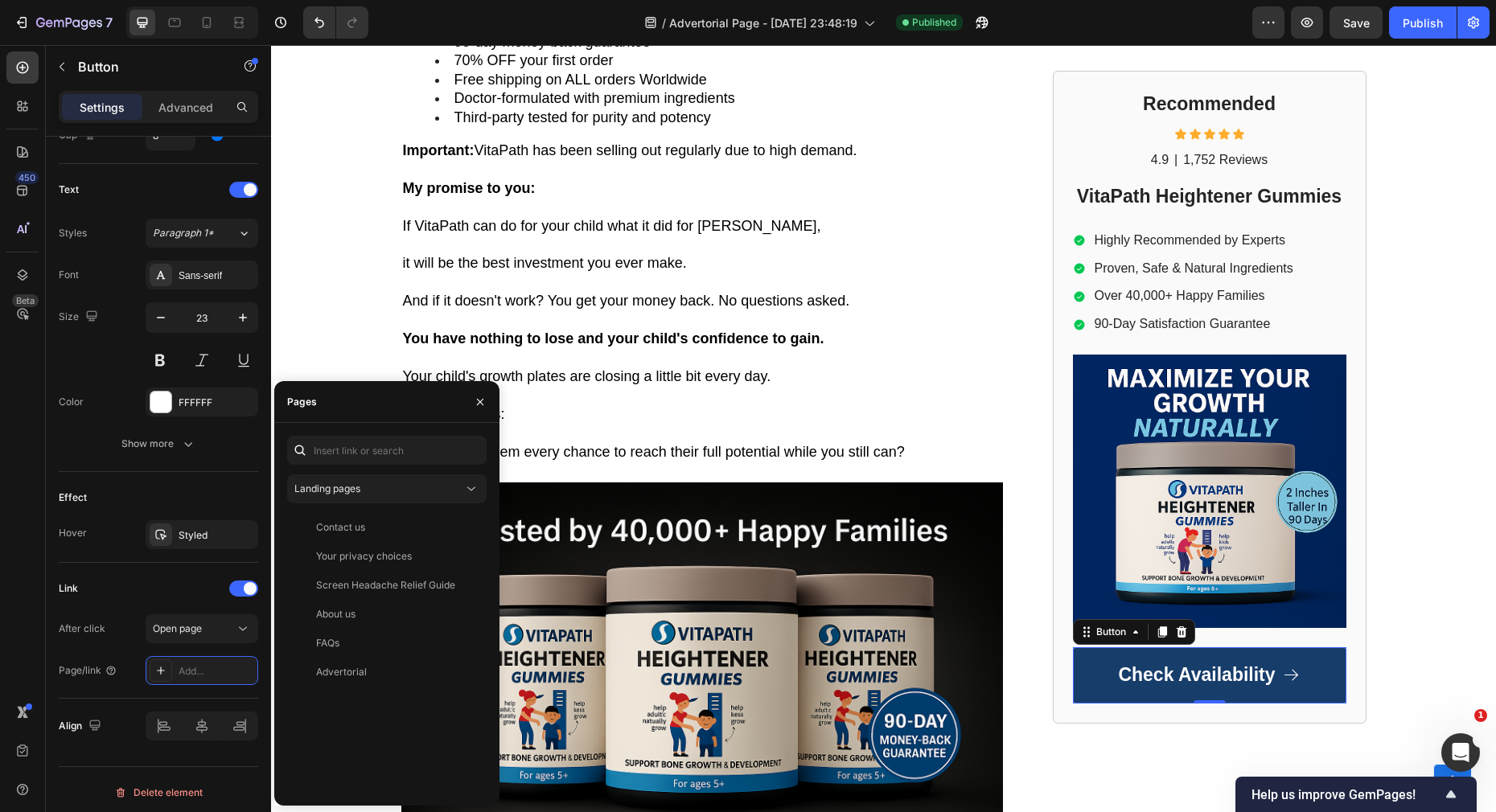
click at [355, 504] on div "Landing pages Contact us View Your privacy choices View Screen Headache Relief …" at bounding box center [387, 615] width 200 height 357
click at [355, 496] on button "Landing pages" at bounding box center [387, 489] width 200 height 29
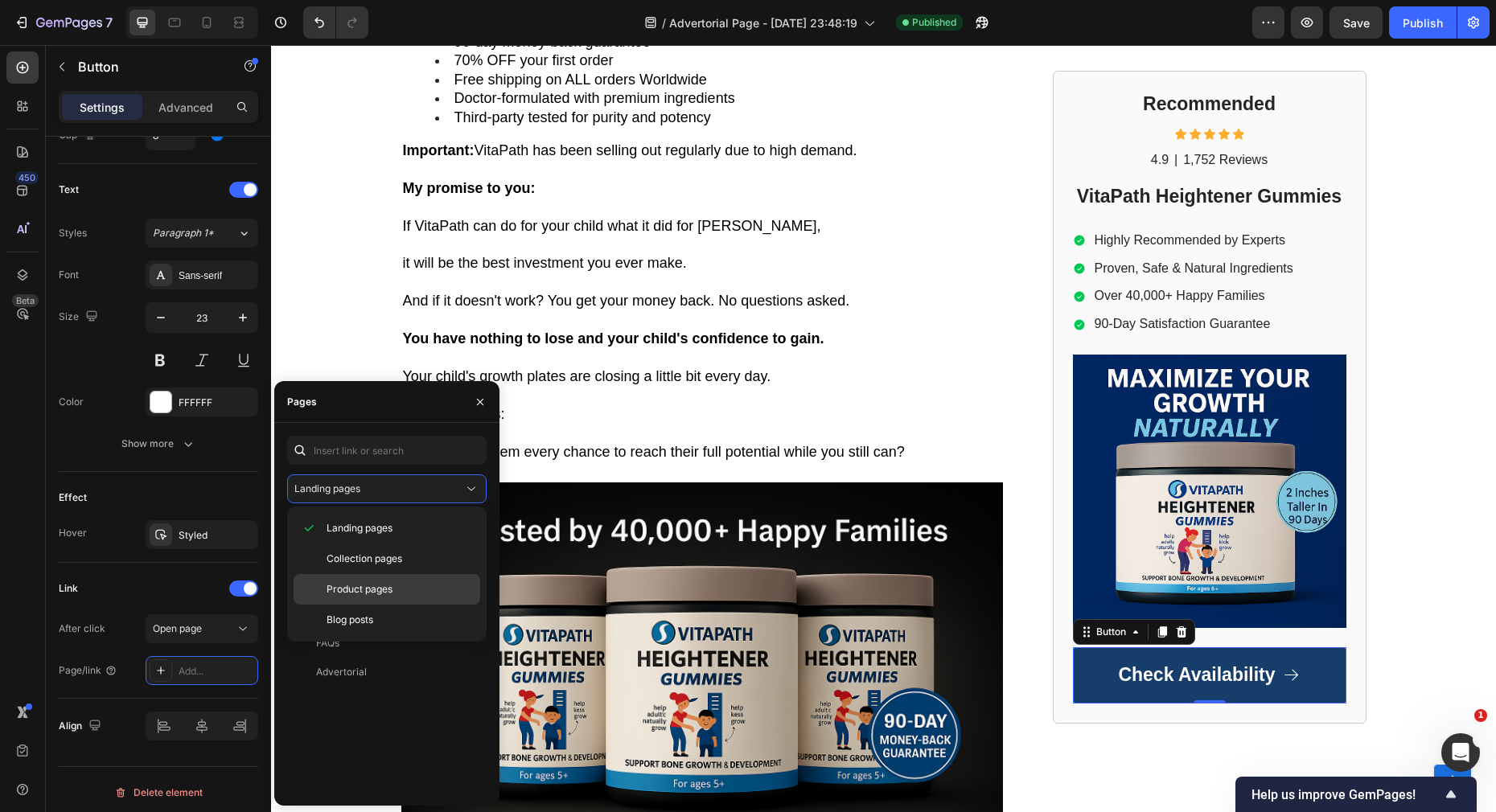
click at [358, 582] on span "Product pages" at bounding box center [359, 589] width 66 height 15
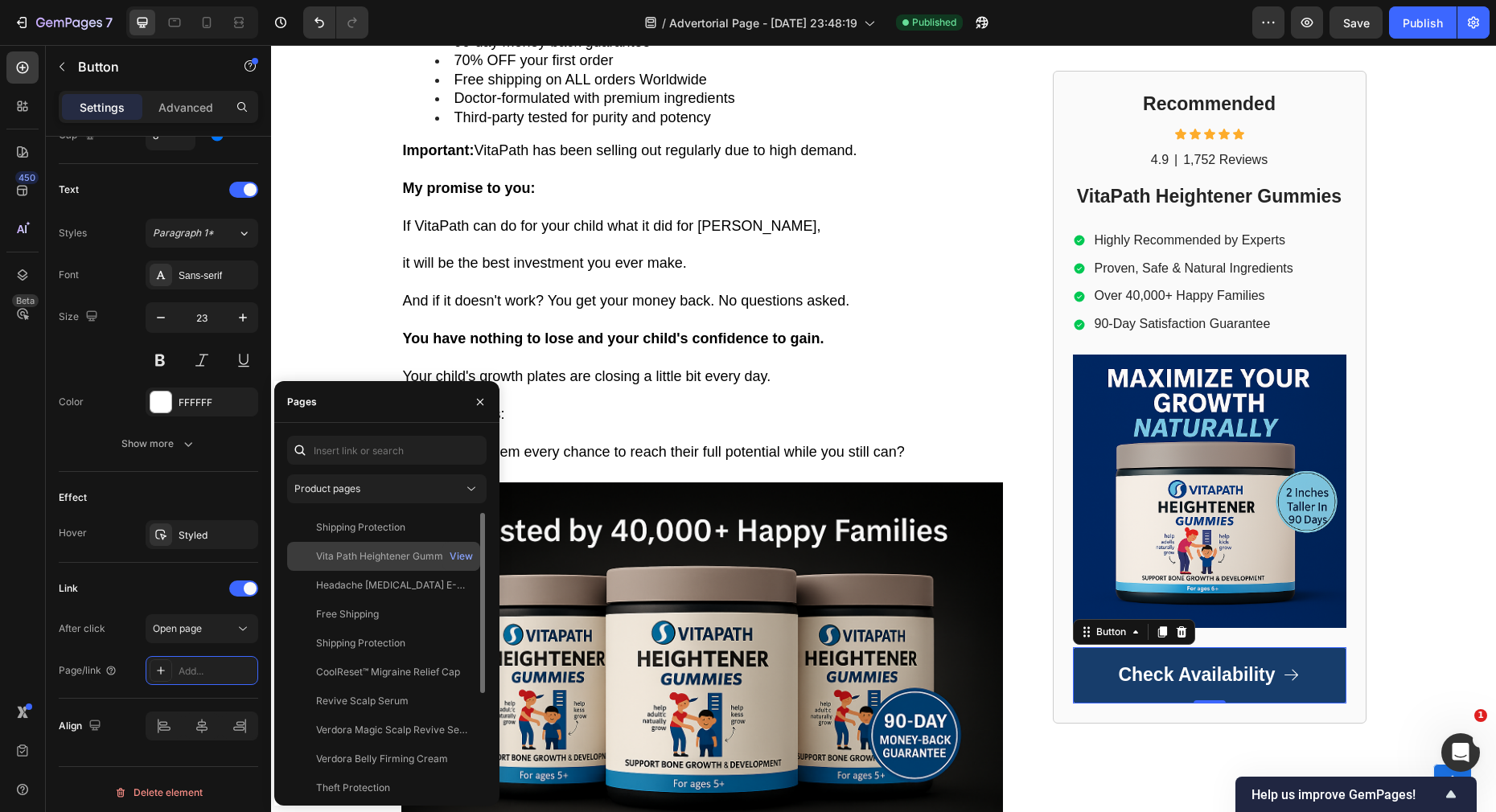
click at [366, 556] on div "Vita Path Heightener Gummies" at bounding box center [386, 556] width 140 height 15
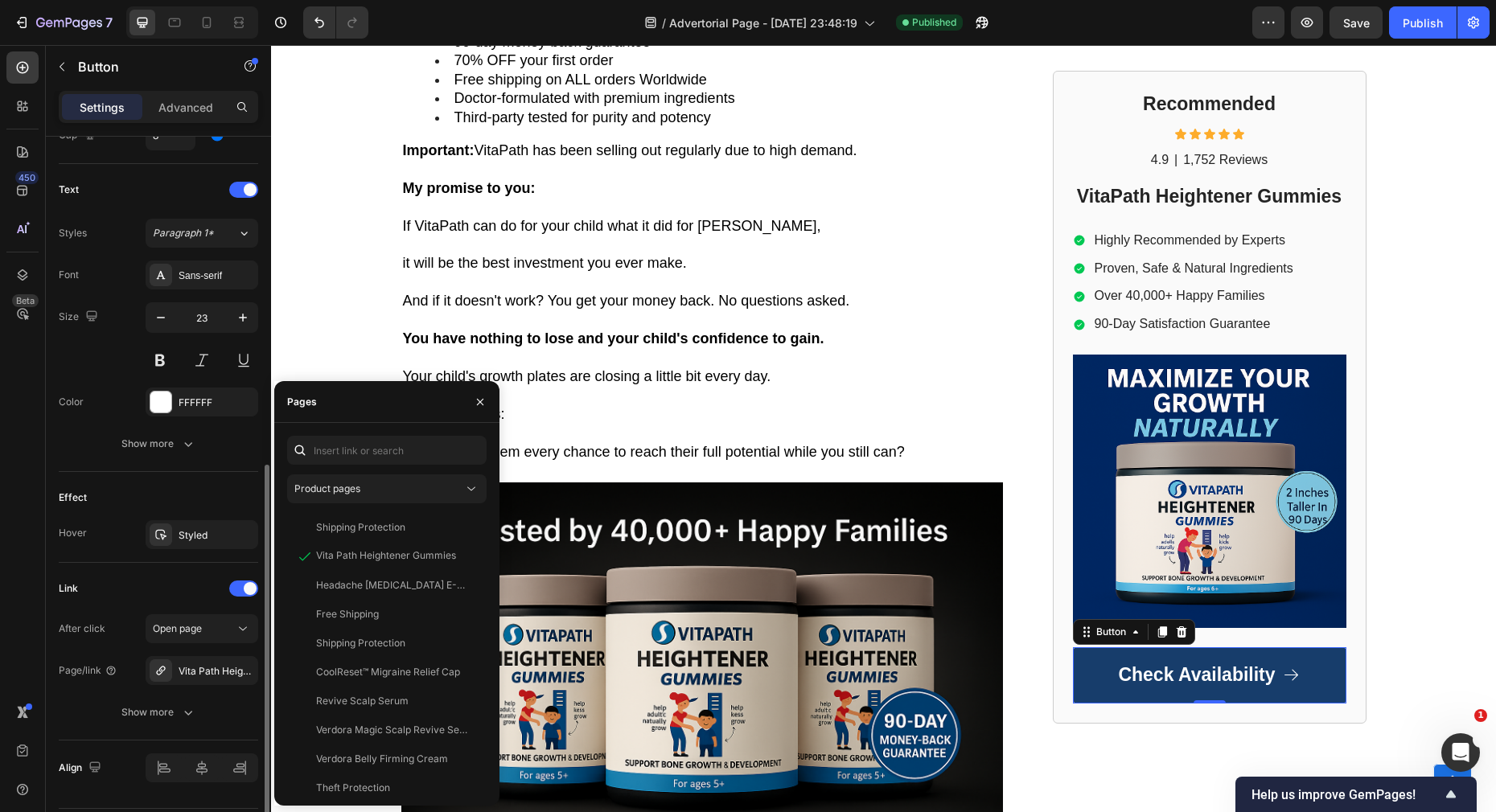
click at [197, 563] on div "Link After click Open page Page/link Vita Path Heightener Gummies Show more" at bounding box center [159, 652] width 200 height 178
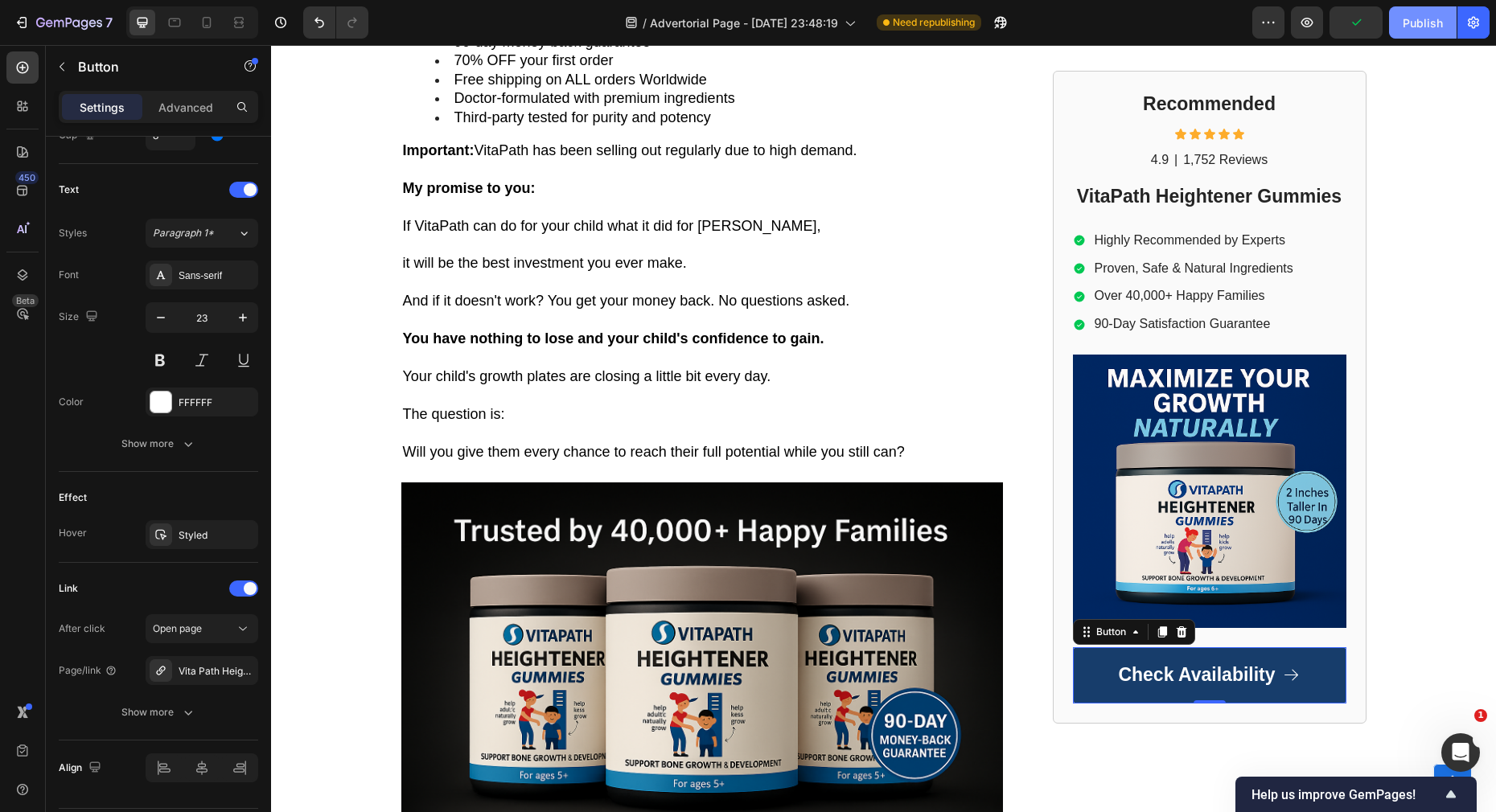
click at [1411, 18] on div "Publish" at bounding box center [1423, 23] width 40 height 16
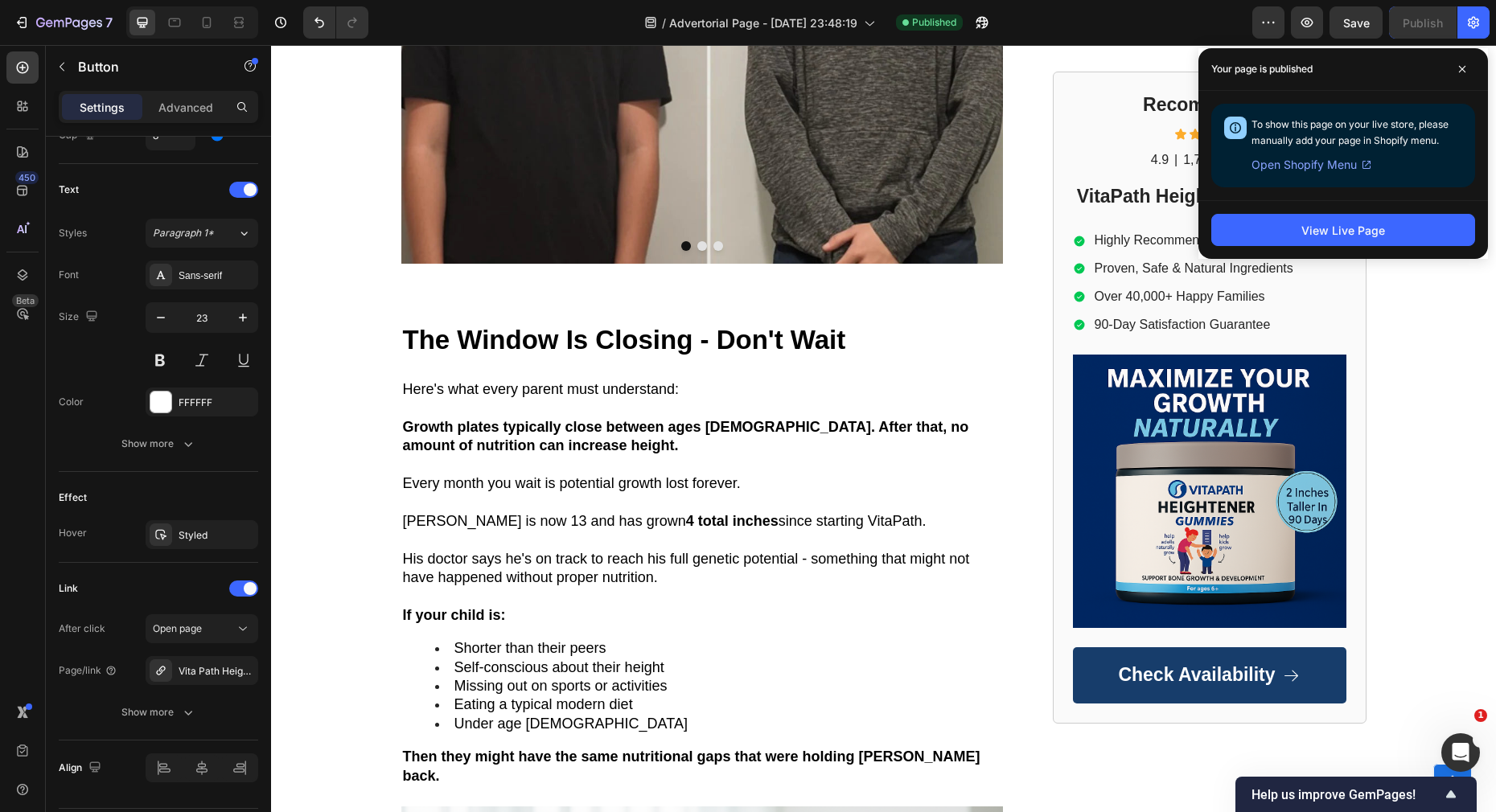
scroll to position [7853, 0]
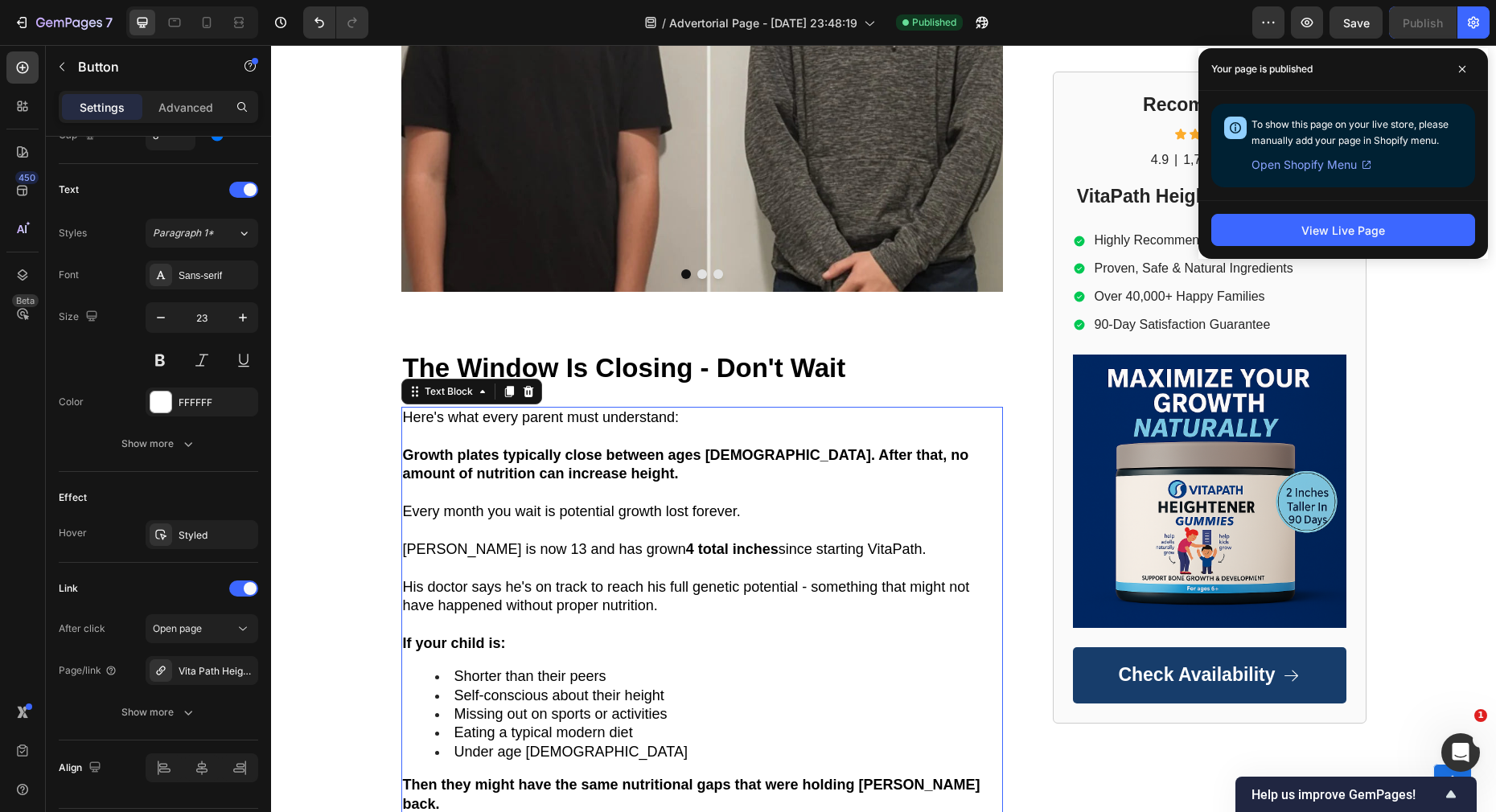
click at [710, 447] on strong "Growth plates typically close between ages [DEMOGRAPHIC_DATA]. After that, no a…" at bounding box center [687, 465] width 566 height 35
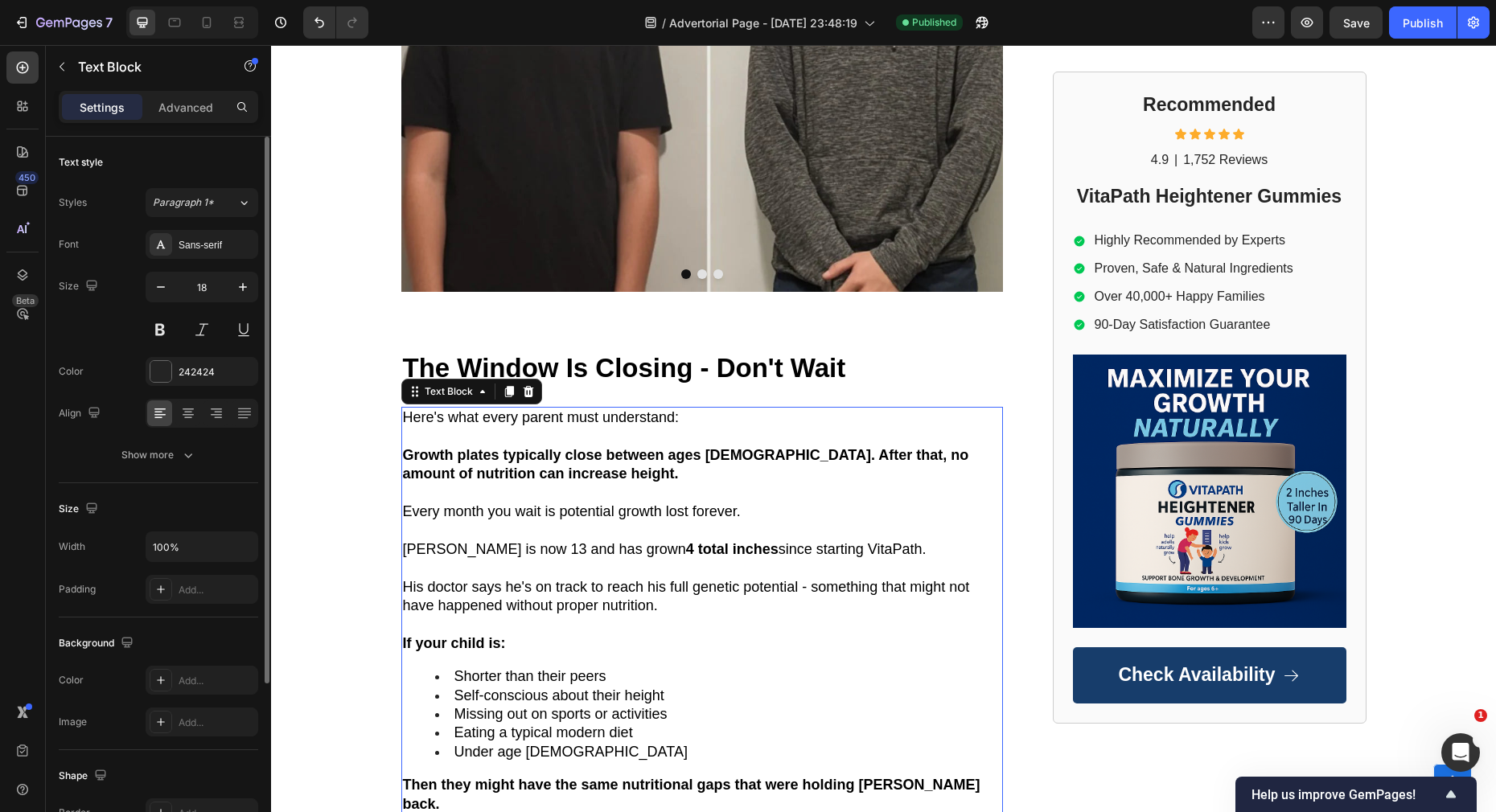
click at [711, 447] on strong "Growth plates typically close between ages [DEMOGRAPHIC_DATA]. After that, no a…" at bounding box center [687, 465] width 566 height 35
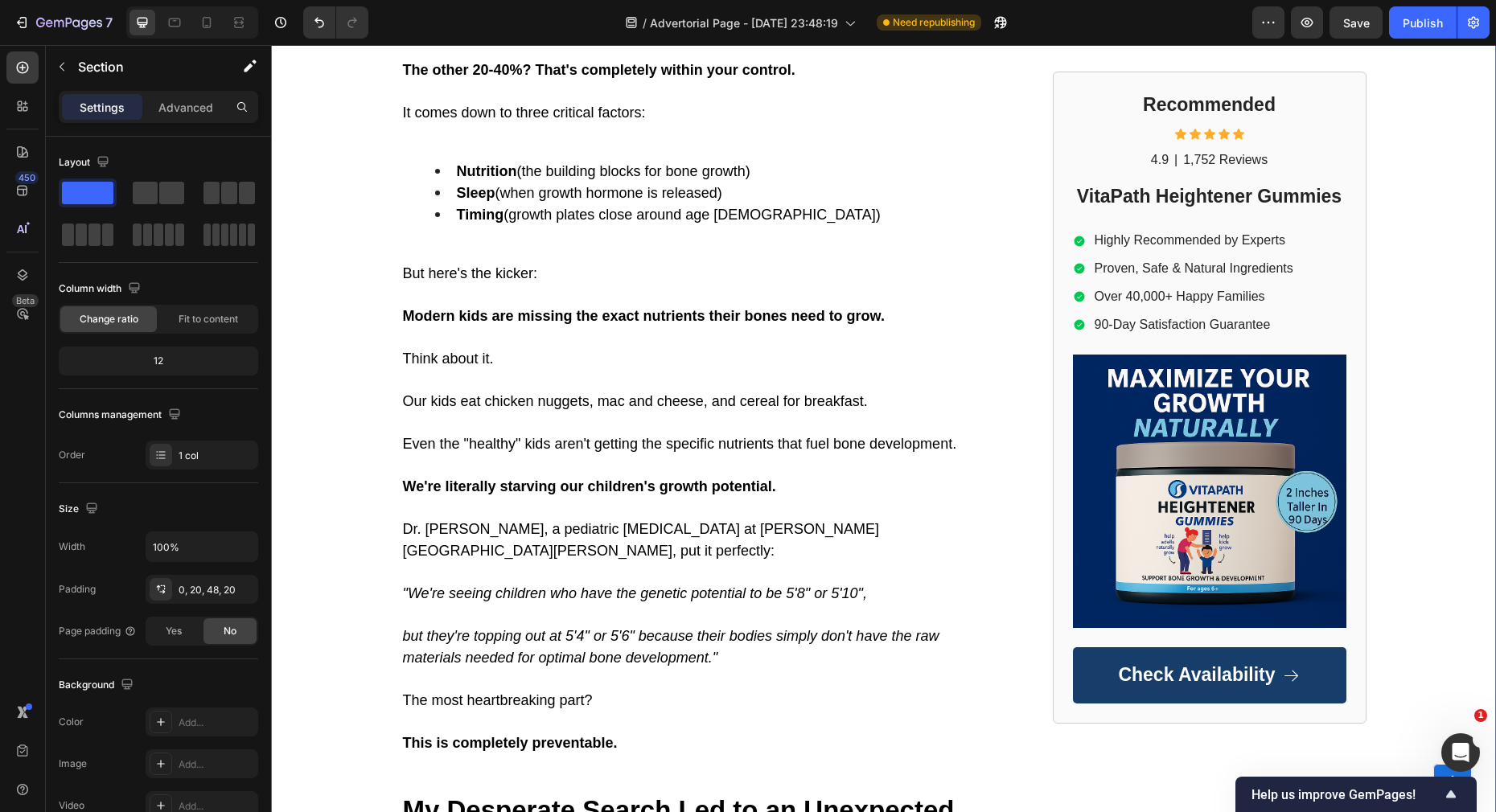
scroll to position [2617, 0]
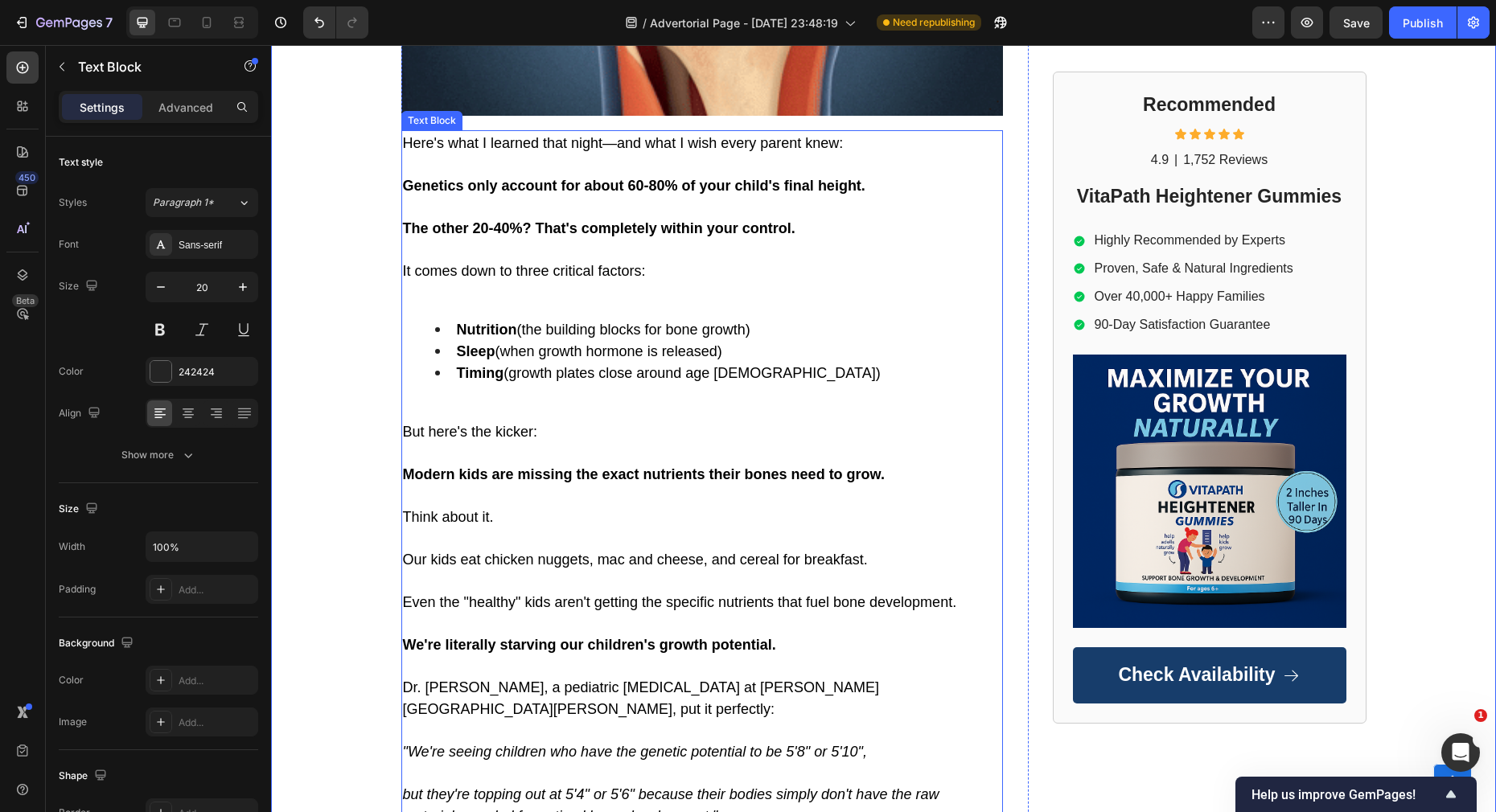
click at [732, 365] on span "Timing (growth plates close around age [DEMOGRAPHIC_DATA])" at bounding box center [668, 373] width 424 height 16
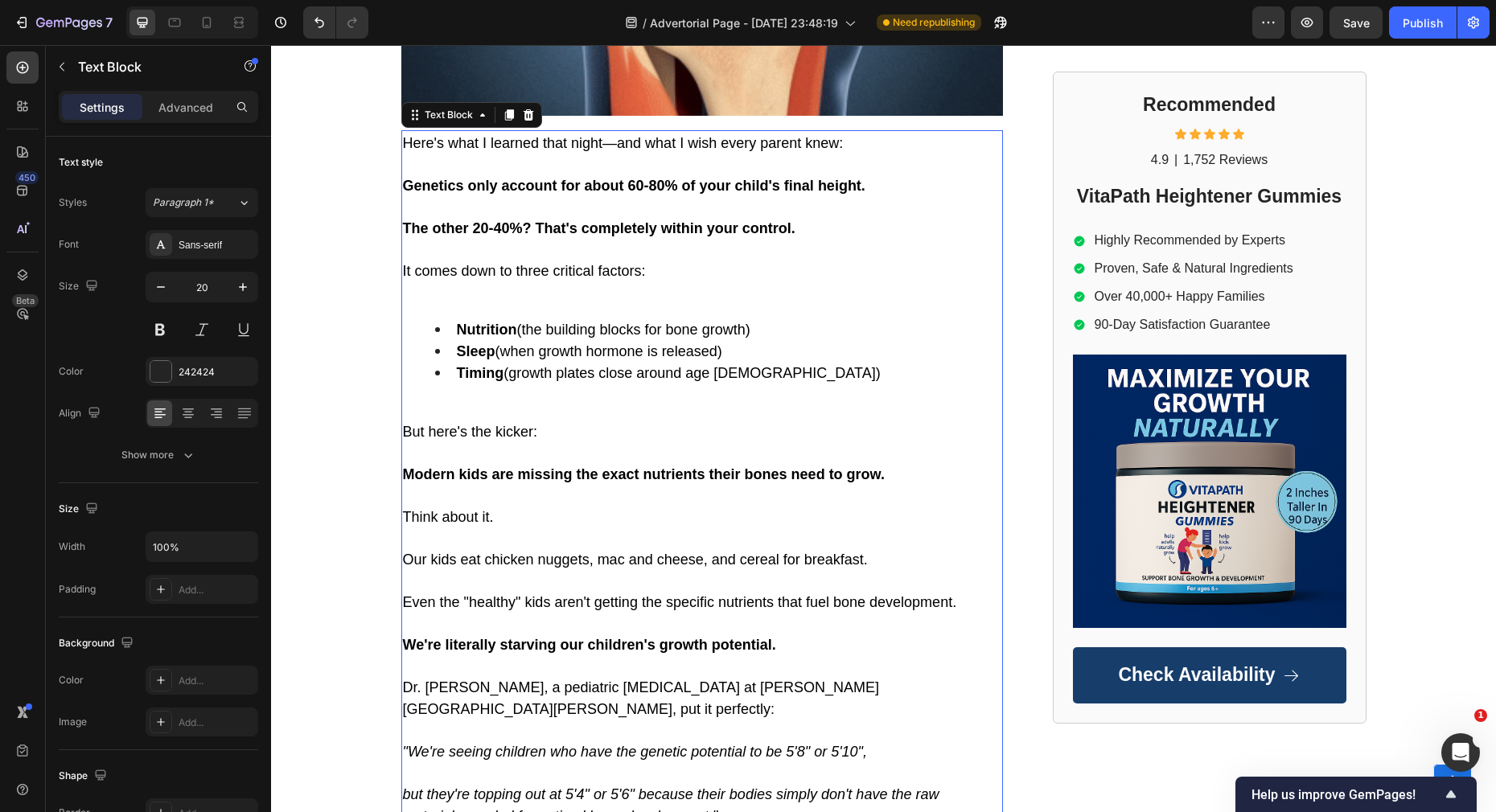
click at [732, 365] on span "Timing (growth plates close around age [DEMOGRAPHIC_DATA])" at bounding box center [668, 373] width 424 height 16
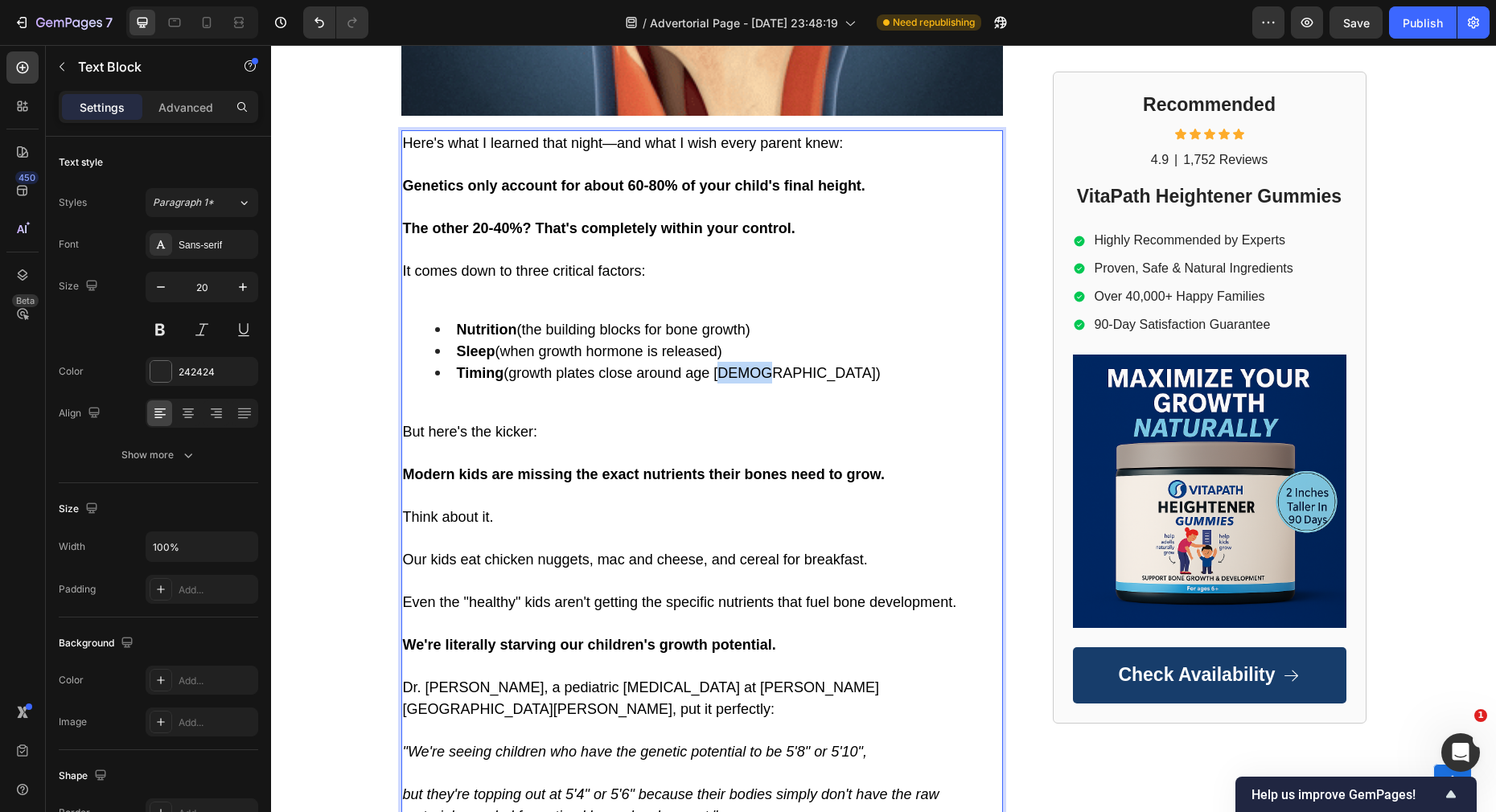
drag, startPoint x: 721, startPoint y: 355, endPoint x: 752, endPoint y: 357, distance: 31.1
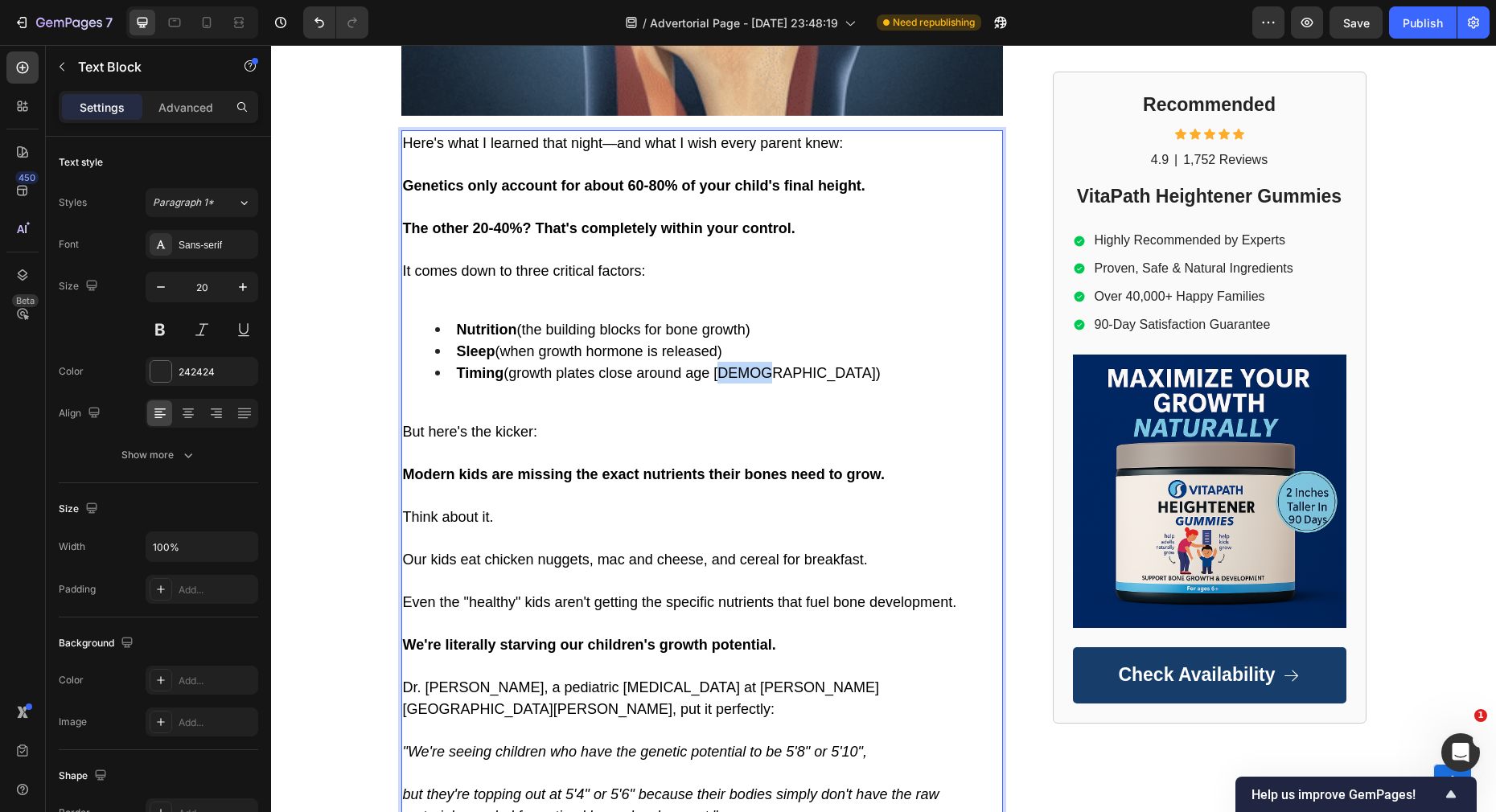
click at [752, 365] on span "Timing (growth plates close around age [DEMOGRAPHIC_DATA])" at bounding box center [668, 373] width 424 height 16
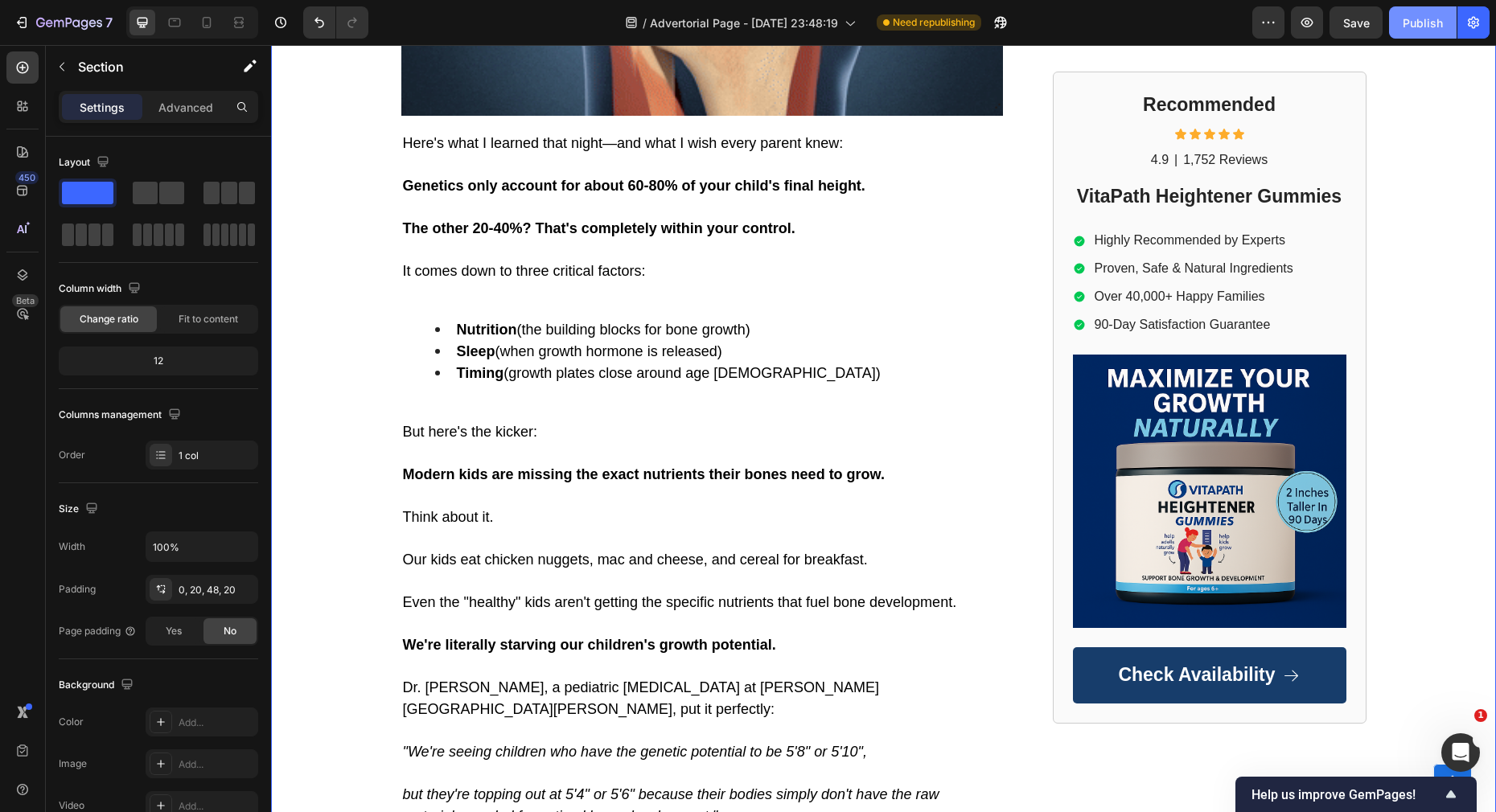
click at [1424, 18] on div "Publish" at bounding box center [1423, 23] width 40 height 16
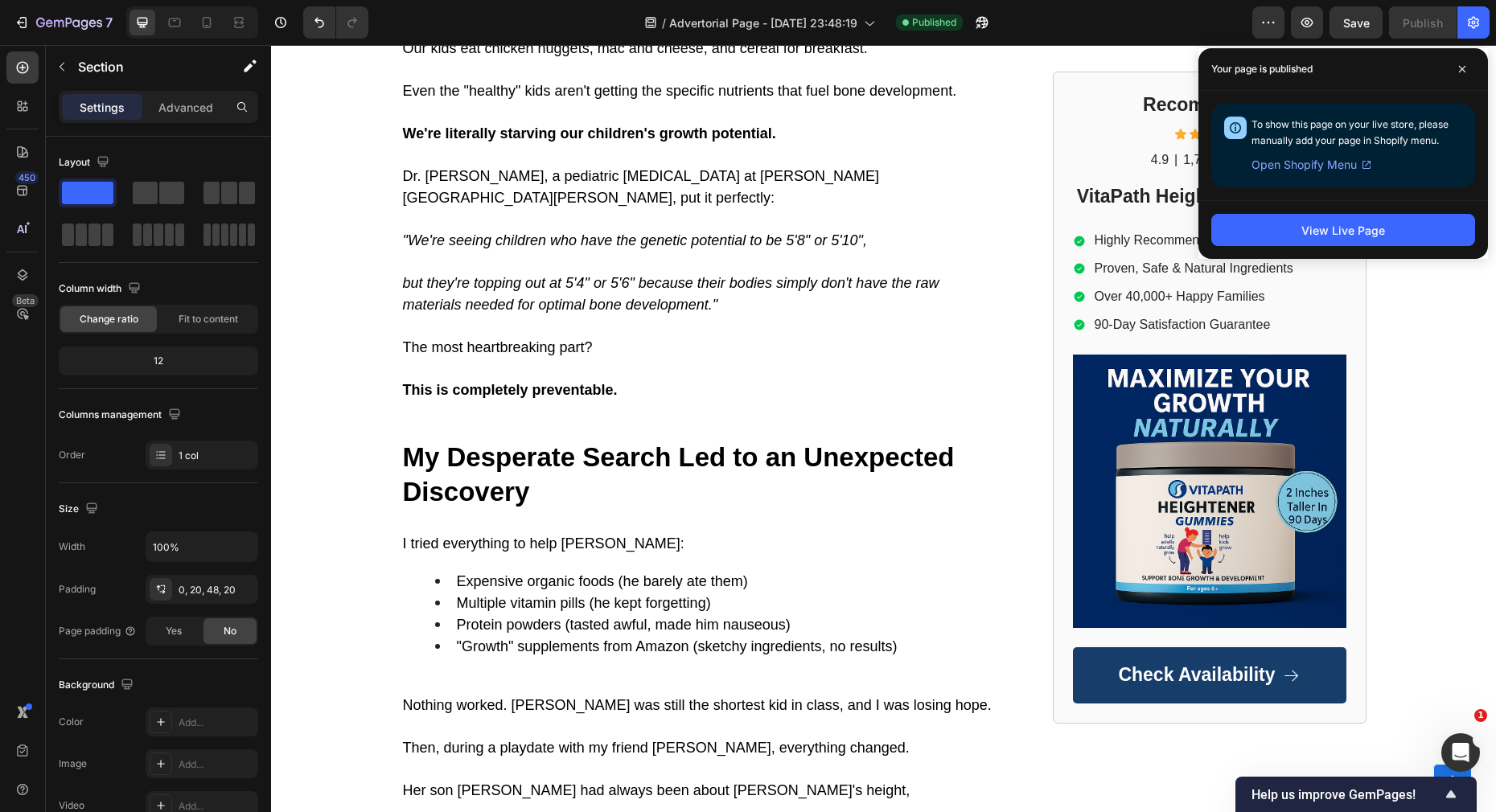
scroll to position [3152, 0]
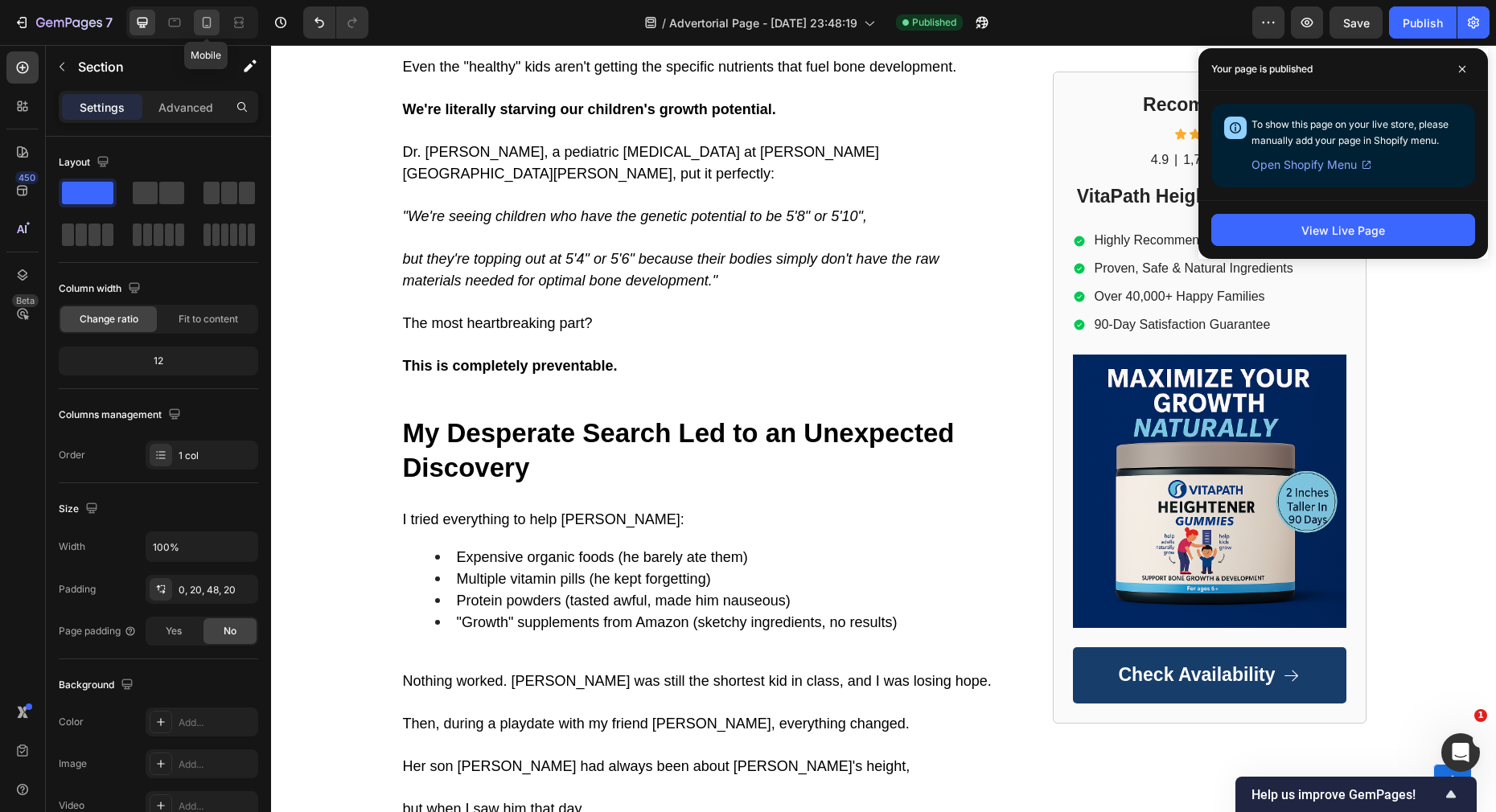
click at [213, 18] on icon at bounding box center [207, 23] width 16 height 16
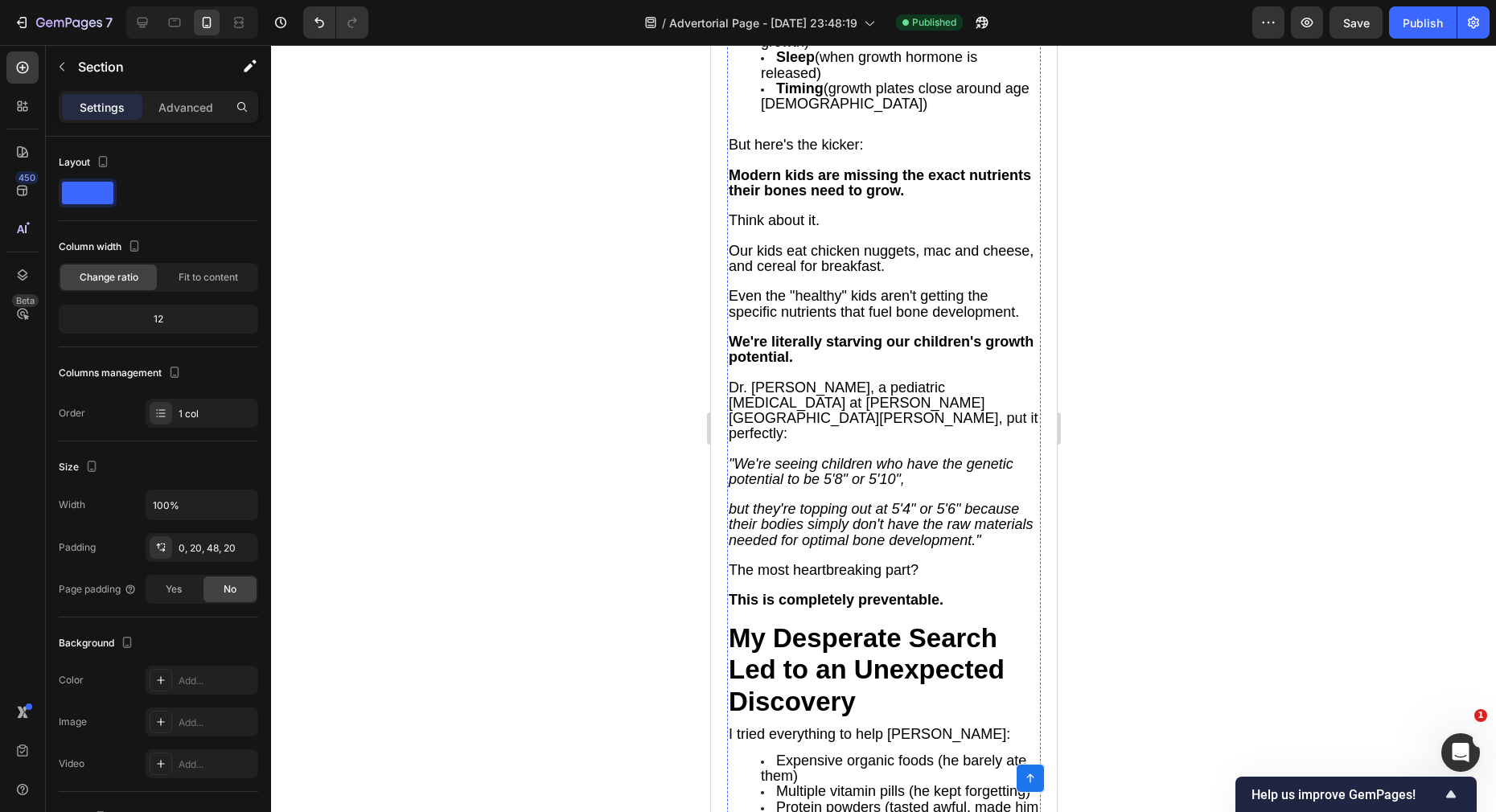
scroll to position [2769, 0]
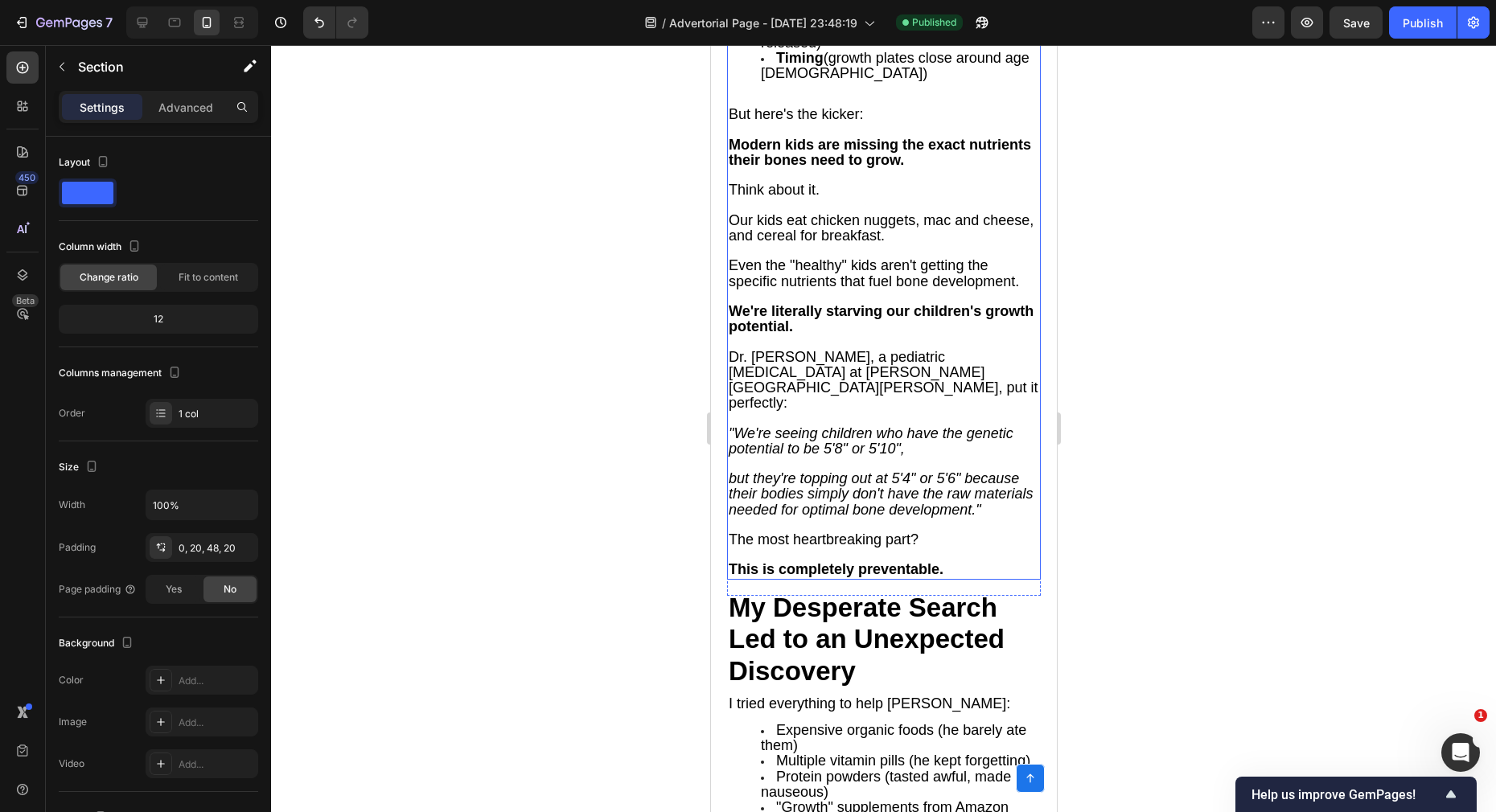
click at [815, 425] on icon ""We're seeing children who have the genetic potential to be 5'8" or 5'10"," at bounding box center [870, 441] width 285 height 31
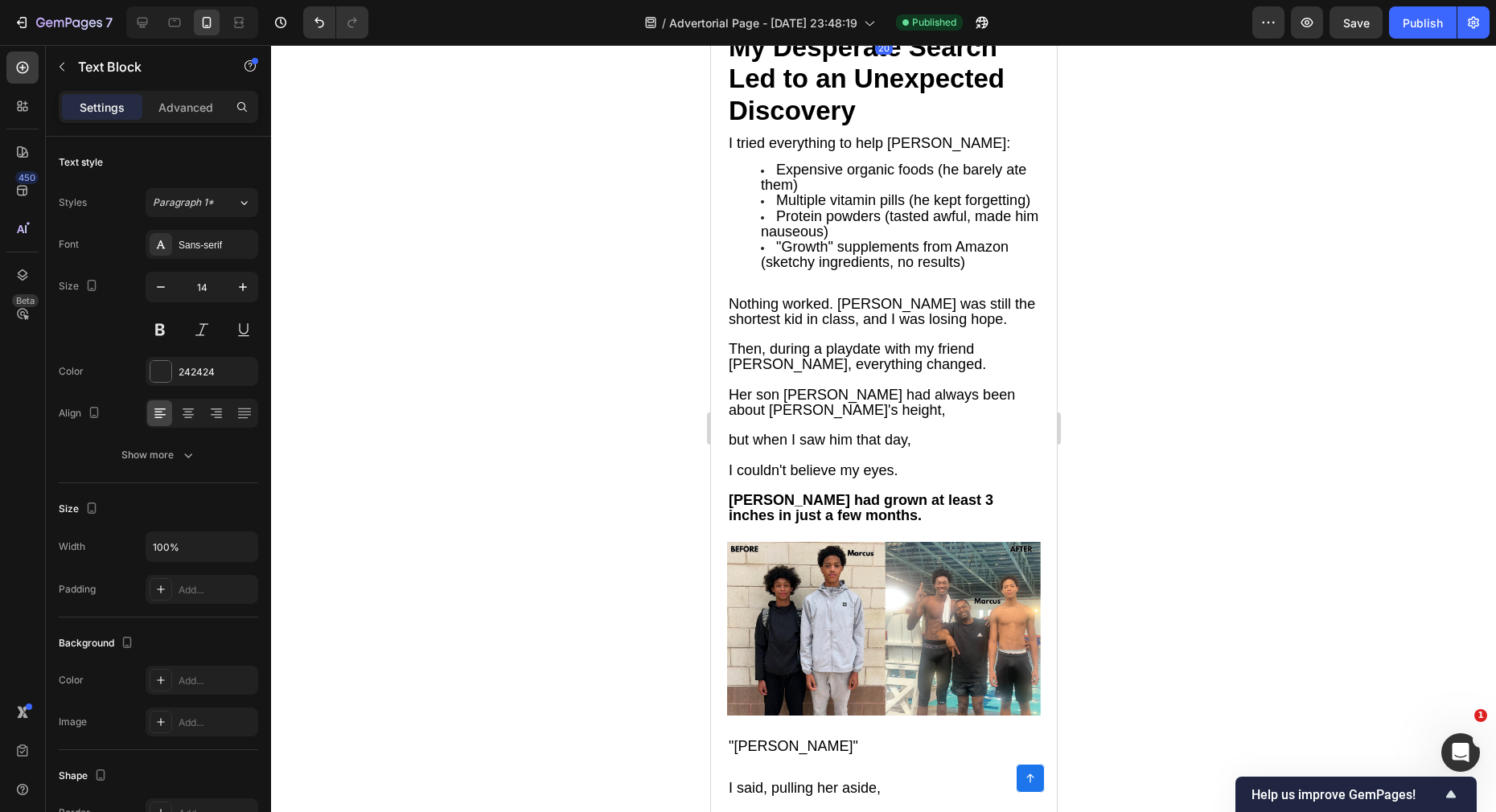
scroll to position [3356, 0]
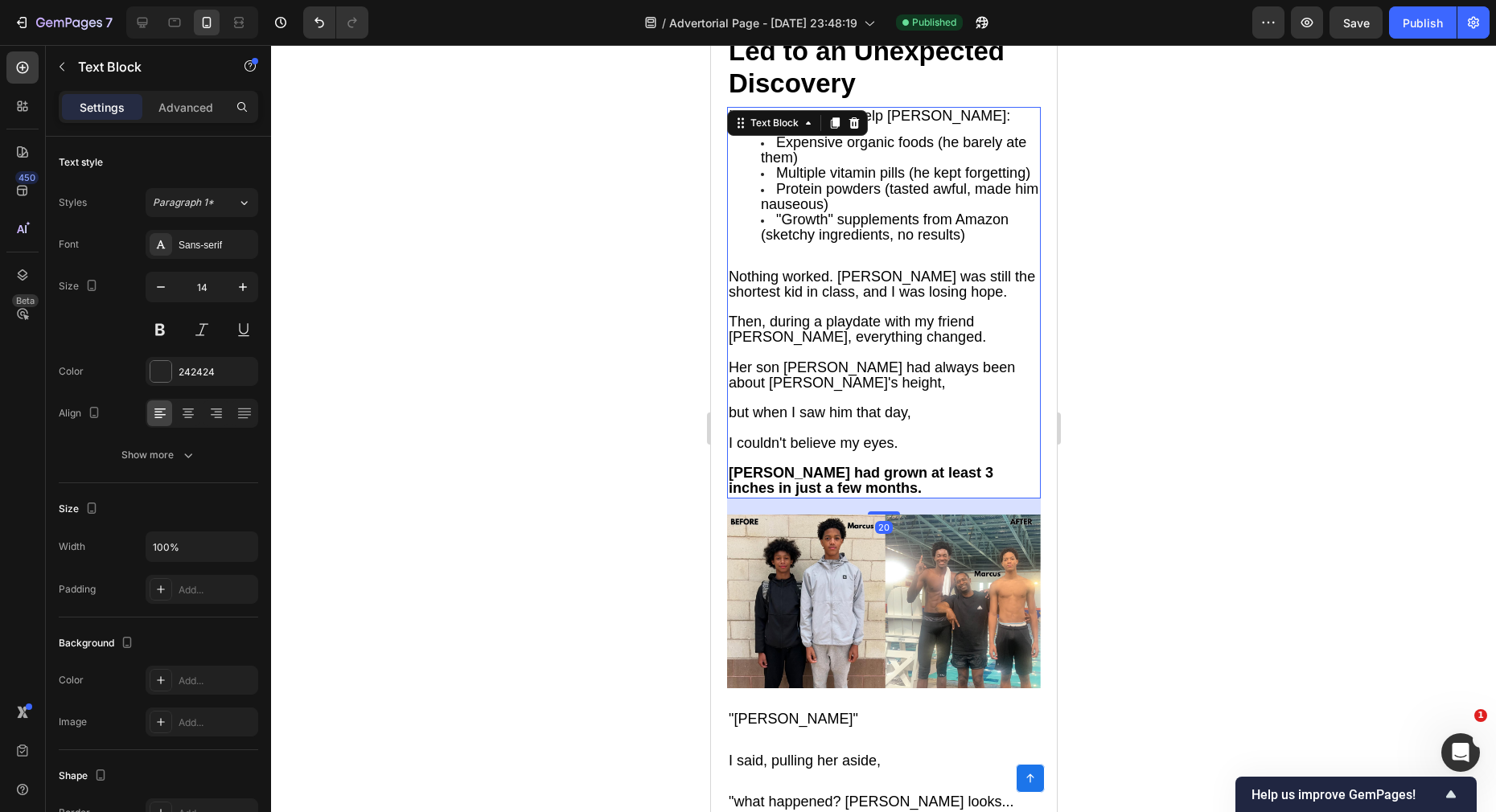
click at [821, 346] on p at bounding box center [883, 353] width 311 height 15
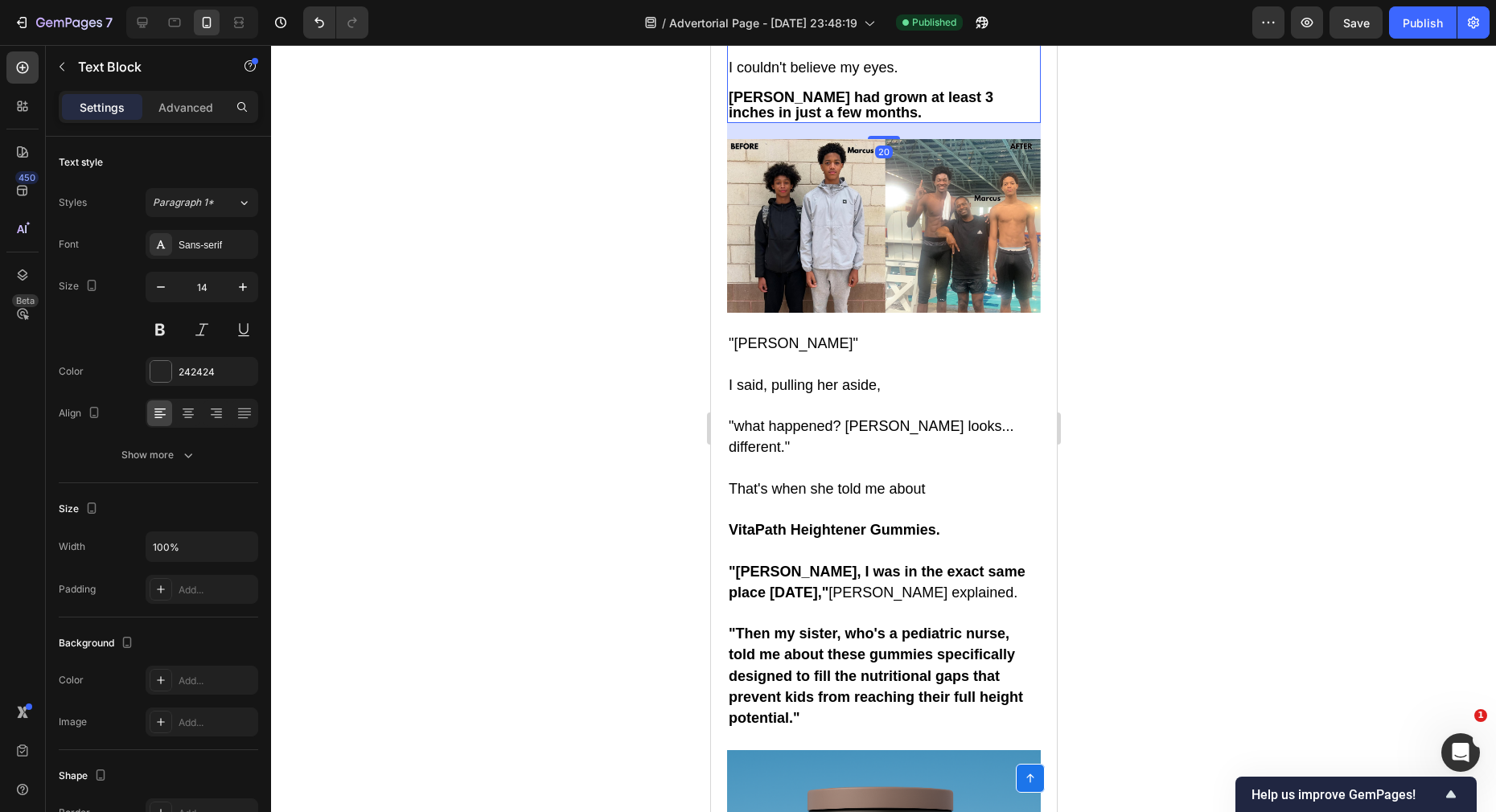
scroll to position [3746, 0]
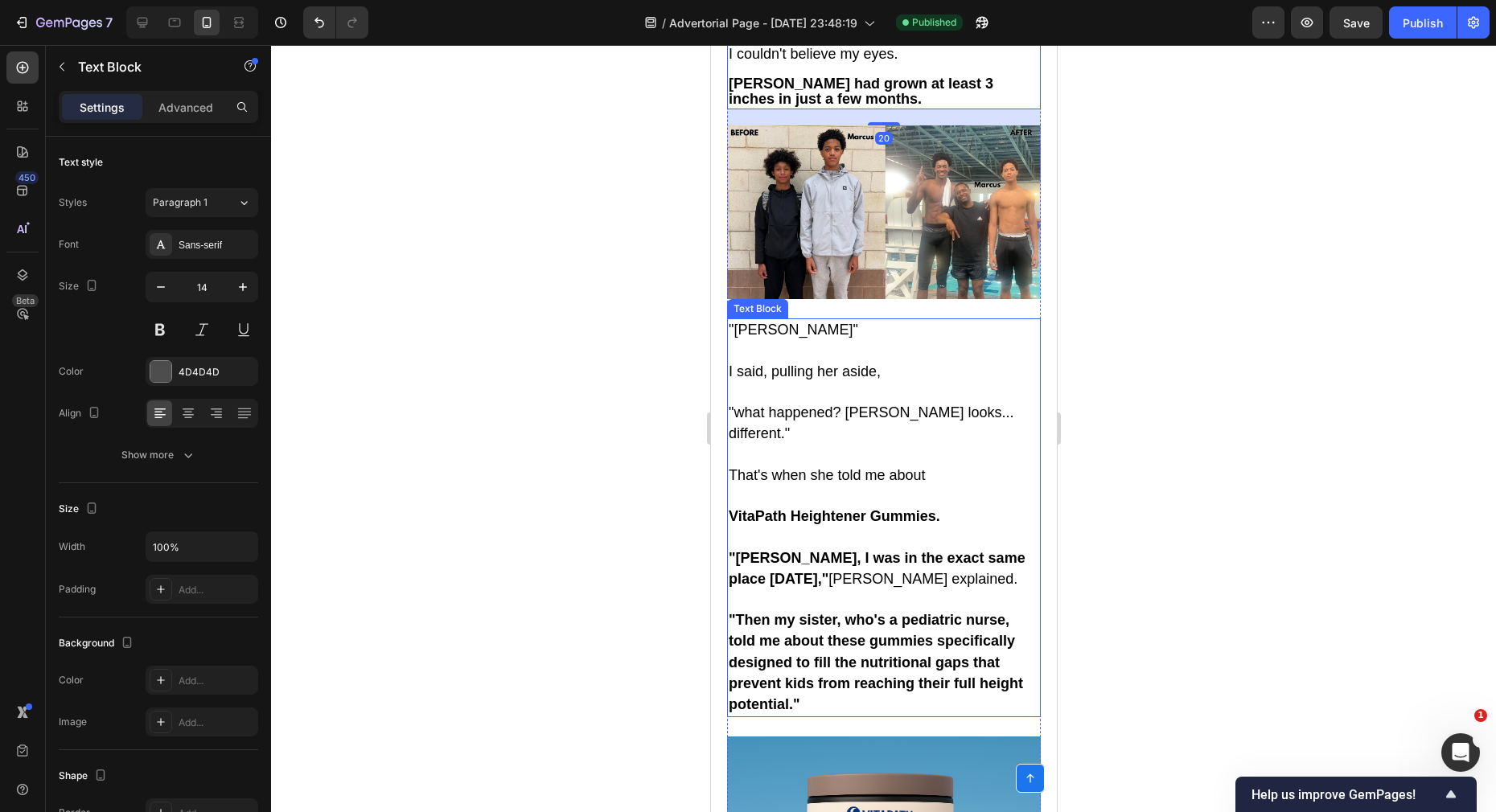
click at [808, 487] on p at bounding box center [883, 497] width 311 height 20
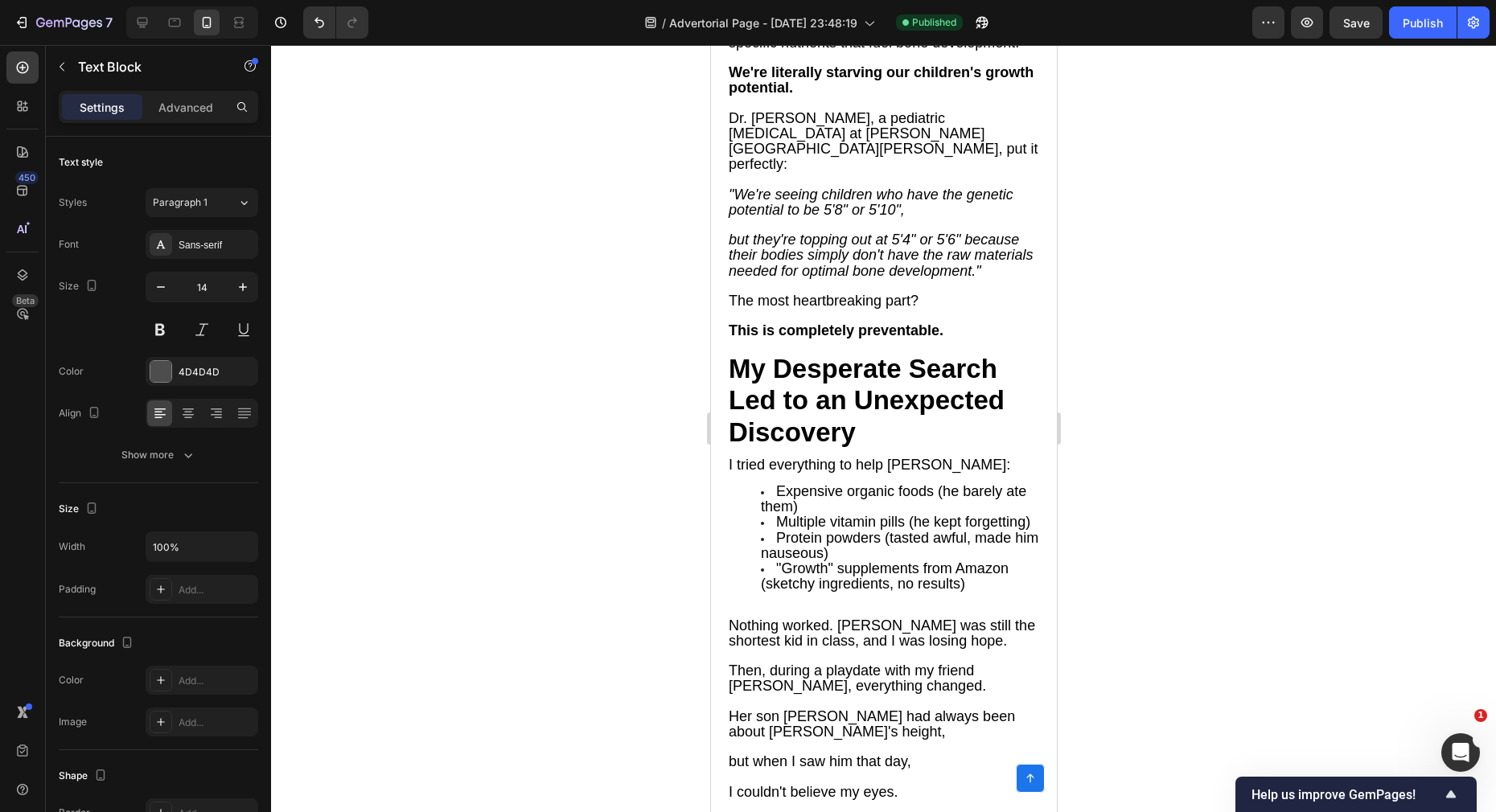
scroll to position [2979, 0]
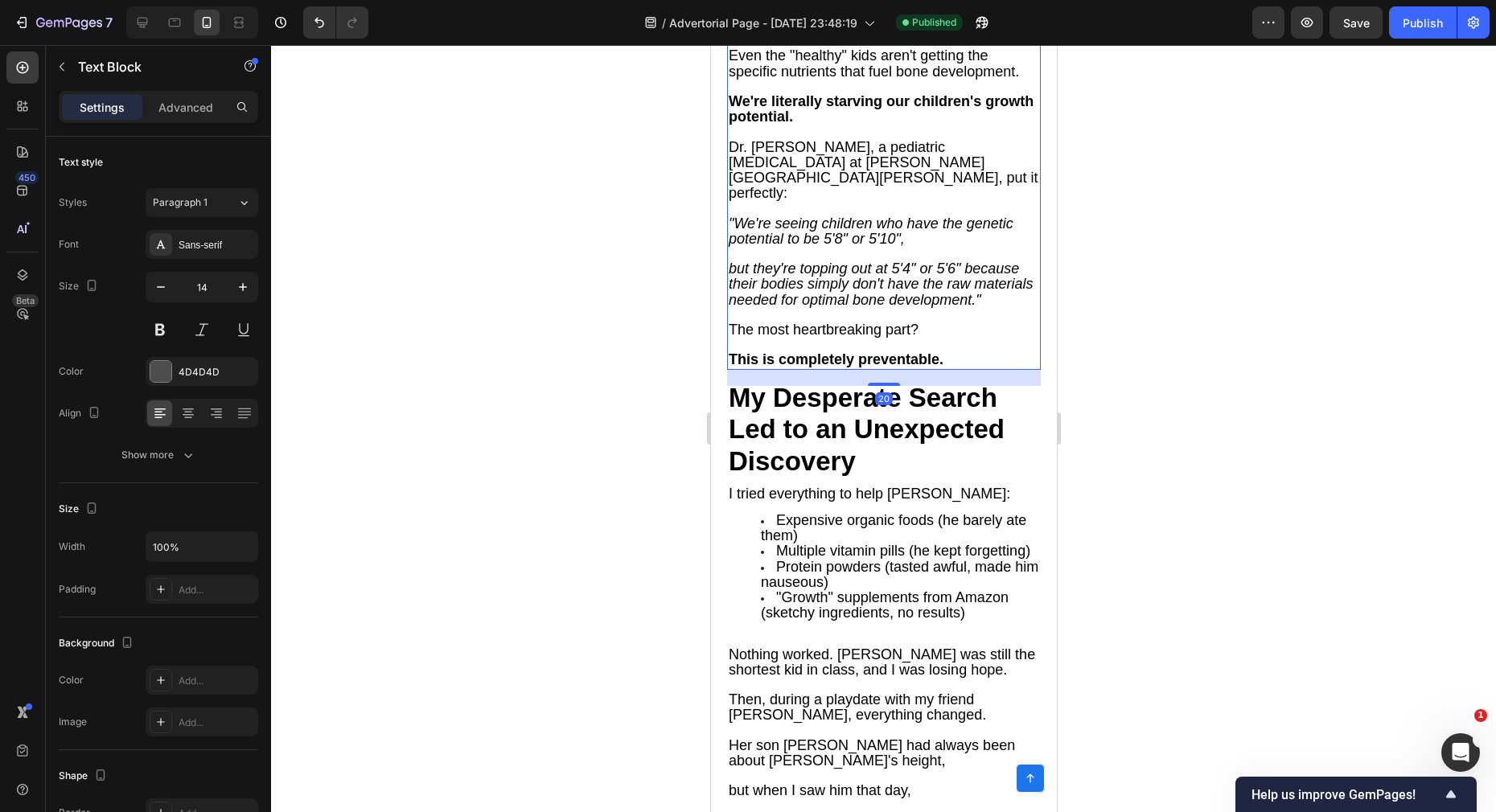
click at [818, 338] on p at bounding box center [883, 346] width 311 height 15
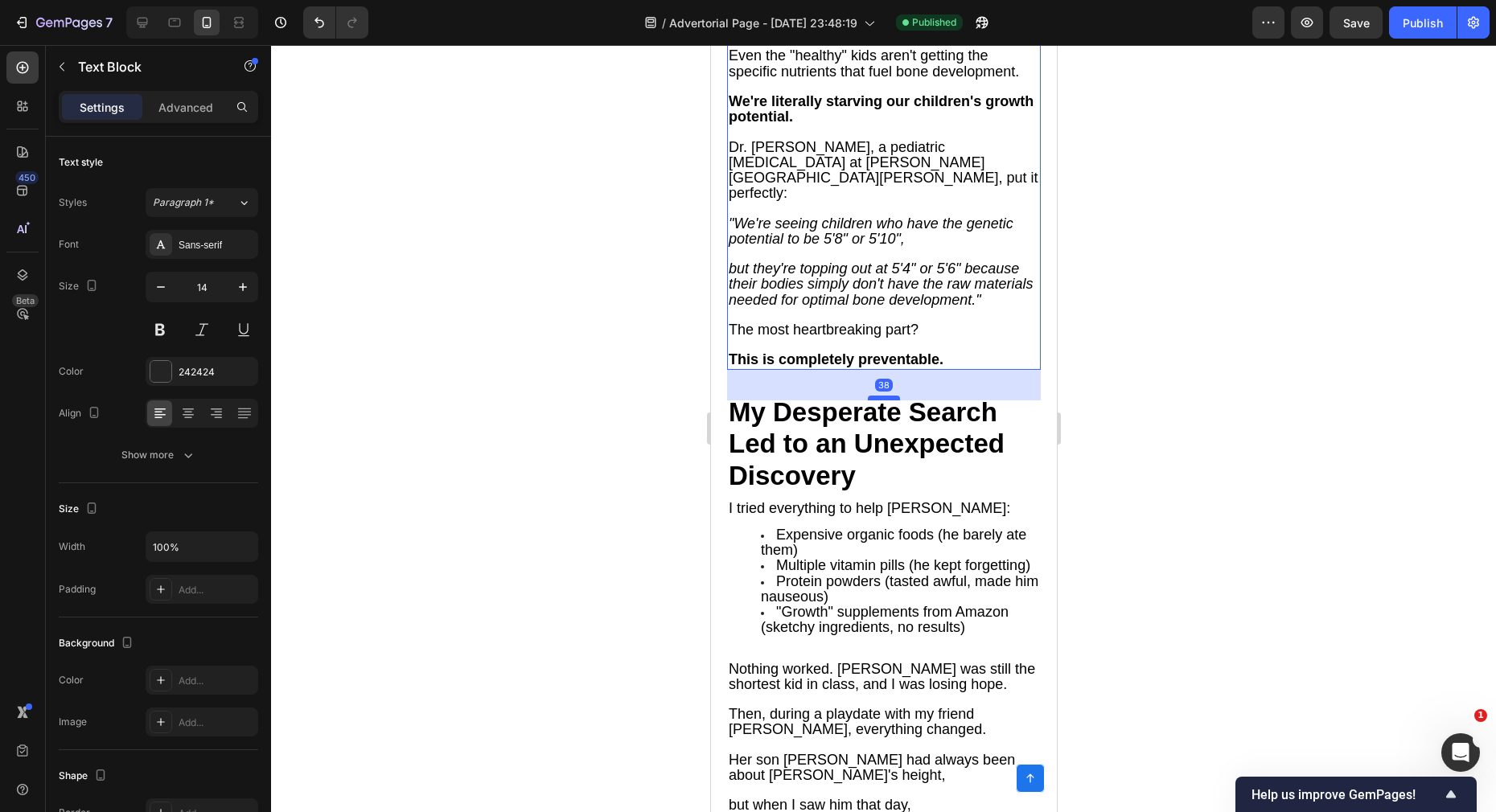
drag, startPoint x: 870, startPoint y: 340, endPoint x: 869, endPoint y: 354, distance: 14.0
click at [869, 396] on div at bounding box center [883, 398] width 32 height 5
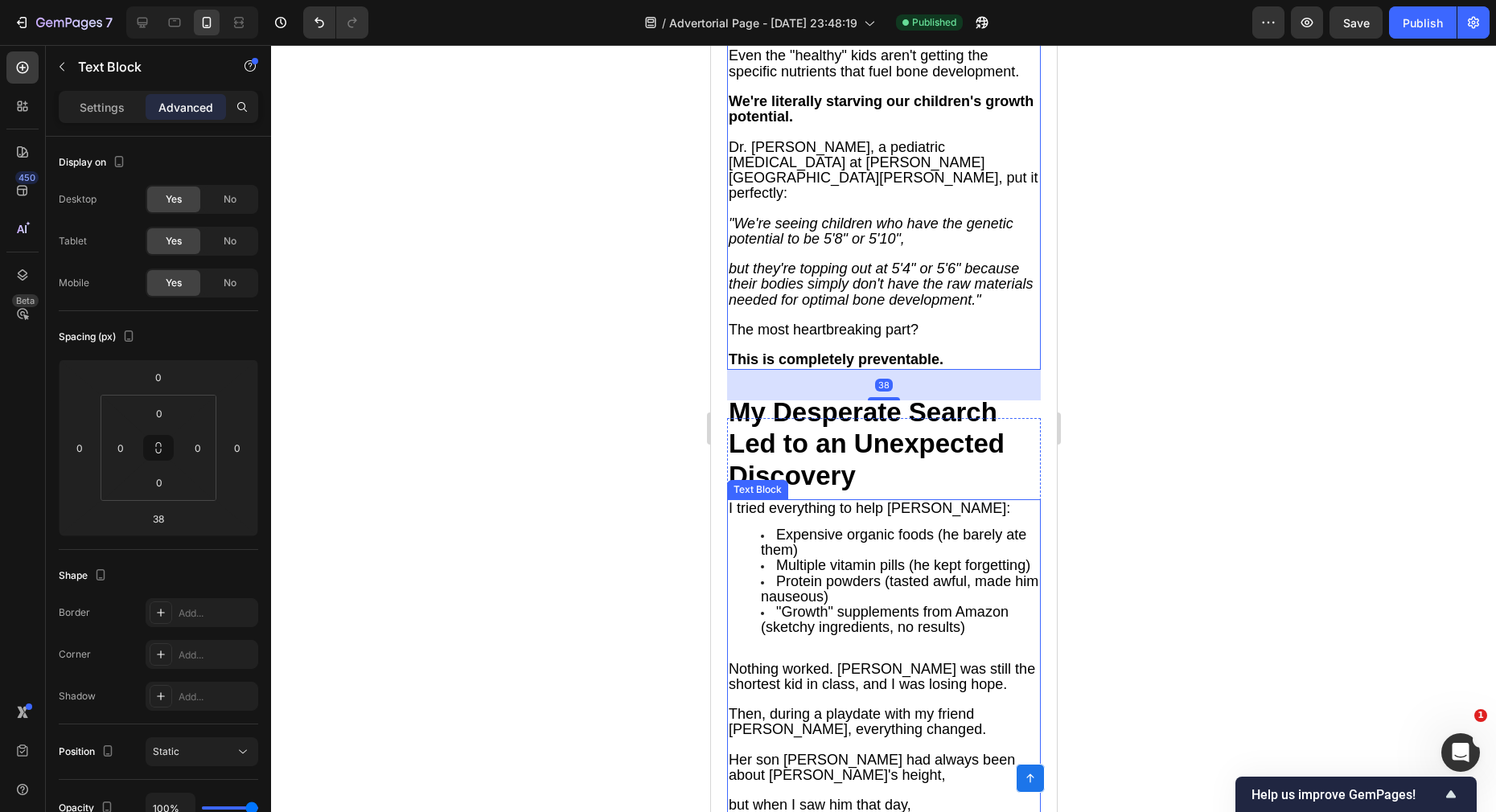
click at [788, 500] on span "I tried everything to help [PERSON_NAME]:" at bounding box center [868, 509] width 281 height 16
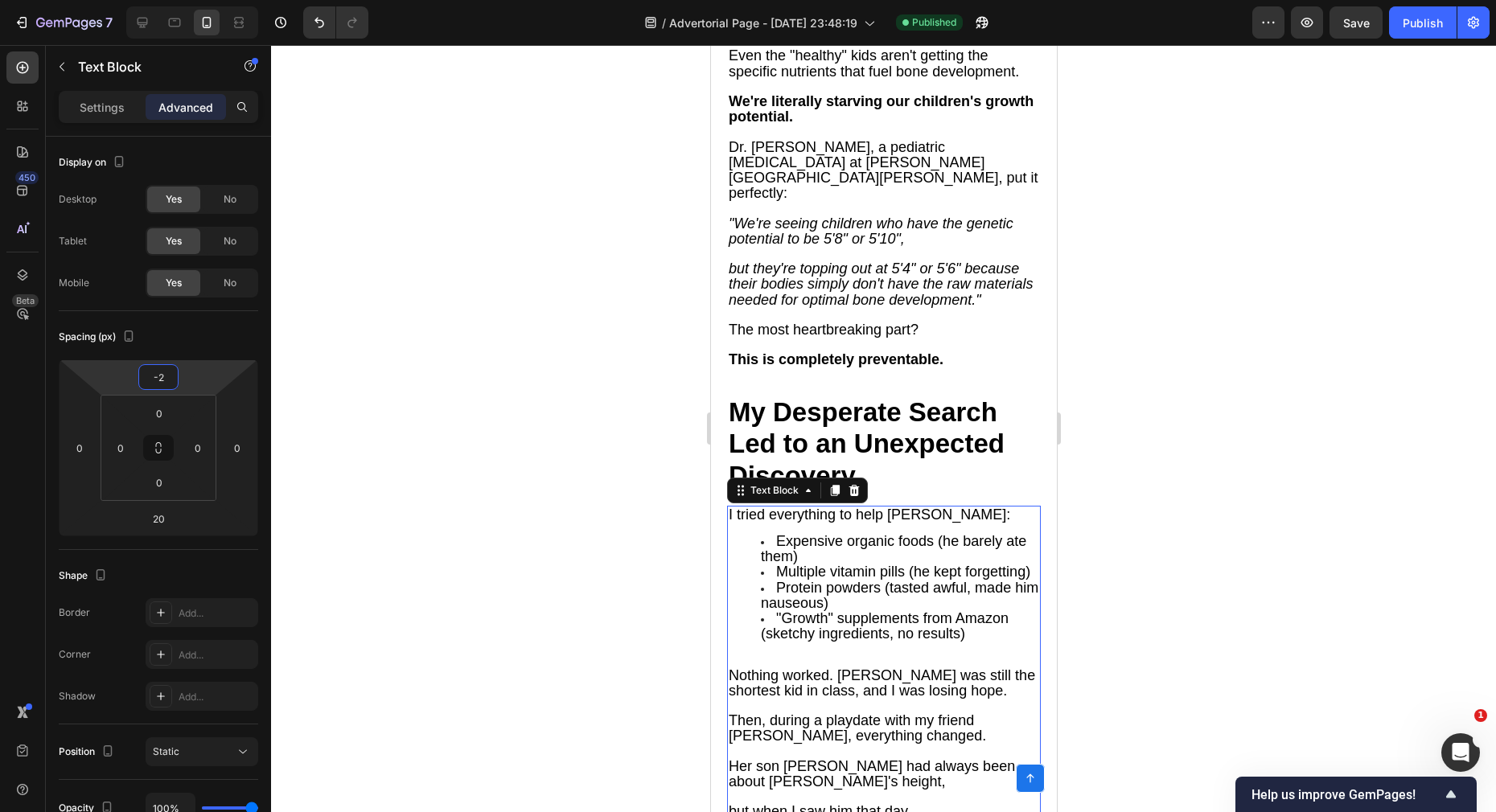
type input "0"
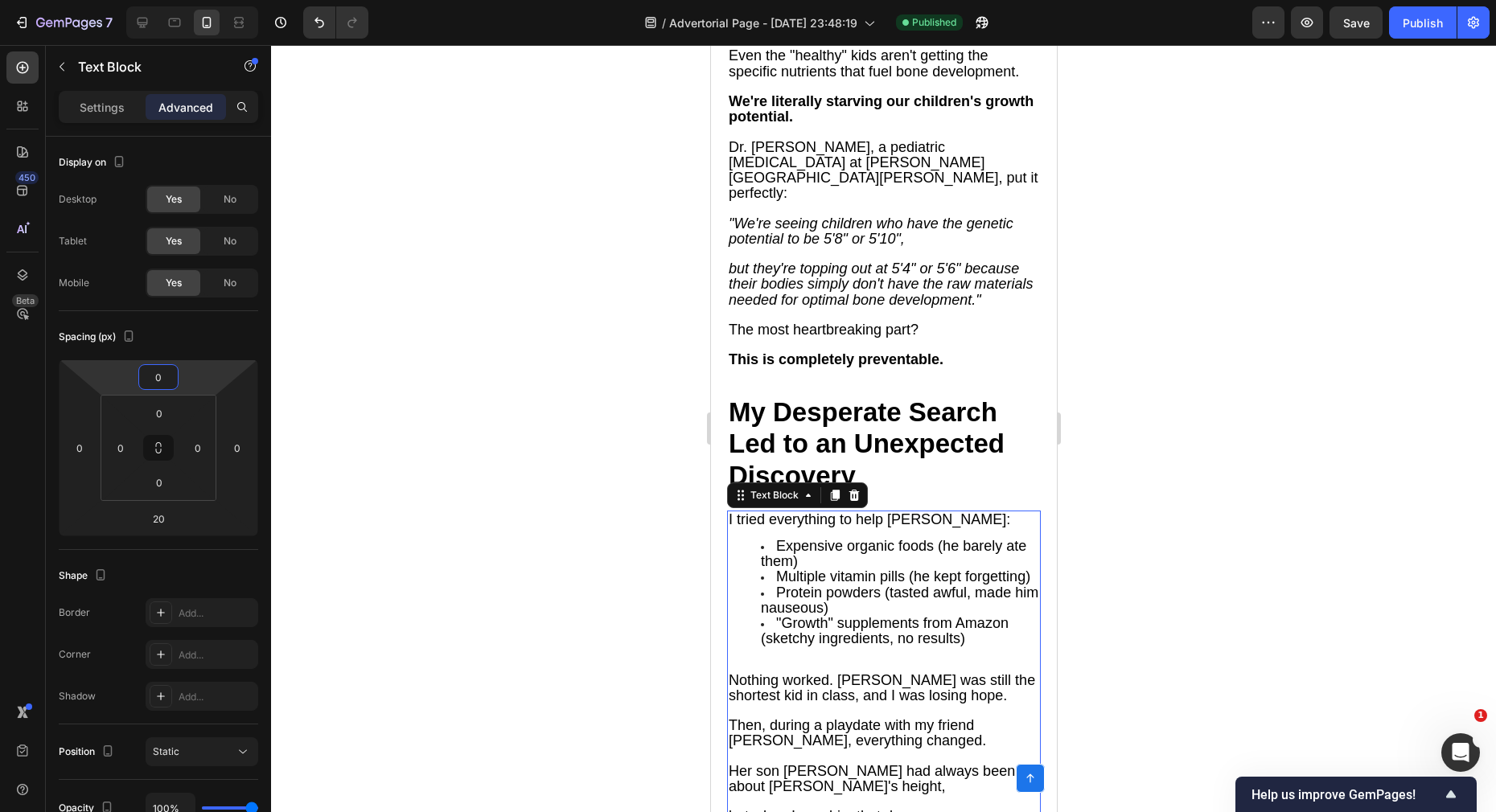
click at [205, 0] on html "7 / Advertorial Page - [DATE] 23:48:19 Published Preview Save Publish 450 Beta …" at bounding box center [748, 0] width 1496 height 0
click at [452, 468] on div at bounding box center [884, 428] width 1225 height 767
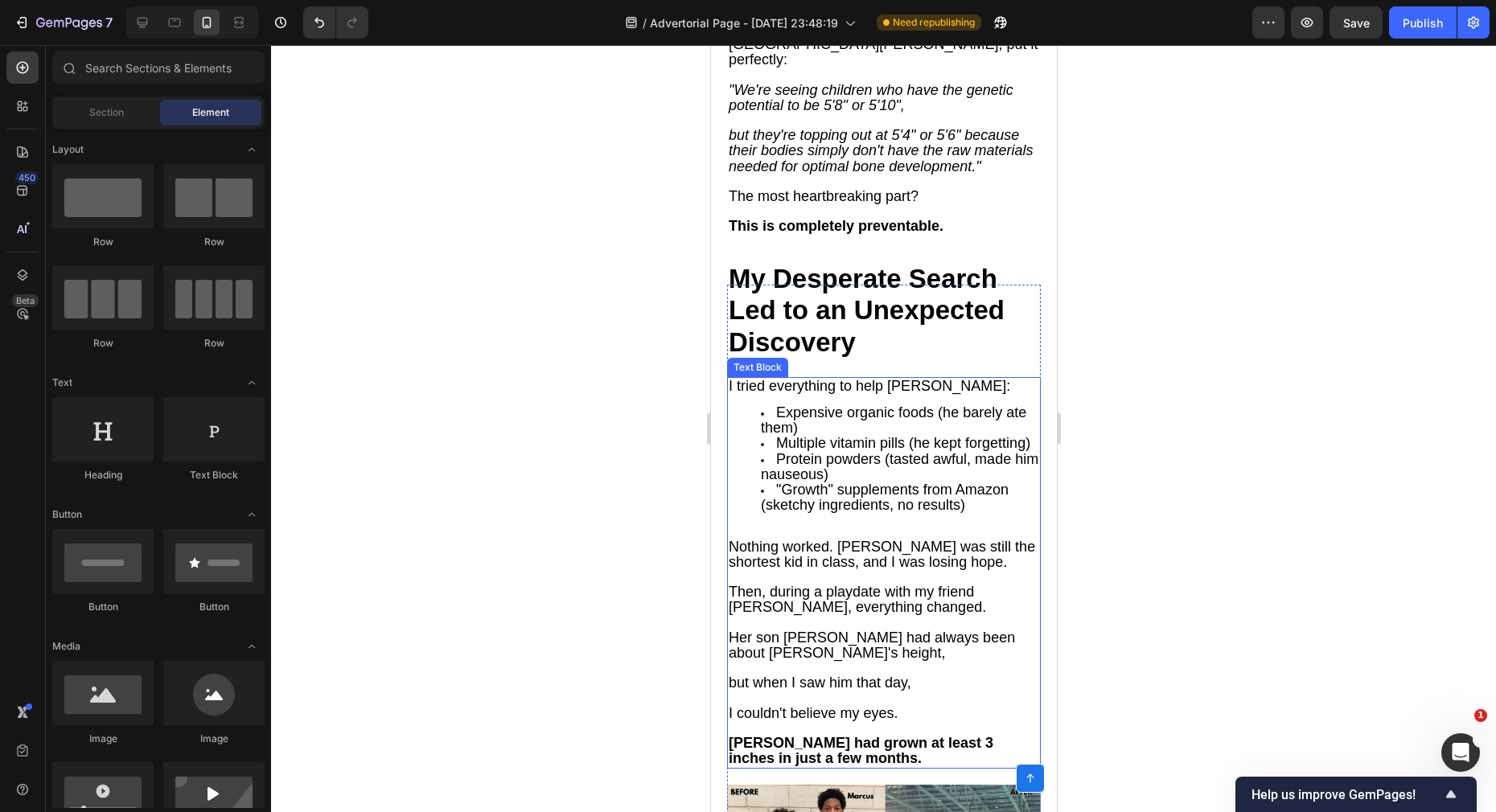
scroll to position [3124, 0]
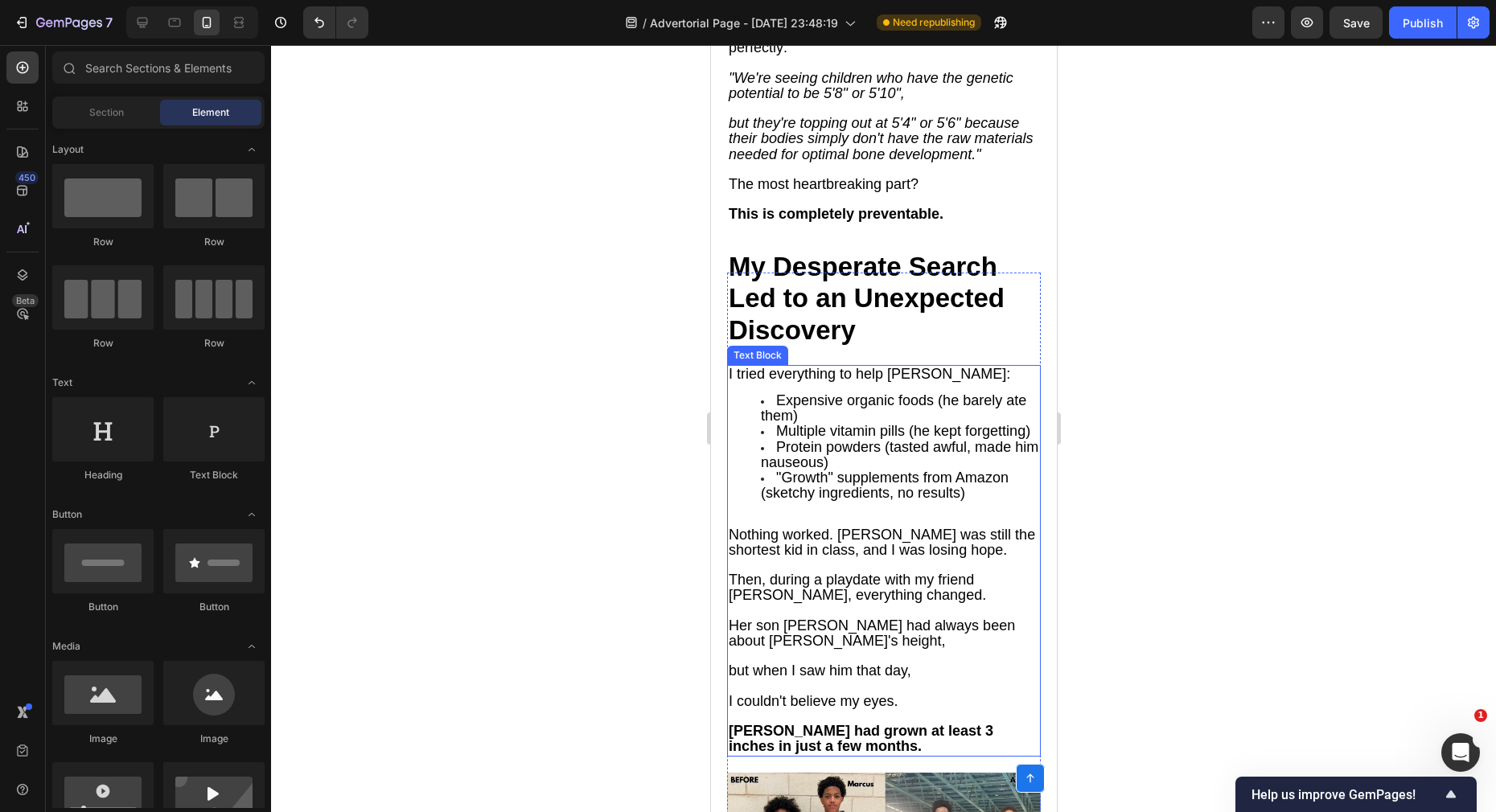
click at [836, 527] on span "Nothing worked. [PERSON_NAME] was still the shortest kid in class, and I was lo…" at bounding box center [881, 543] width 306 height 31
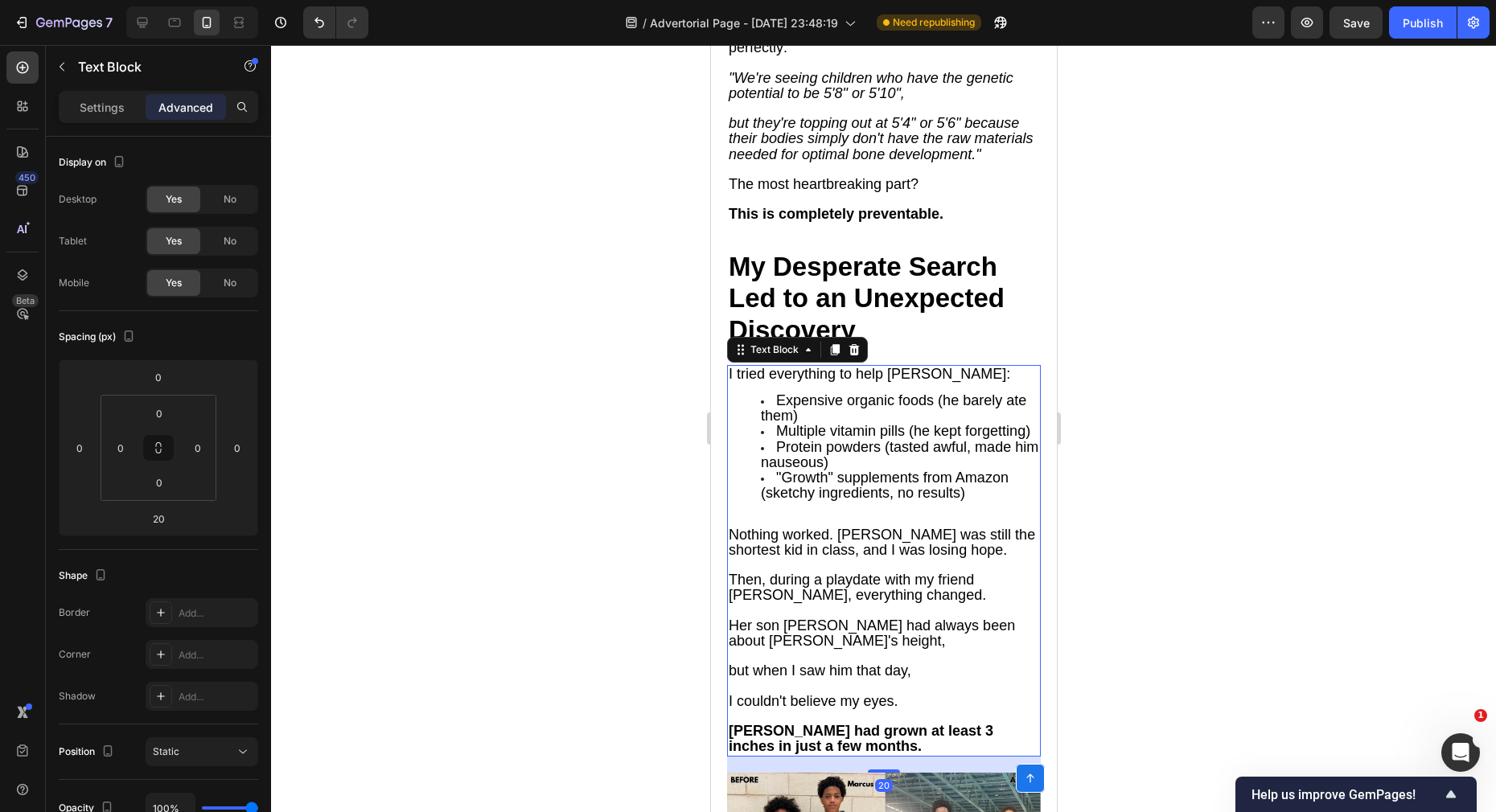
click at [836, 527] on span "Nothing worked. [PERSON_NAME] was still the shortest kid in class, and I was lo…" at bounding box center [881, 543] width 306 height 31
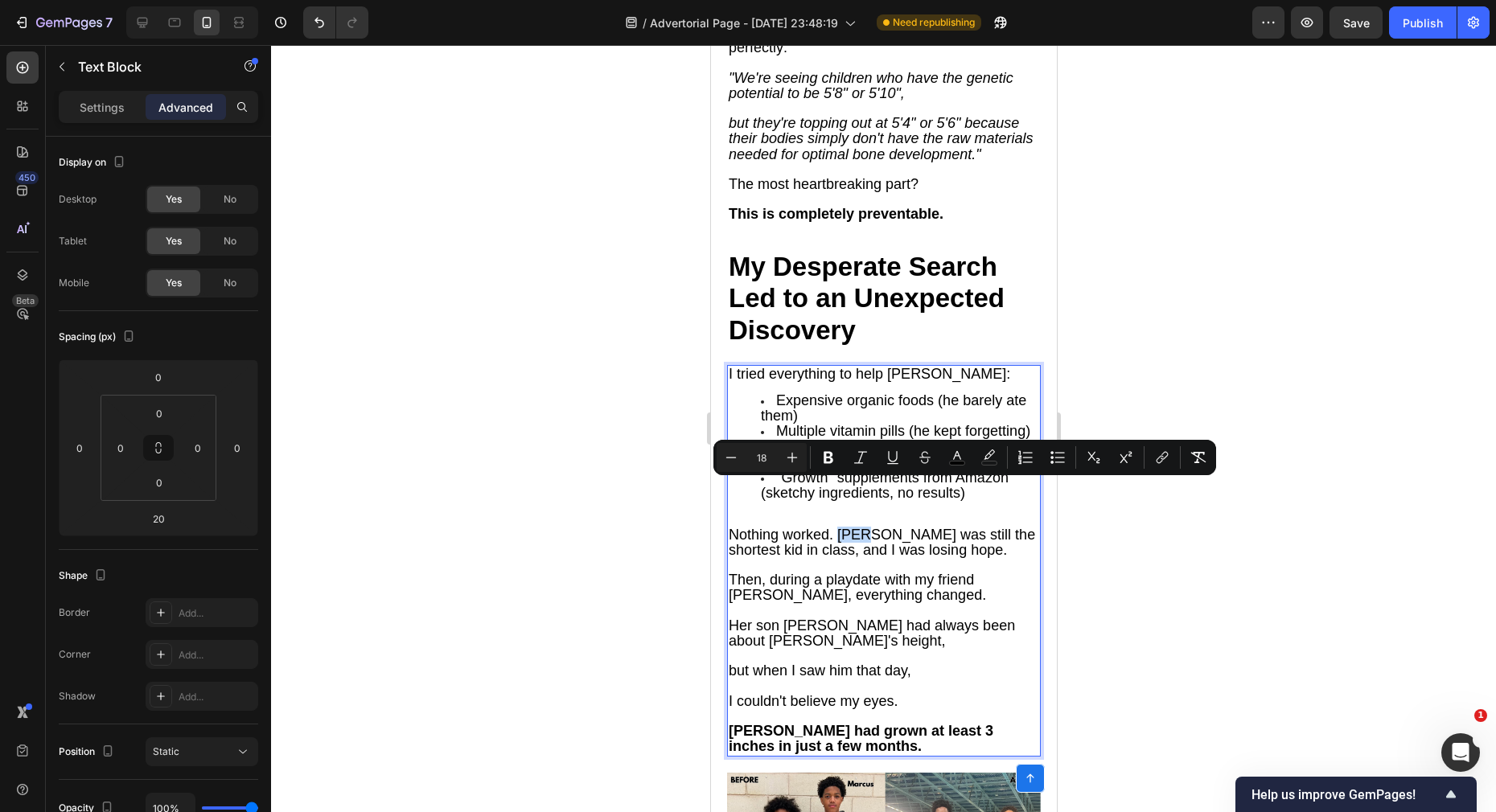
click at [836, 527] on span "Nothing worked. [PERSON_NAME] was still the shortest kid in class, and I was lo…" at bounding box center [881, 543] width 306 height 31
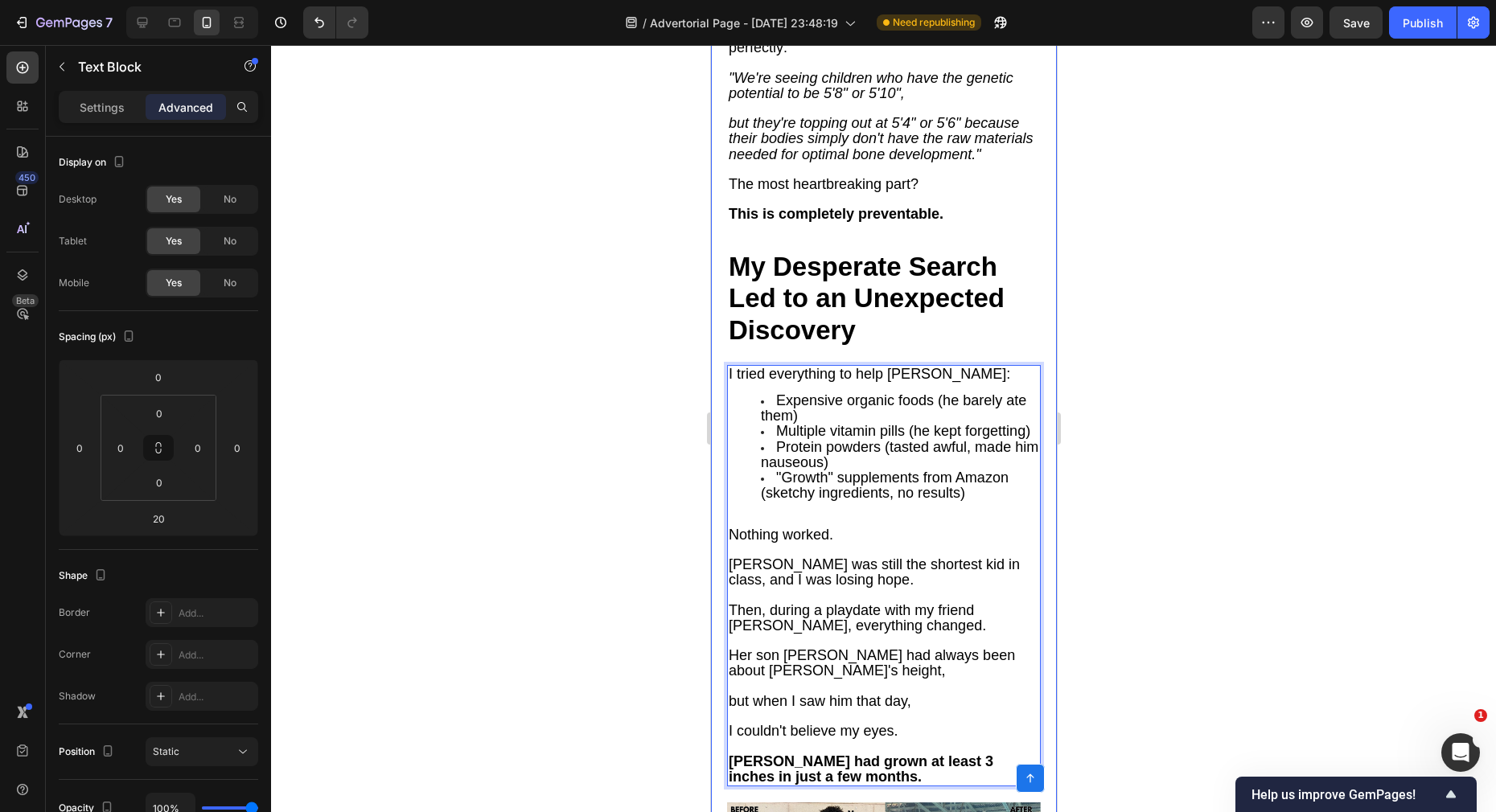
click at [1151, 534] on div at bounding box center [884, 428] width 1225 height 767
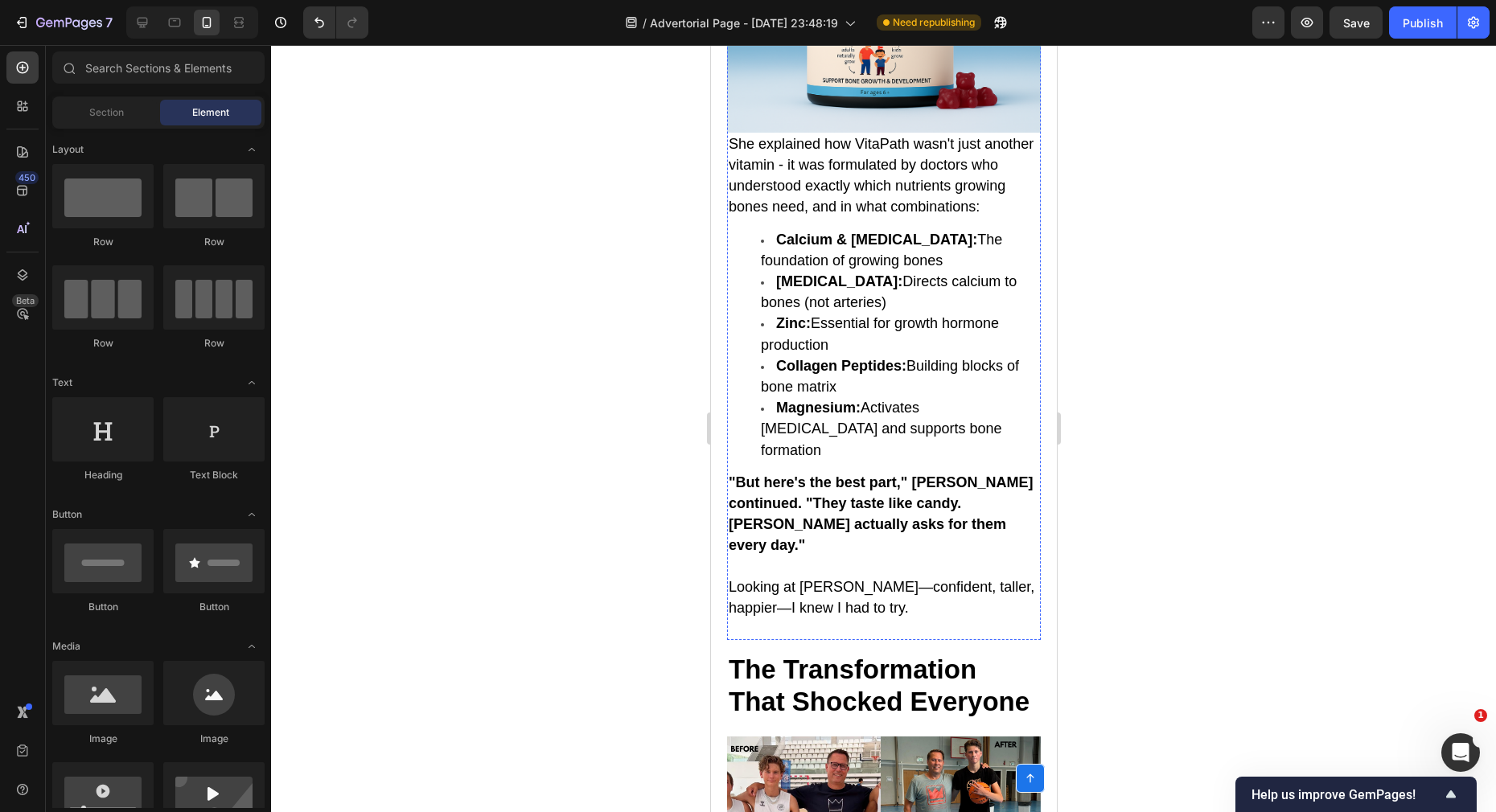
scroll to position [4632, 0]
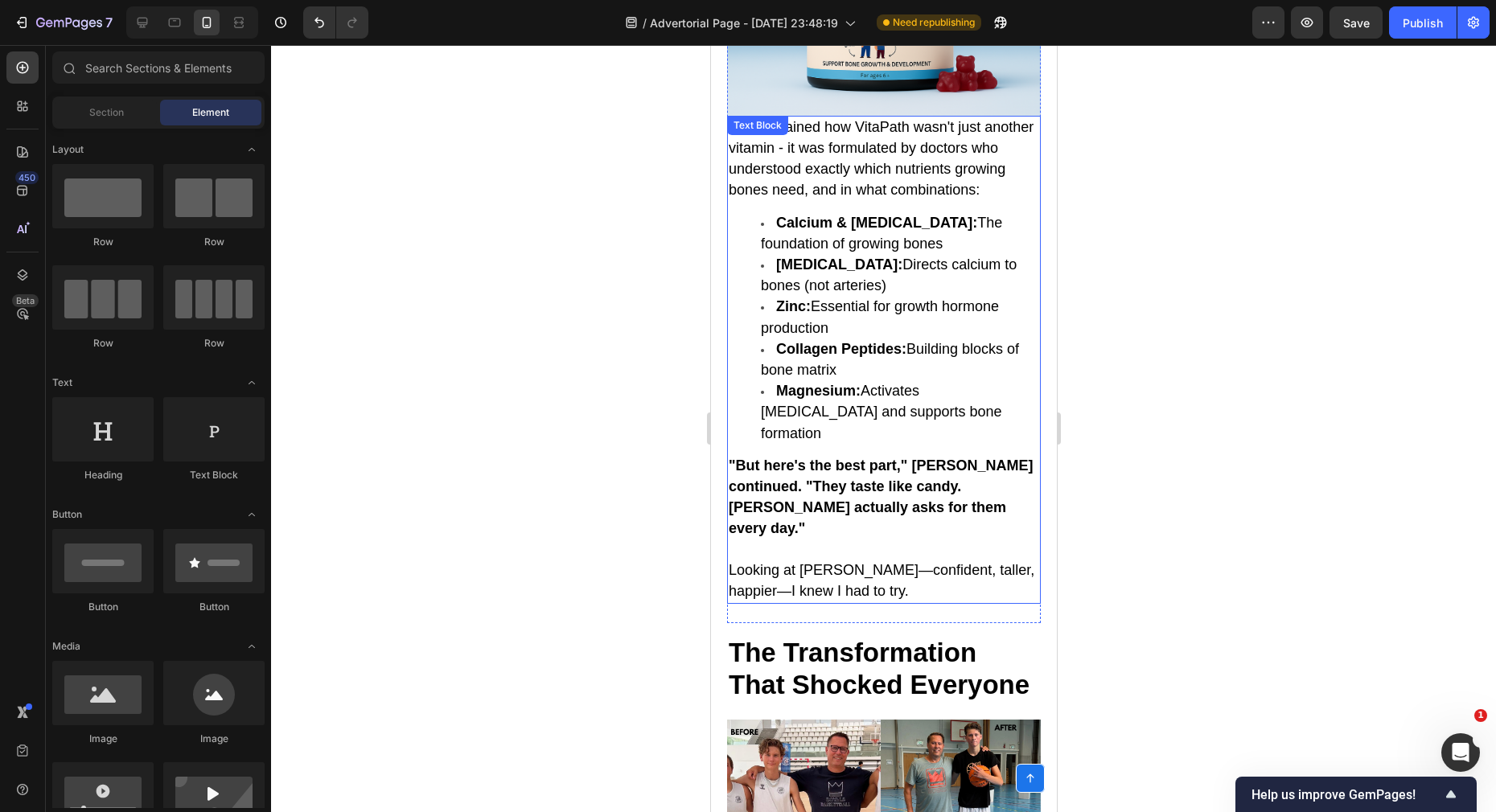
click at [732, 457] on strong ""But here's the best part," [PERSON_NAME] continued. "They taste like candy. [P…" at bounding box center [880, 497] width 304 height 80
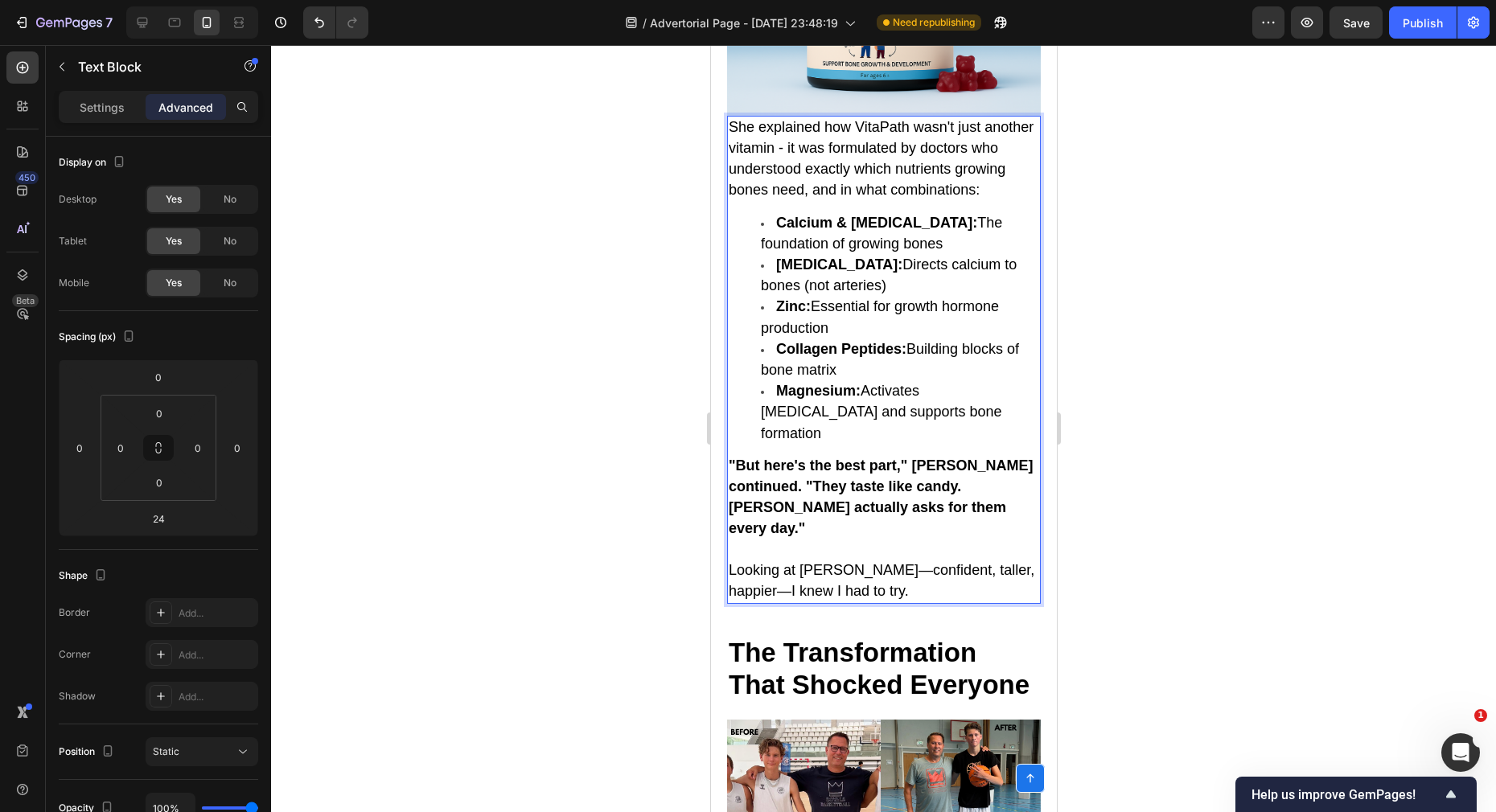
click at [731, 457] on strong ""But here's the best part," [PERSON_NAME] continued. "They taste like candy. [P…" at bounding box center [880, 497] width 304 height 80
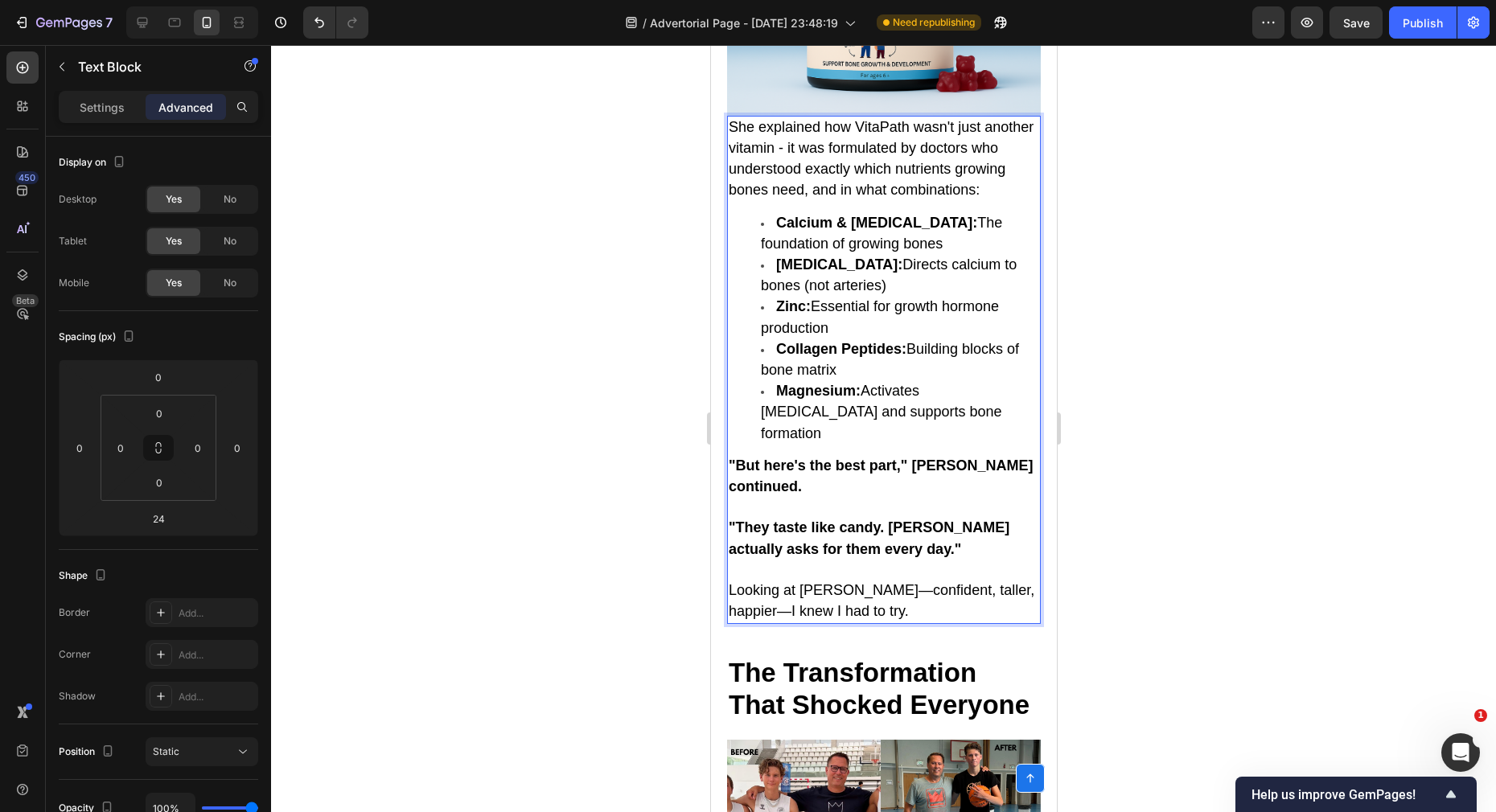
click at [644, 477] on div at bounding box center [884, 428] width 1225 height 767
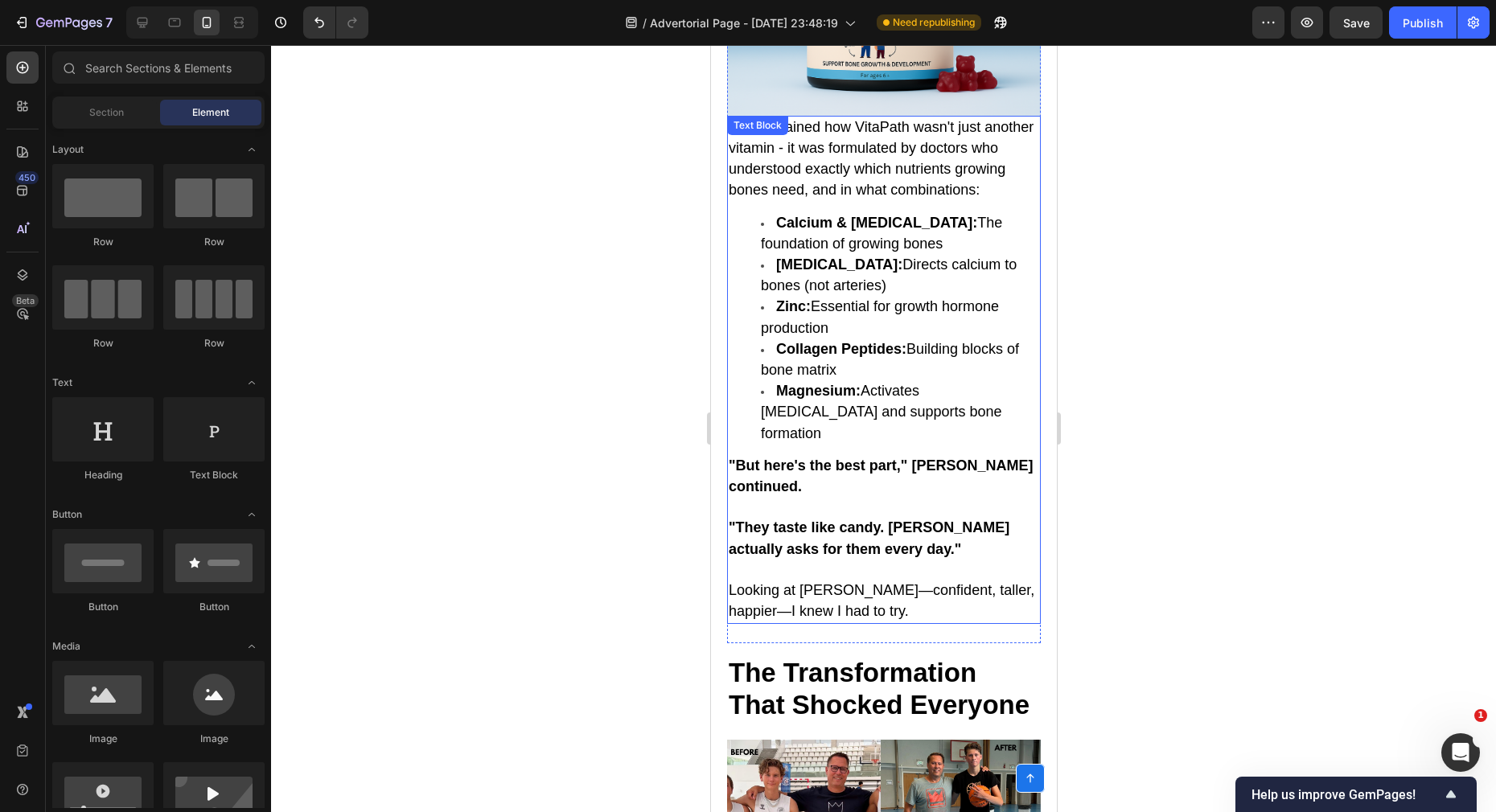
click at [857, 582] on span "Looking at [PERSON_NAME]—confident, taller, happier—I knew I had to try." at bounding box center [880, 600] width 305 height 37
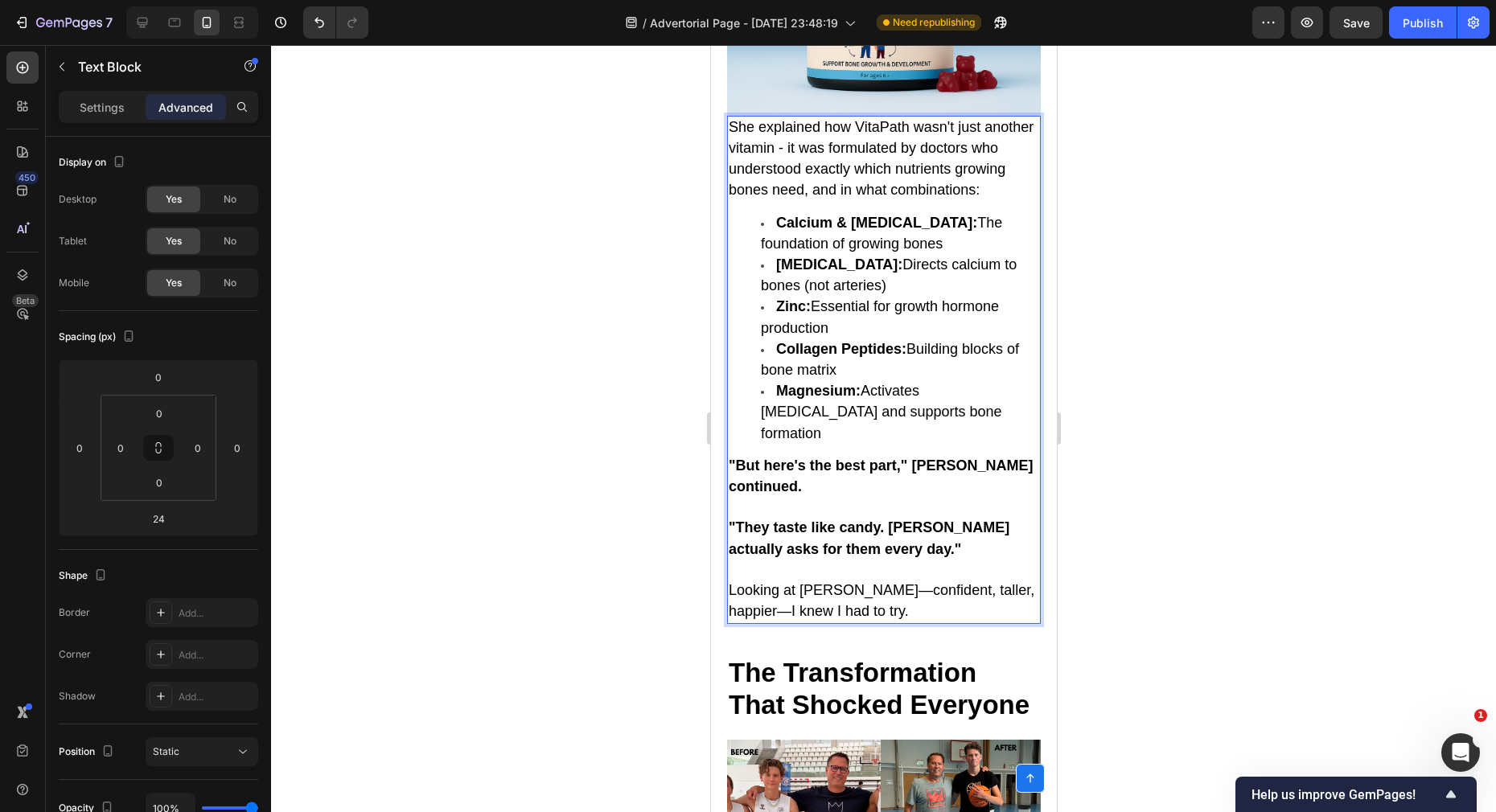
click at [856, 582] on span "Looking at [PERSON_NAME]—confident, taller, happier—I knew I had to try." at bounding box center [880, 600] width 305 height 37
click at [852, 582] on span "Looking at [PERSON_NAME]—confident, taller, happier—I knew I had to try." at bounding box center [880, 600] width 305 height 37
click at [854, 582] on span "Looking at [PERSON_NAME]—confident, taller, happier—I knew I had to try." at bounding box center [880, 600] width 305 height 37
click at [741, 582] on span "Looking at [PERSON_NAME] now confident, taller, happier—I knew I had to try." at bounding box center [871, 600] width 287 height 37
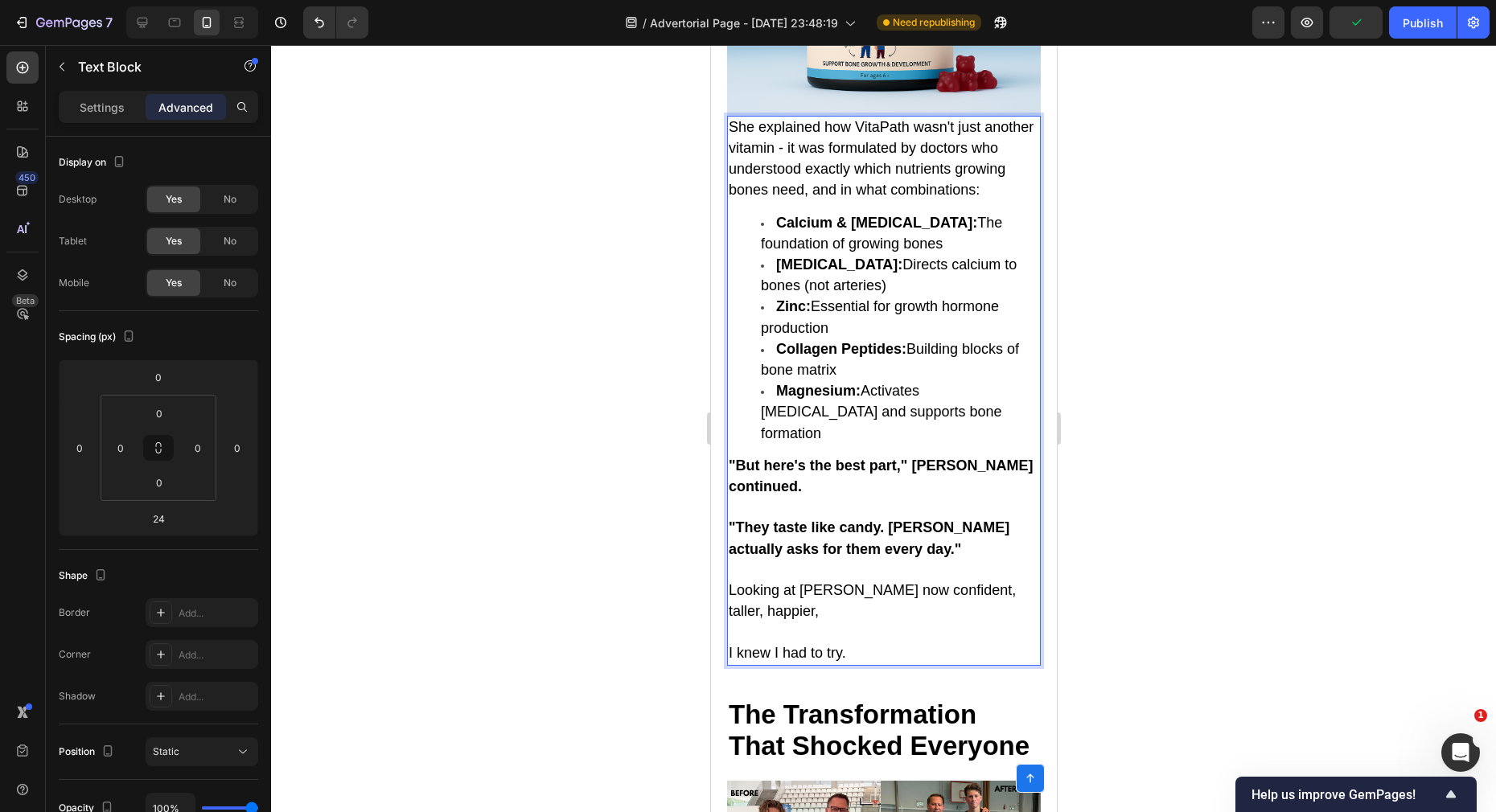
click at [850, 643] on p "I knew I had to try." at bounding box center [883, 653] width 311 height 21
click at [655, 576] on div at bounding box center [884, 428] width 1225 height 767
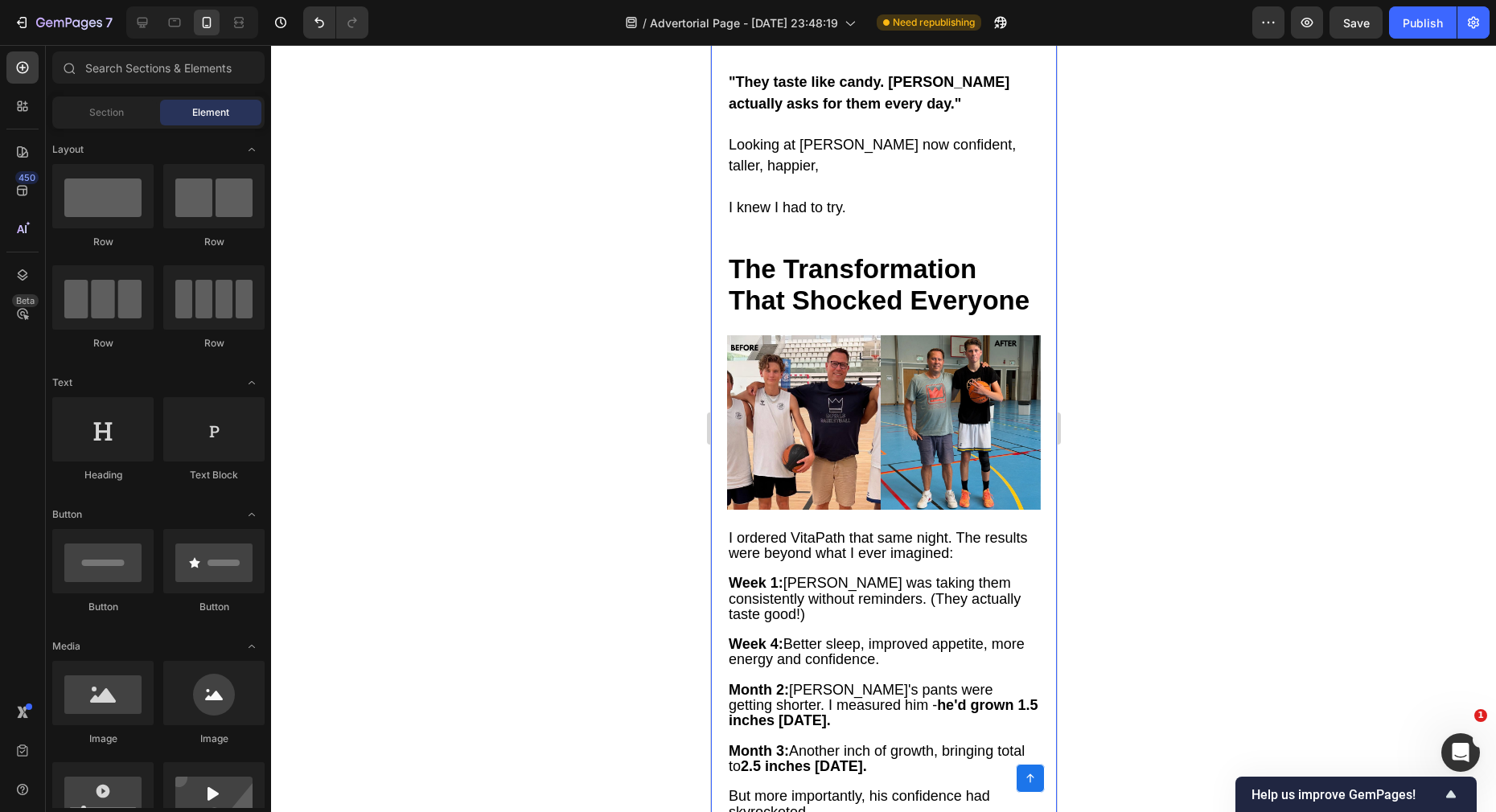
scroll to position [5107, 0]
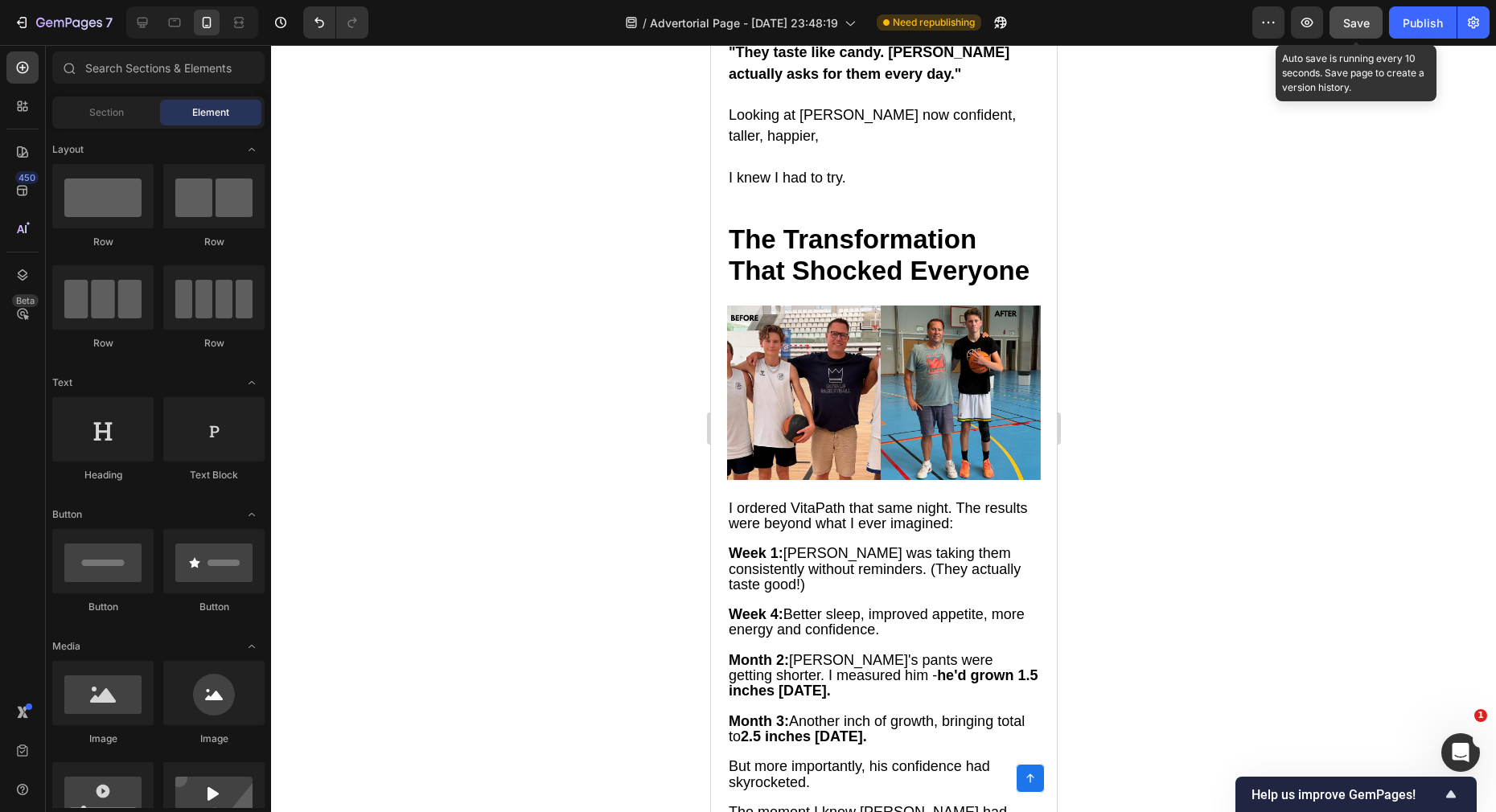
click at [1355, 23] on span "Save" at bounding box center [1356, 23] width 27 height 14
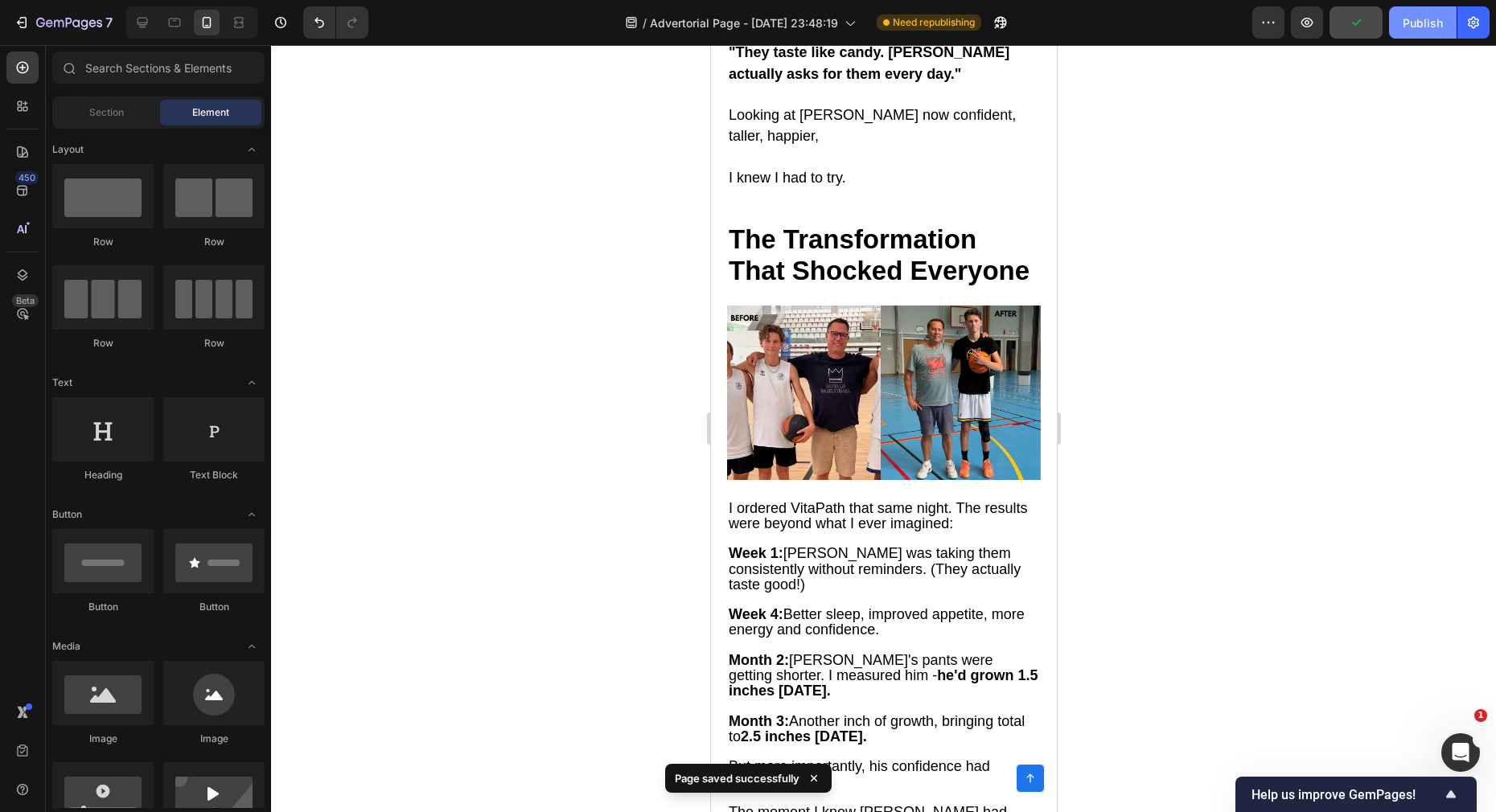
click at [1421, 16] on div "Publish" at bounding box center [1423, 23] width 40 height 16
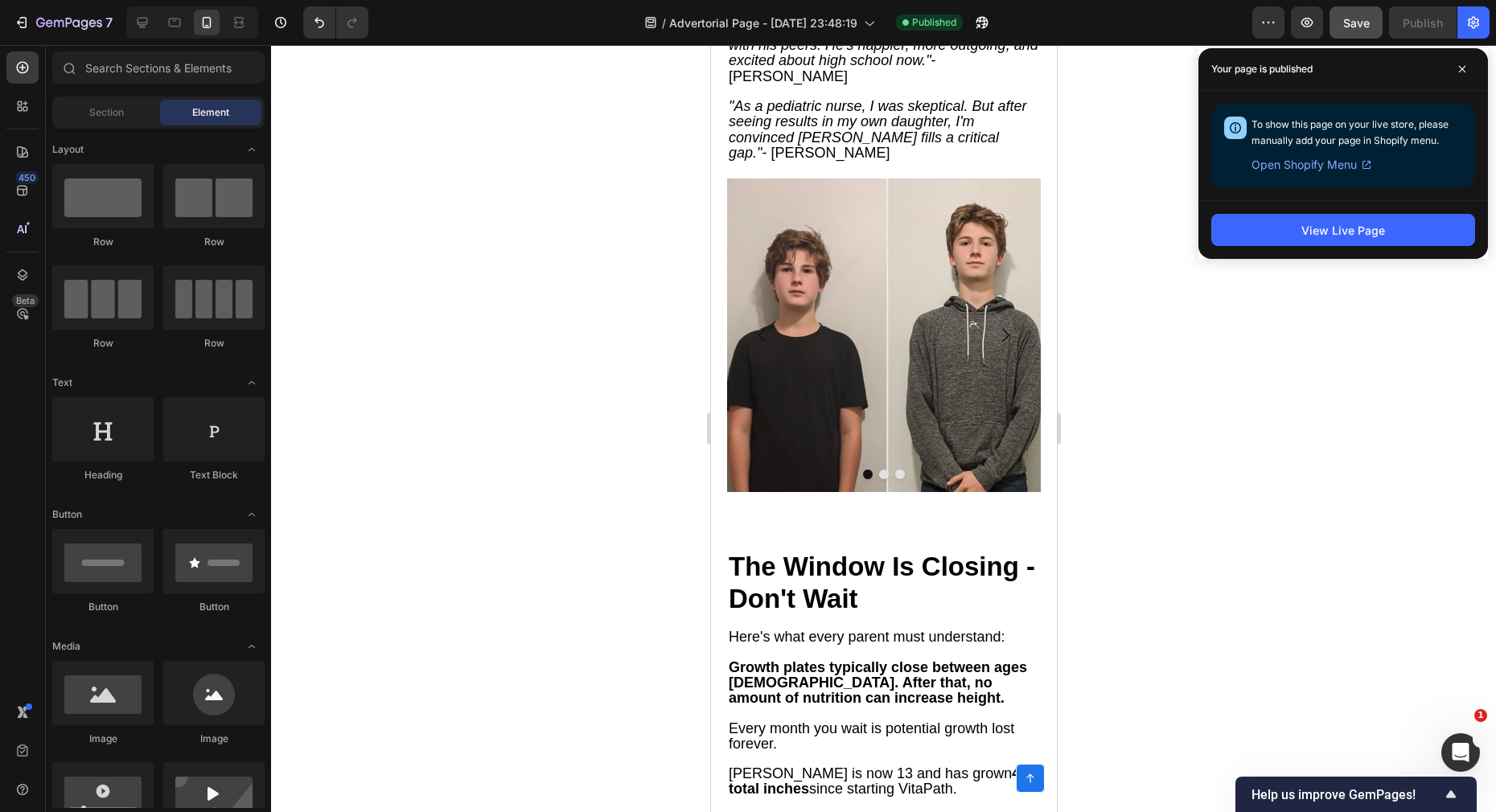
scroll to position [6936, 0]
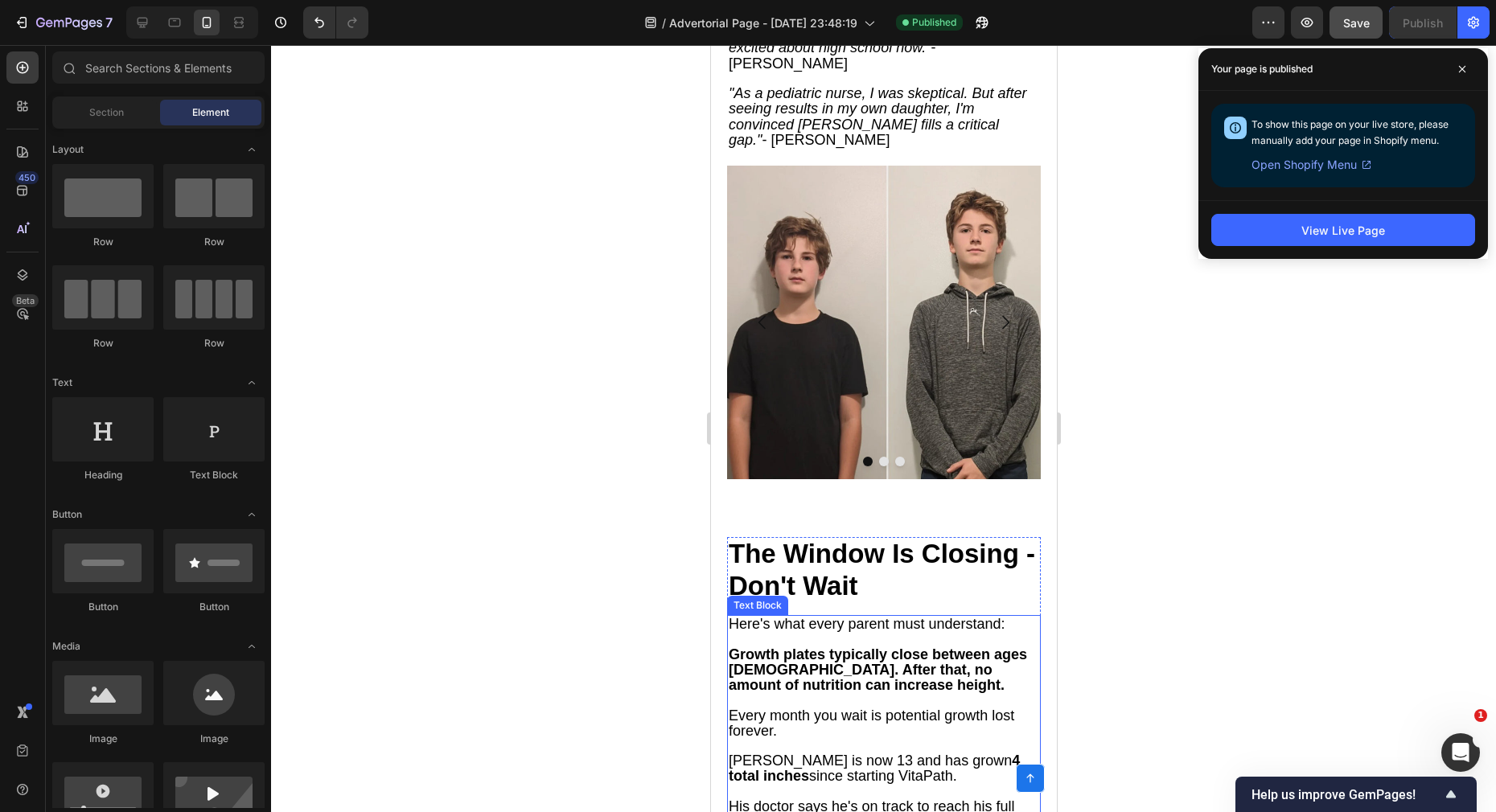
click at [776, 646] on strong "Growth plates typically close between ages [DEMOGRAPHIC_DATA]. After that, no a…" at bounding box center [877, 669] width 299 height 47
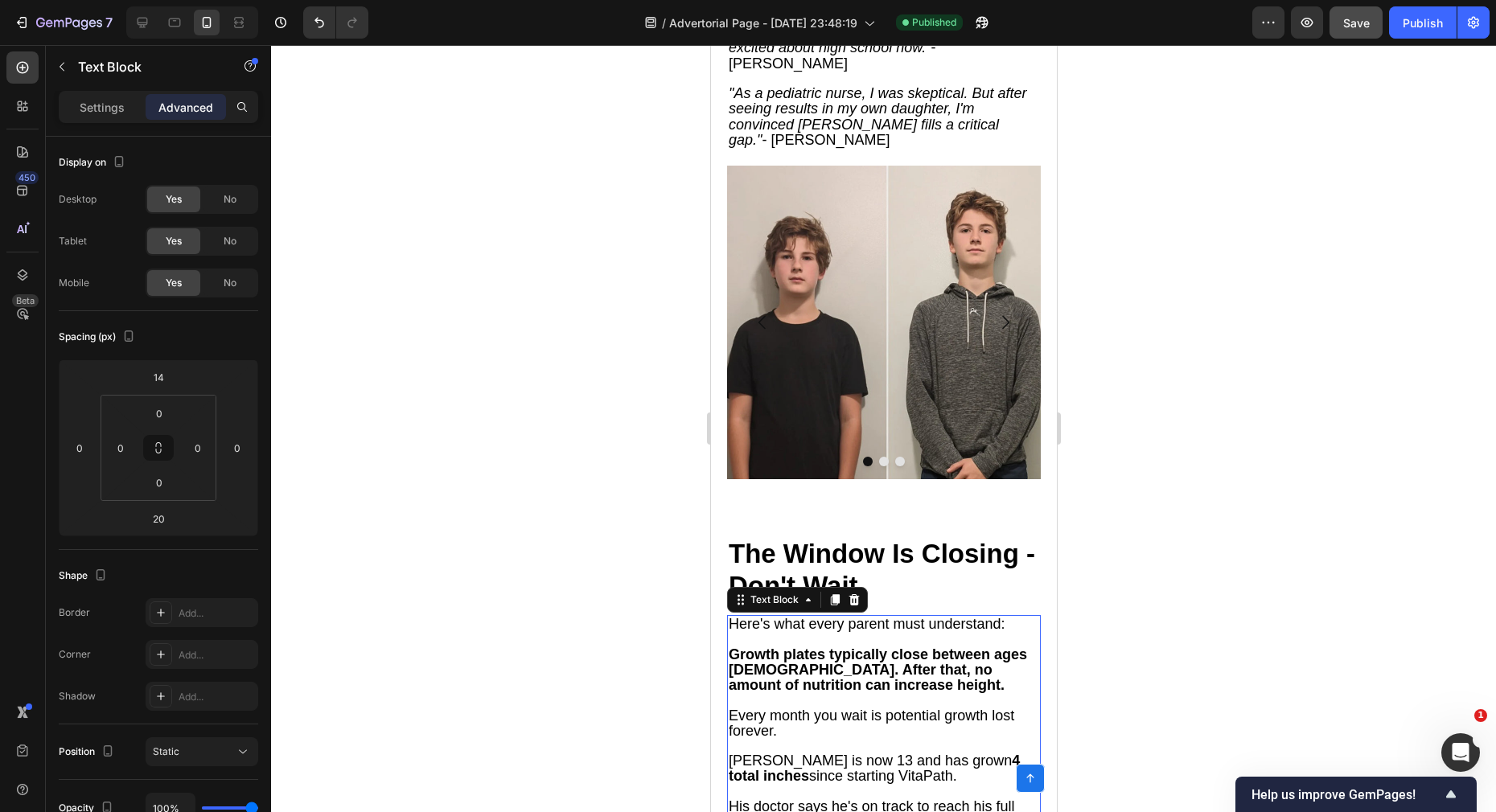
click at [774, 646] on strong "Growth plates typically close between ages [DEMOGRAPHIC_DATA]. After that, no a…" at bounding box center [877, 669] width 299 height 47
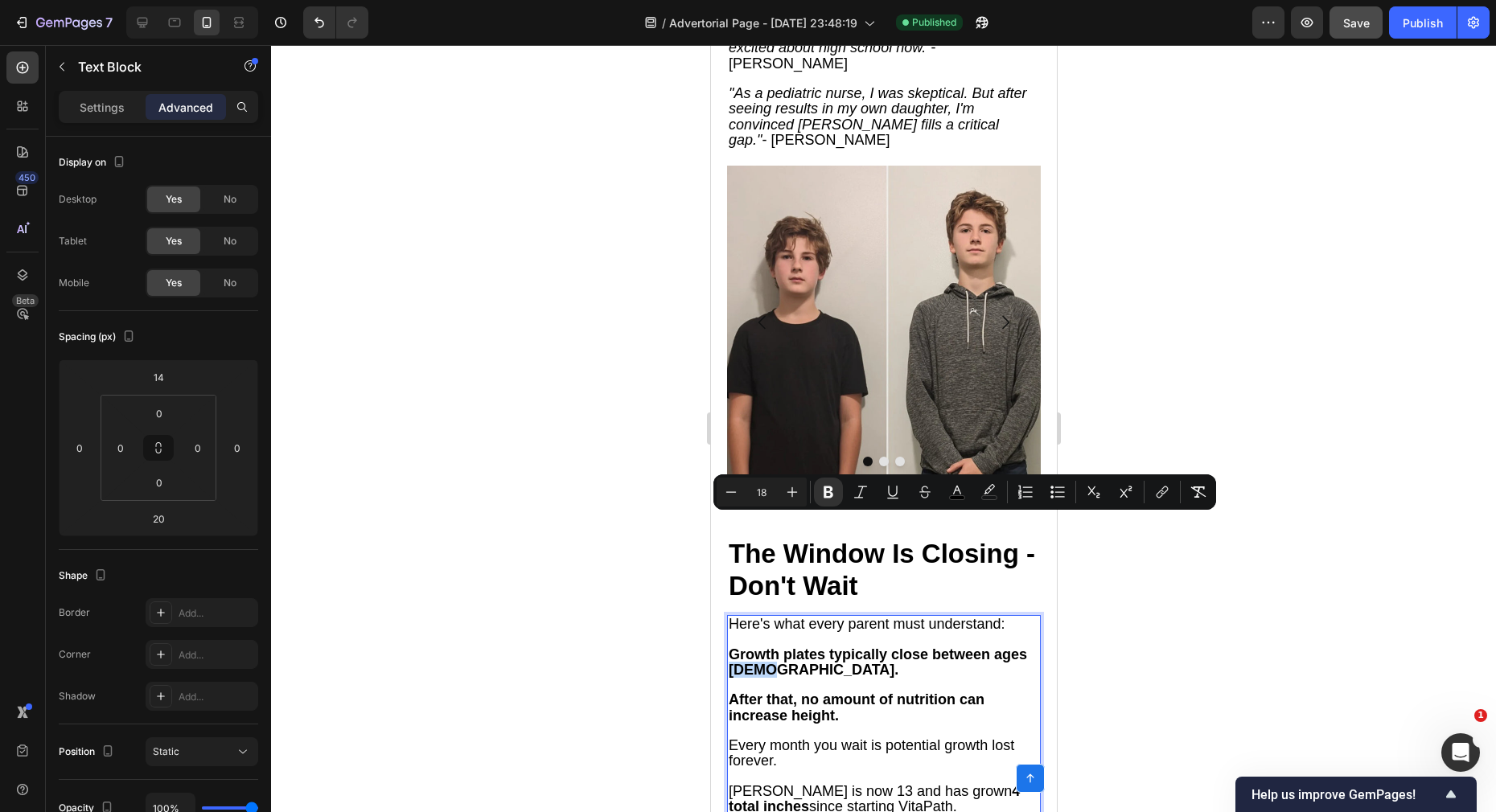
drag, startPoint x: 732, startPoint y: 526, endPoint x: 763, endPoint y: 528, distance: 31.1
click at [763, 646] on strong "Growth plates typically close between ages [DEMOGRAPHIC_DATA]." at bounding box center [877, 662] width 299 height 31
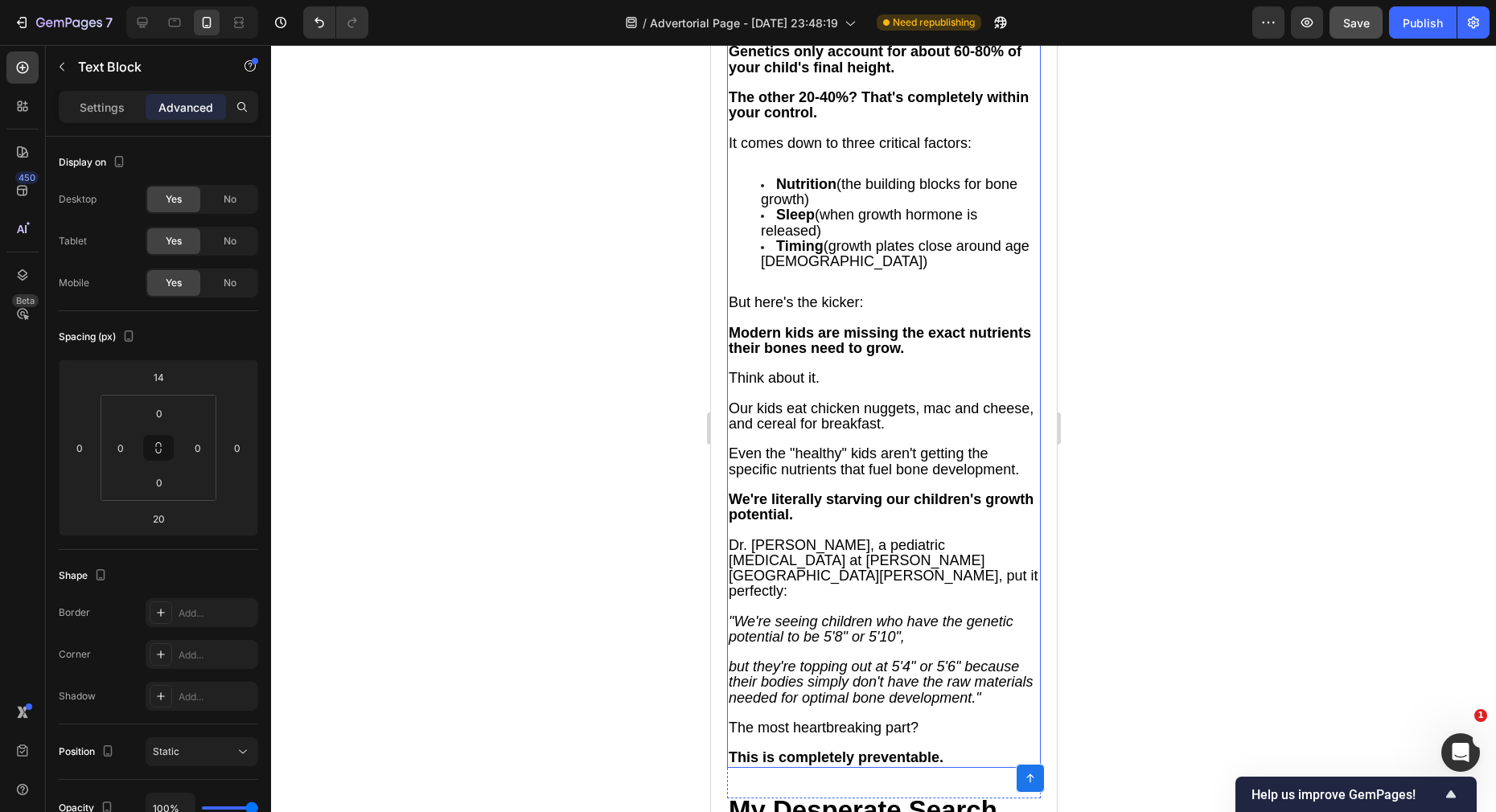
scroll to position [2515, 0]
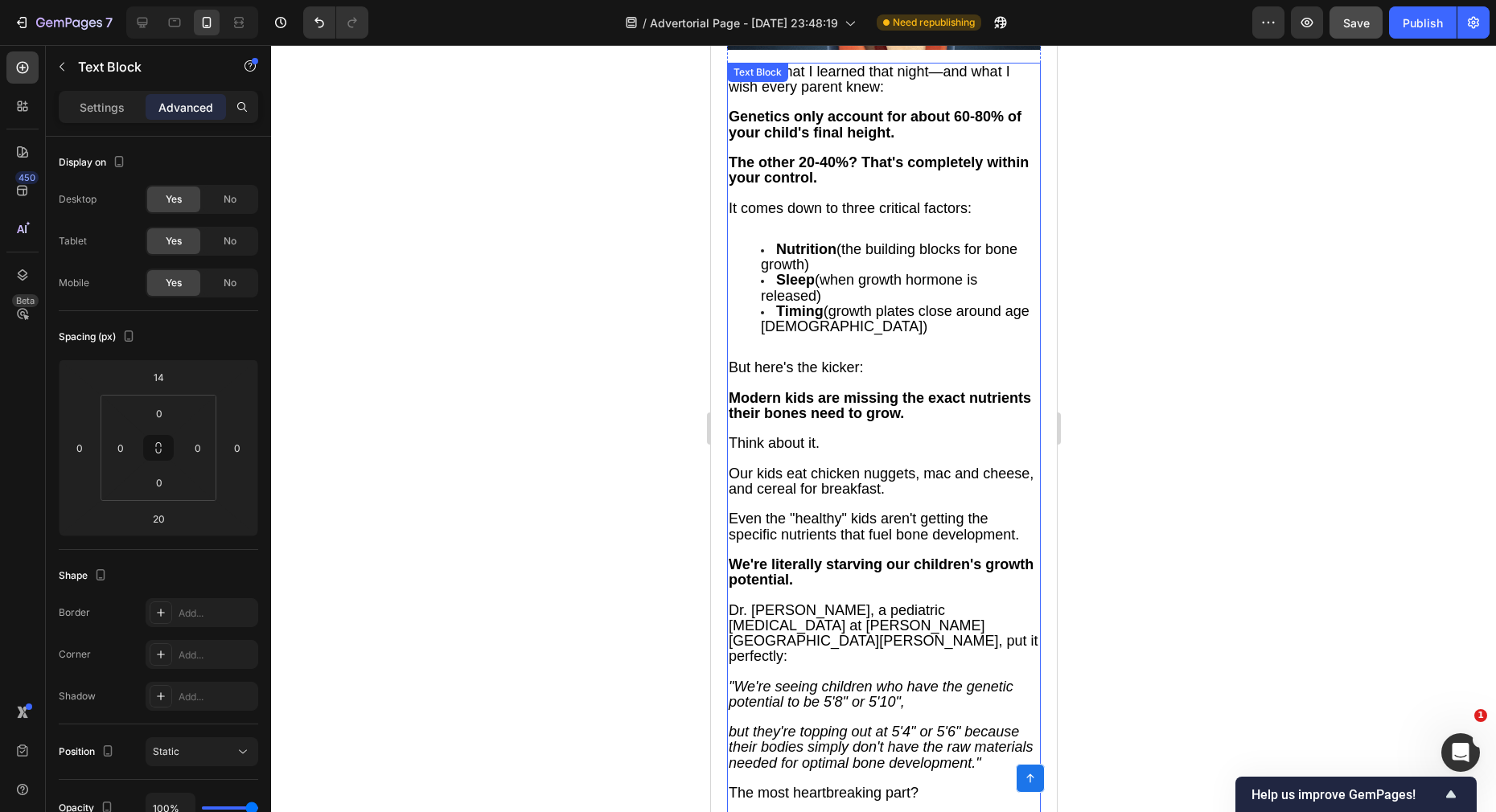
click at [761, 308] on span "Timing (growth plates close around age [DEMOGRAPHIC_DATA])" at bounding box center [894, 319] width 269 height 31
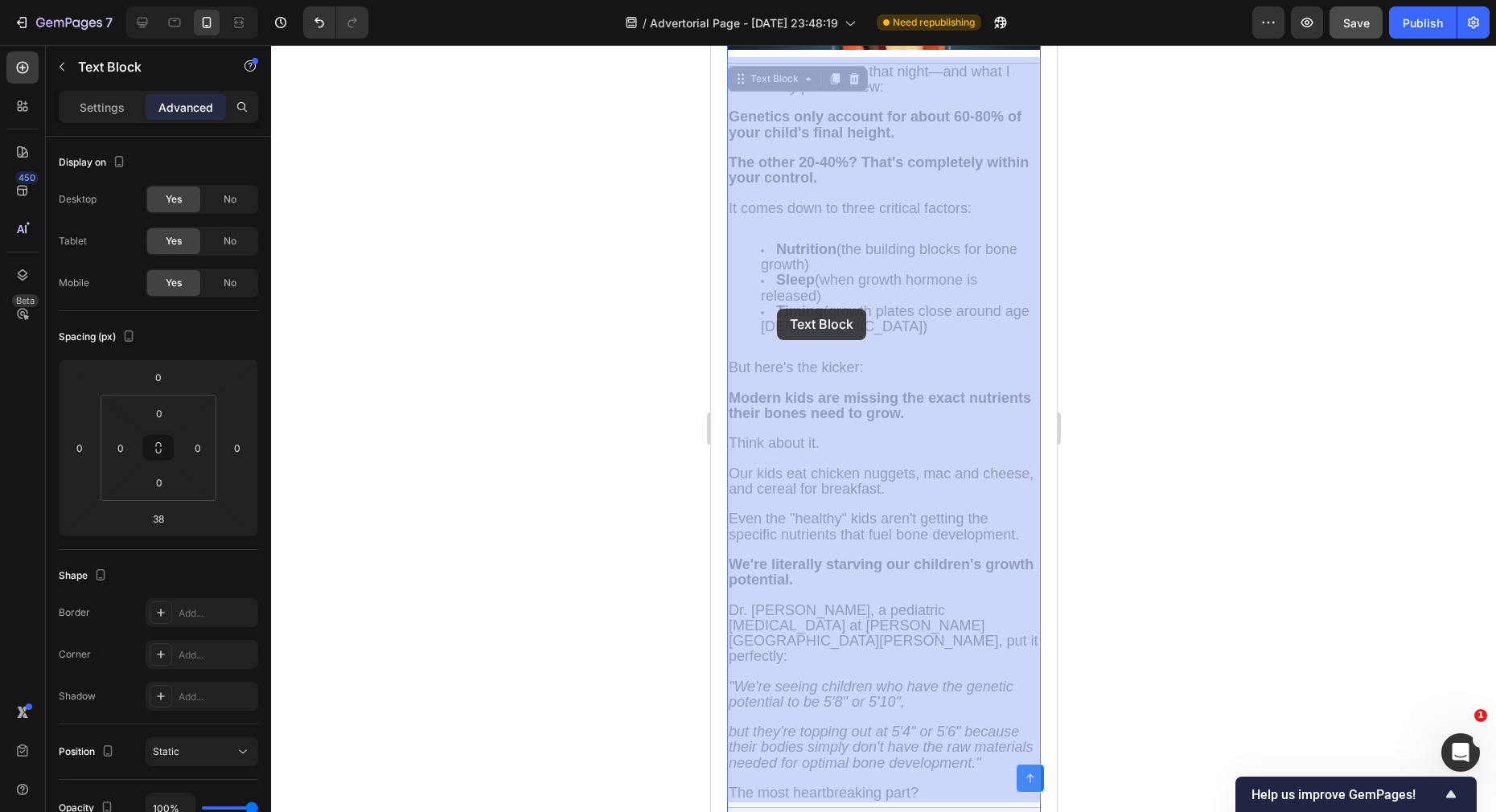
drag, startPoint x: 762, startPoint y: 308, endPoint x: 772, endPoint y: 309, distance: 10.0
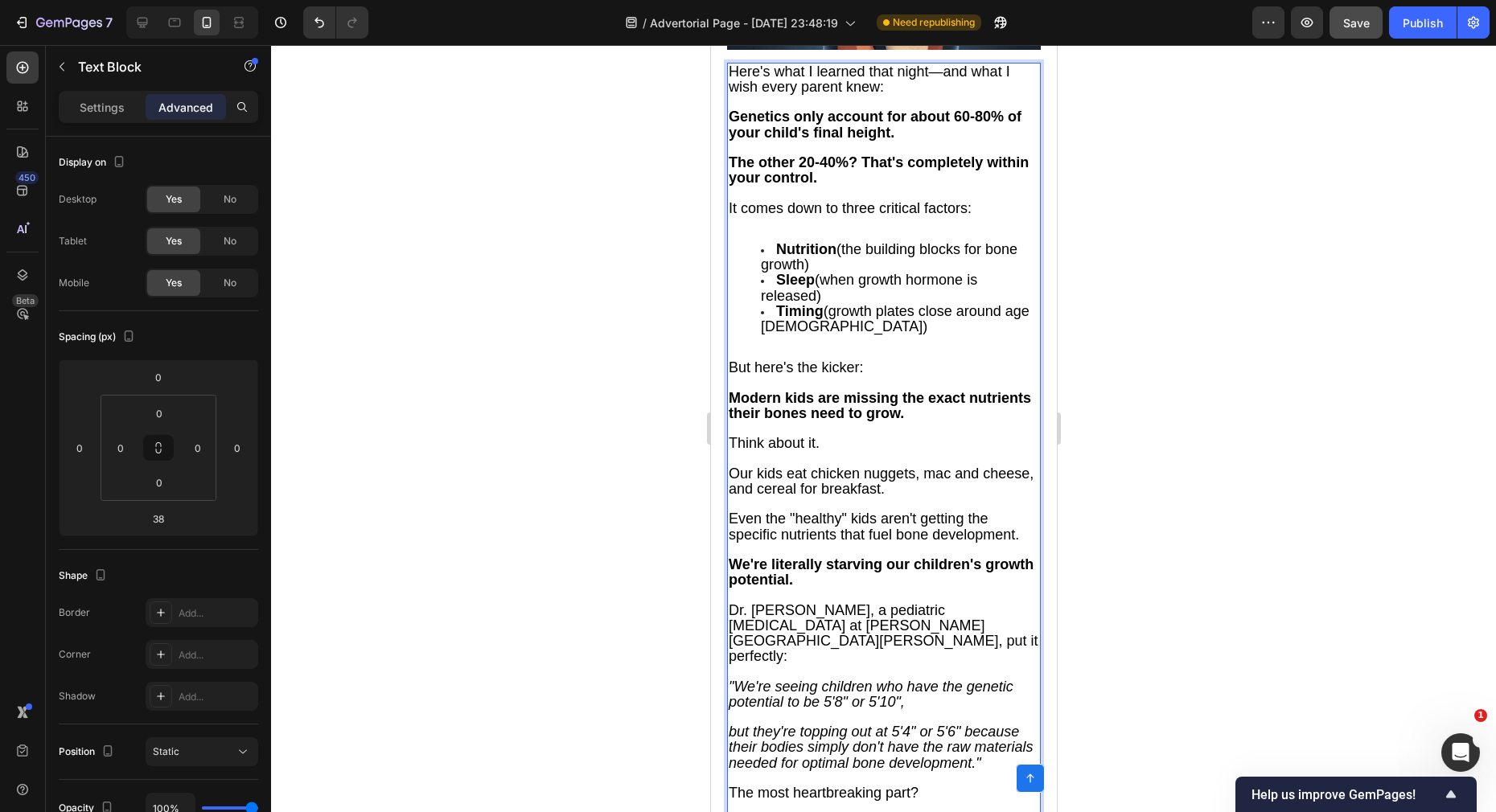
click at [782, 311] on span "Timing (growth plates close around age [DEMOGRAPHIC_DATA])" at bounding box center [894, 319] width 269 height 31
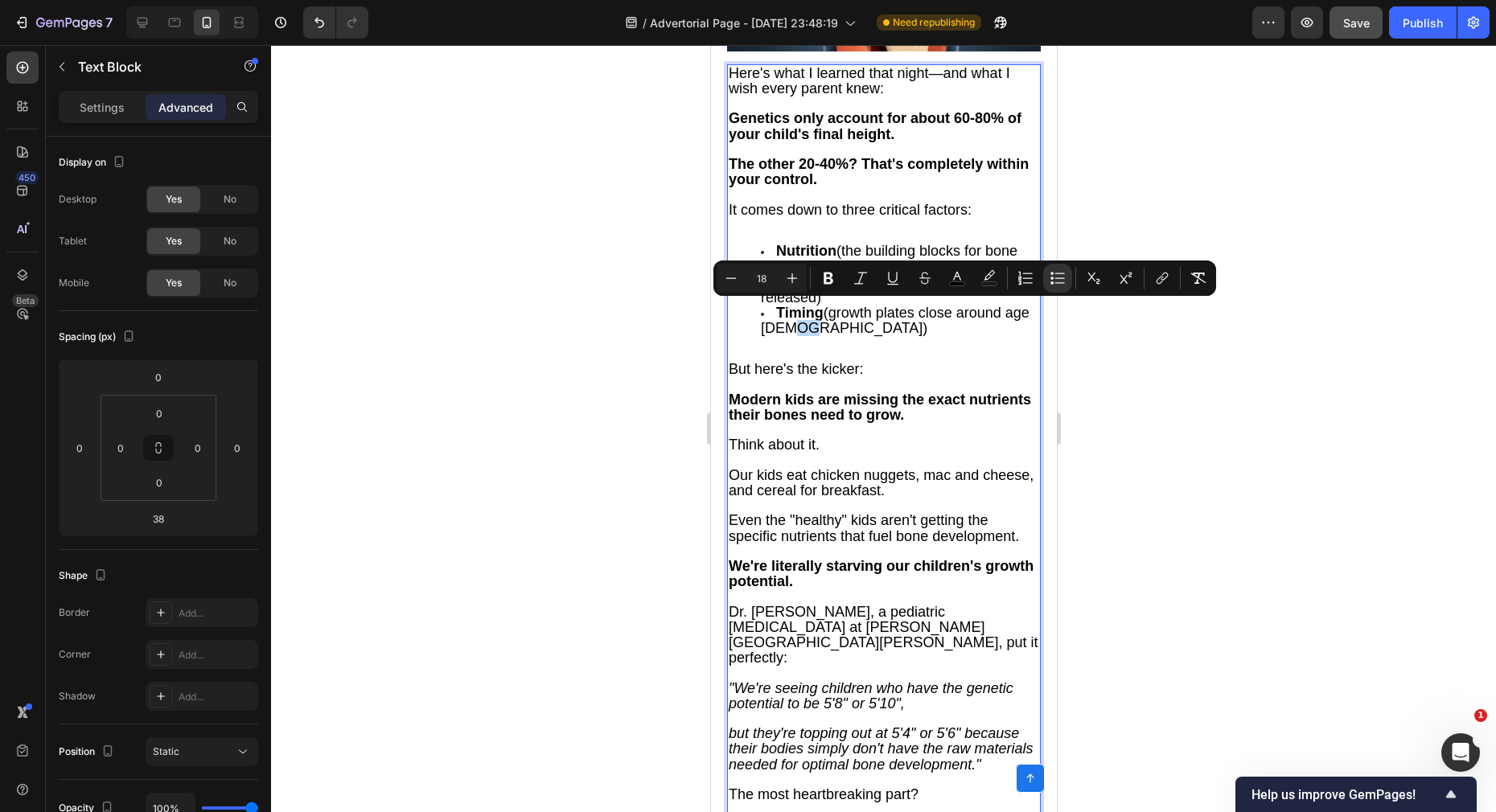
click at [787, 312] on span "Timing (growth plates close around age [DEMOGRAPHIC_DATA])" at bounding box center [894, 321] width 269 height 31
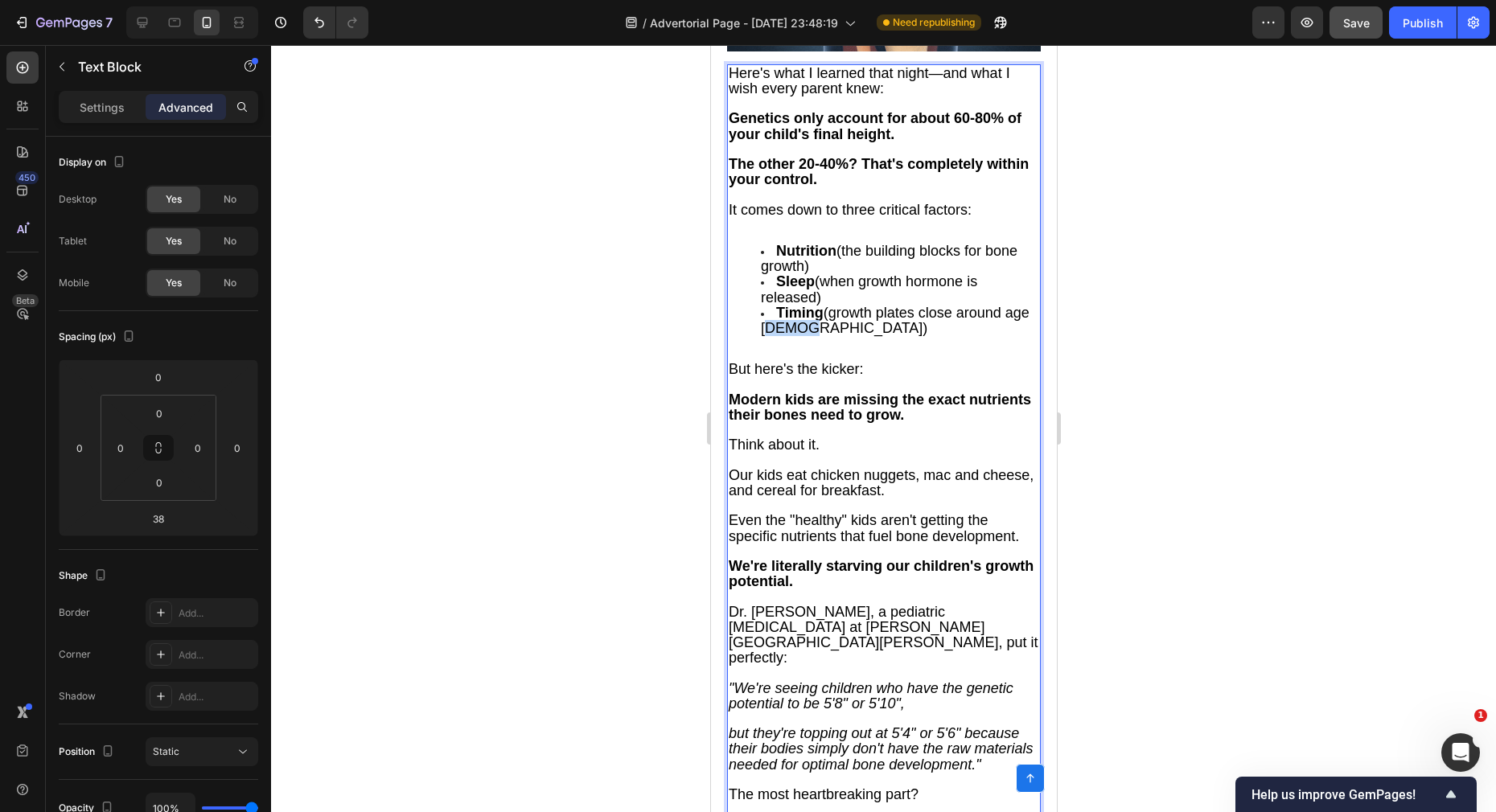
drag, startPoint x: 795, startPoint y: 312, endPoint x: 763, endPoint y: 312, distance: 32.0
click at [763, 312] on span "Timing (growth plates close around age [DEMOGRAPHIC_DATA])" at bounding box center [894, 321] width 269 height 31
